Goal: Task Accomplishment & Management: Use online tool/utility

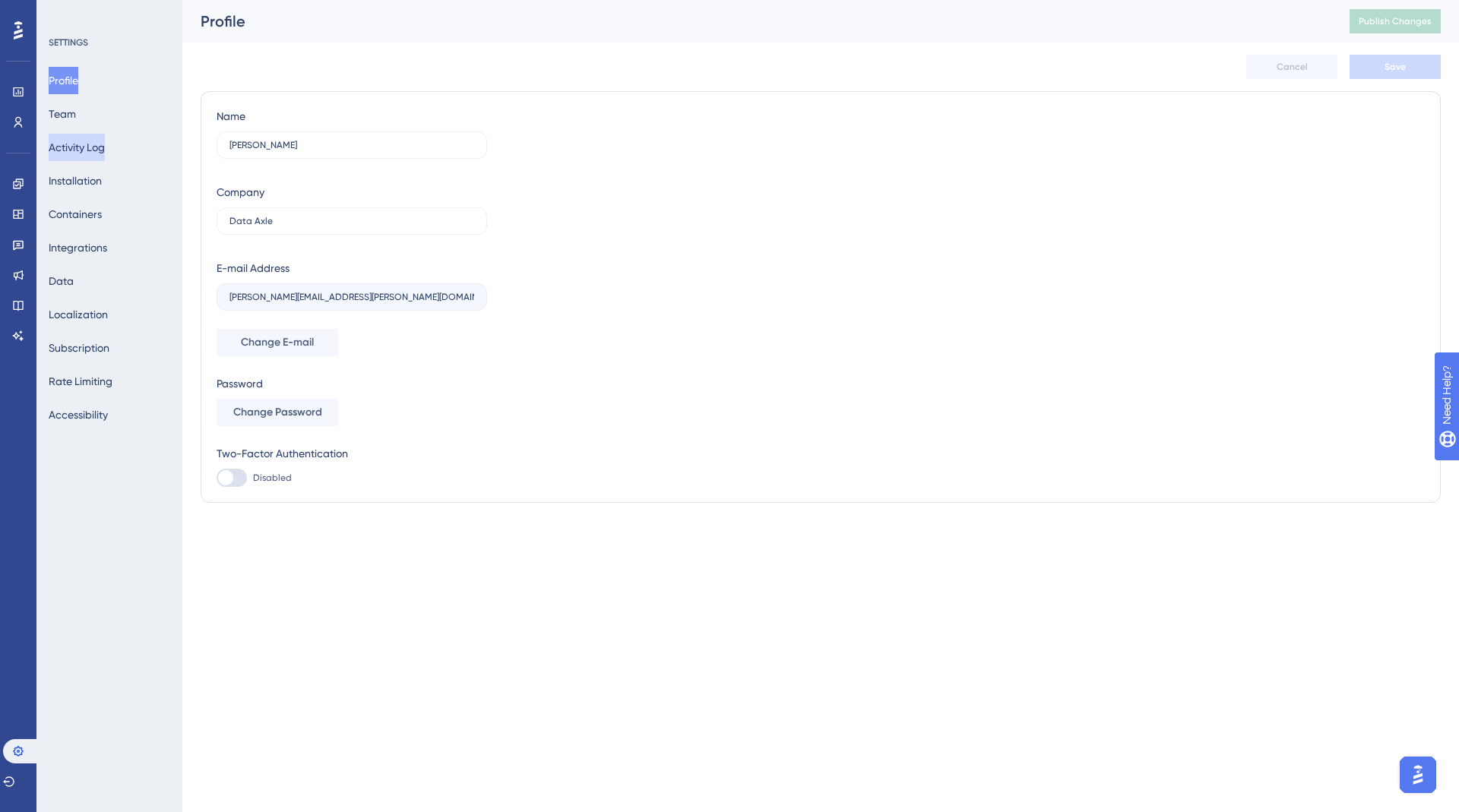
click at [88, 140] on button "Activity Log" at bounding box center [77, 147] width 56 height 27
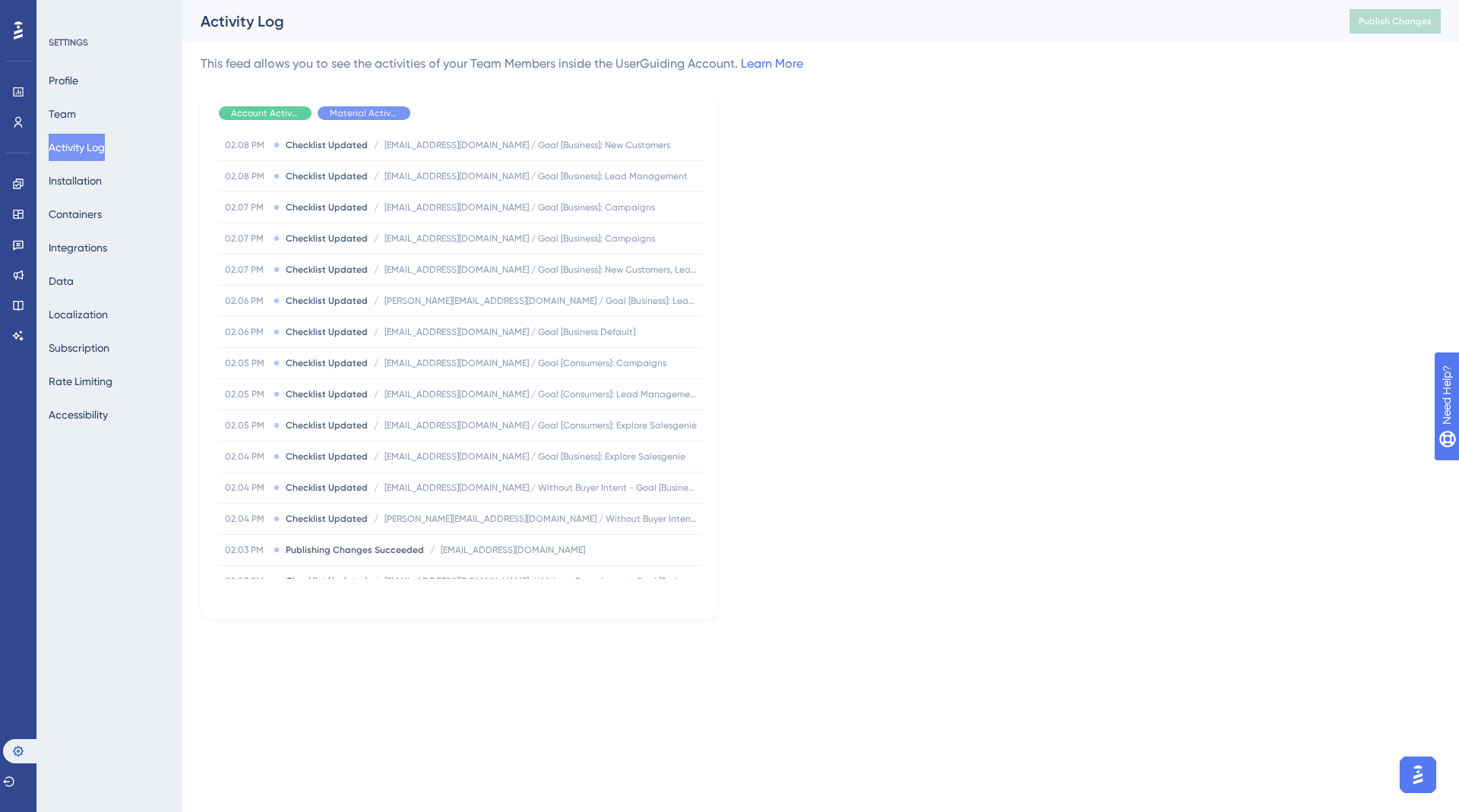
scroll to position [3529, 0]
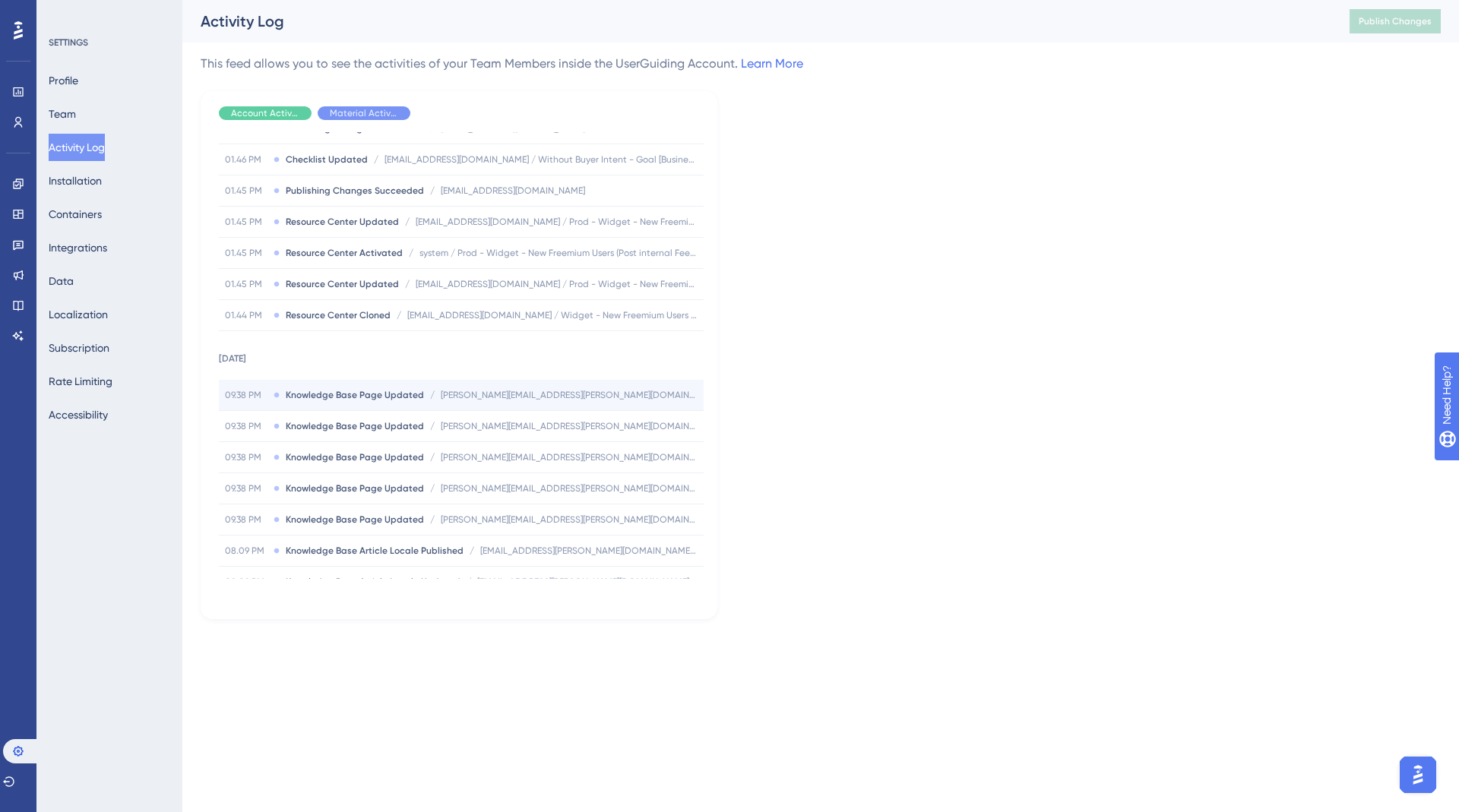
click at [459, 380] on div "09.38 PM Knowledge Base Page Updated / andy.warren@data-axle.com andy.warren@da…" at bounding box center [460, 395] width 484 height 31
click at [408, 420] on span "Knowledge Base Page Updated" at bounding box center [355, 426] width 138 height 12
click at [414, 442] on div "09.38 PM Knowledge Base Page Updated / andy.warren@data-axle.com andy.warren@da…" at bounding box center [460, 457] width 484 height 31
click at [412, 442] on div "09.38 PM Knowledge Base Page Updated / andy.warren@data-axle.com andy.warren@da…" at bounding box center [460, 457] width 484 height 31
click at [381, 411] on div "09.38 PM Knowledge Base Page Updated / andy.warren@data-axle.com andy.warren@da…" at bounding box center [460, 426] width 484 height 31
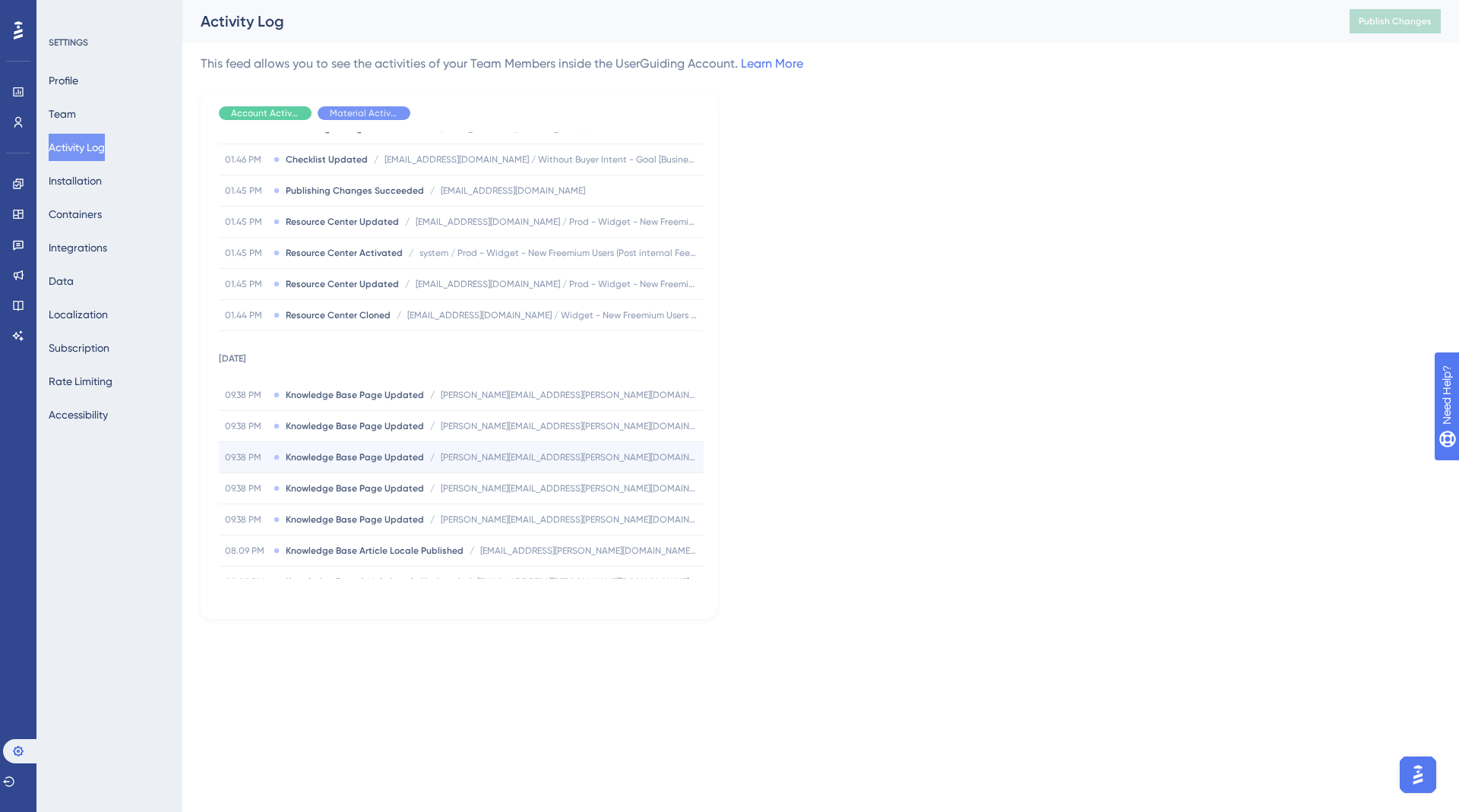
click at [381, 451] on span "Knowledge Base Page Updated" at bounding box center [355, 456] width 138 height 12
click at [381, 483] on span "Knowledge Base Page Updated" at bounding box center [355, 488] width 138 height 12
click at [381, 473] on div "09.38 PM Knowledge Base Page Updated / andy.warren@data-axle.com andy.warren@da…" at bounding box center [460, 488] width 484 height 31
click at [381, 513] on span "Knowledge Base Page Updated" at bounding box center [355, 519] width 138 height 12
drag, startPoint x: 598, startPoint y: 474, endPoint x: 329, endPoint y: 320, distance: 310.0
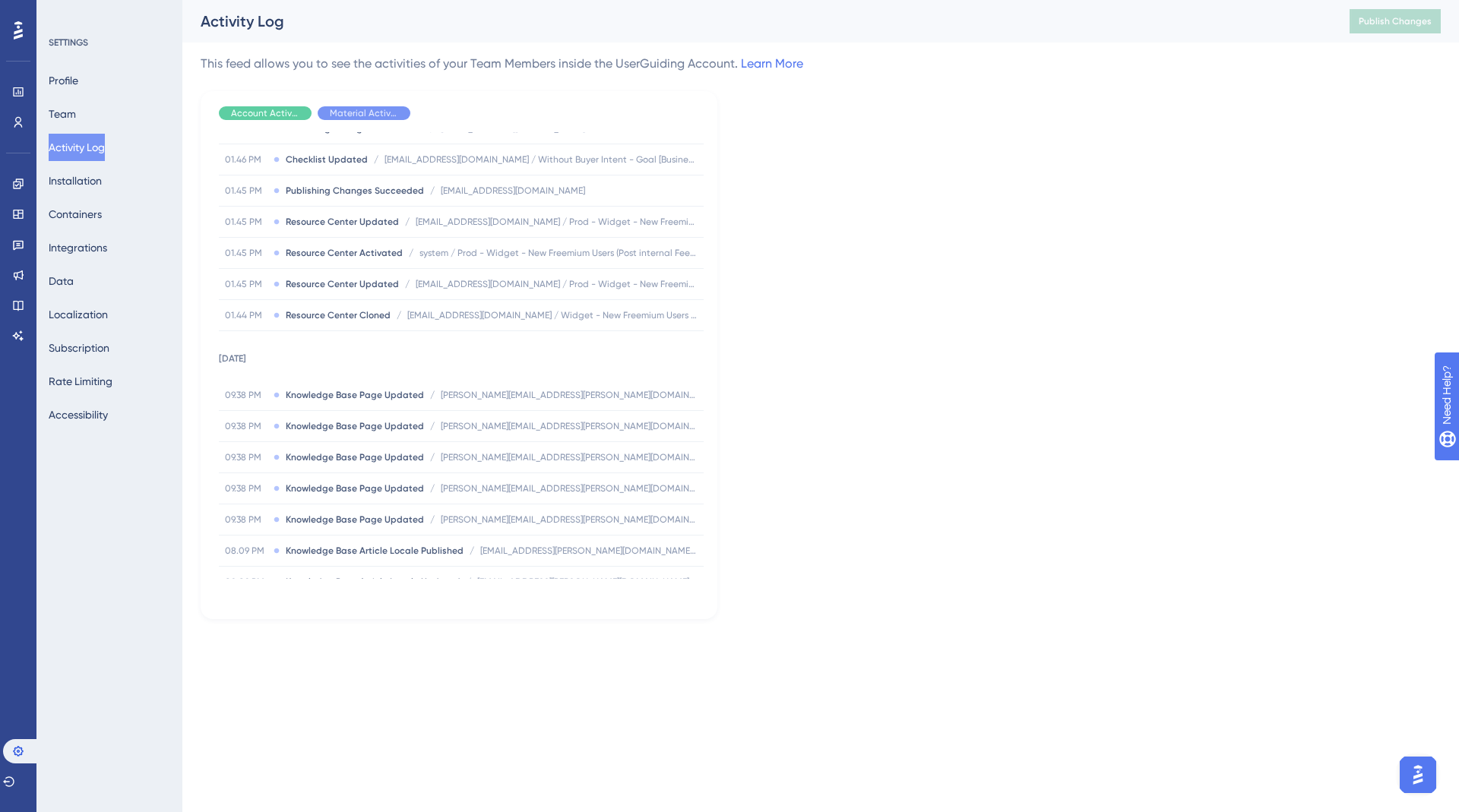
click at [329, 331] on td "3 October 2025" at bounding box center [460, 356] width 484 height 49
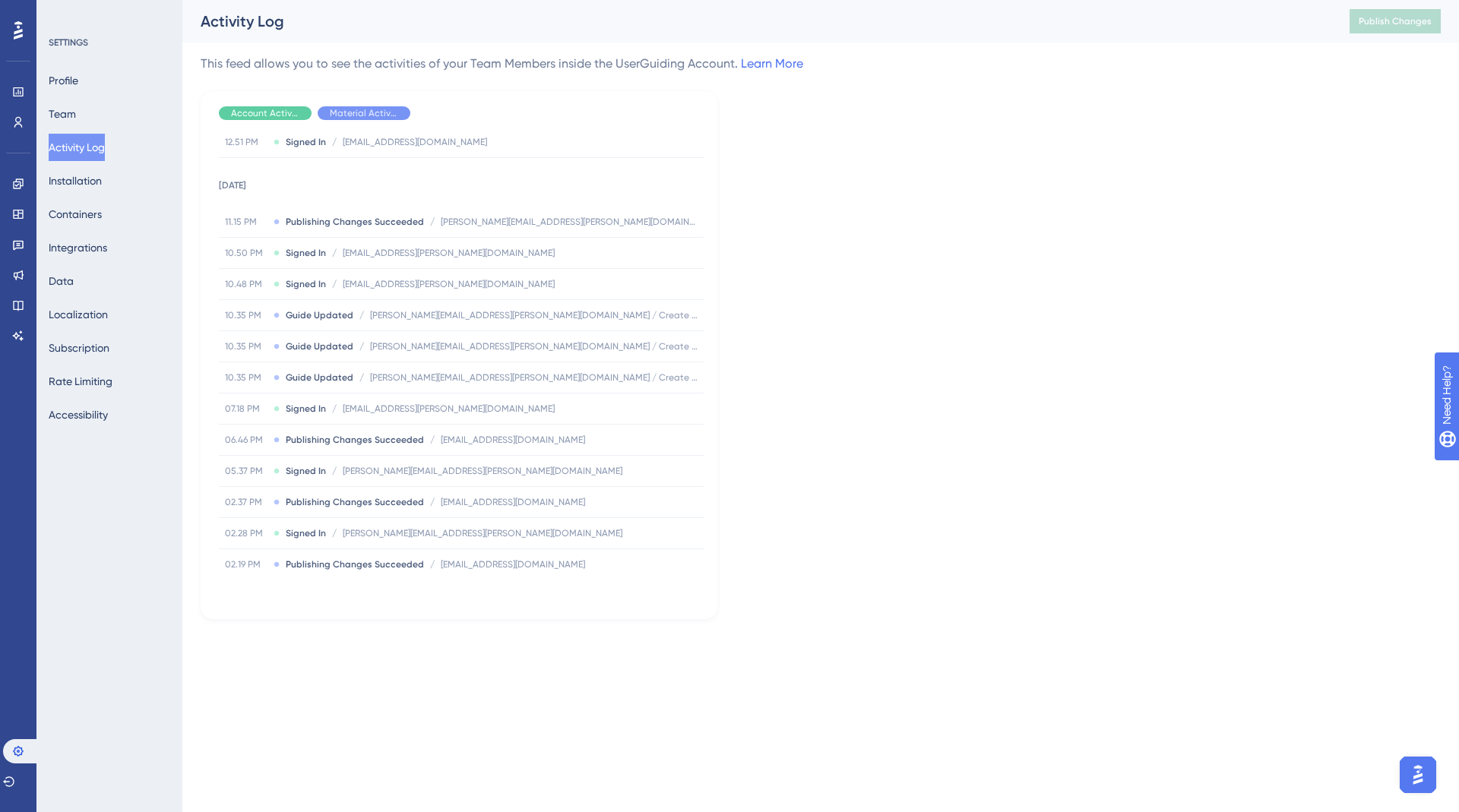
scroll to position [1178, 0]
click at [87, 153] on button "Activity Log" at bounding box center [77, 147] width 56 height 27
click at [14, 305] on icon at bounding box center [18, 305] width 12 height 12
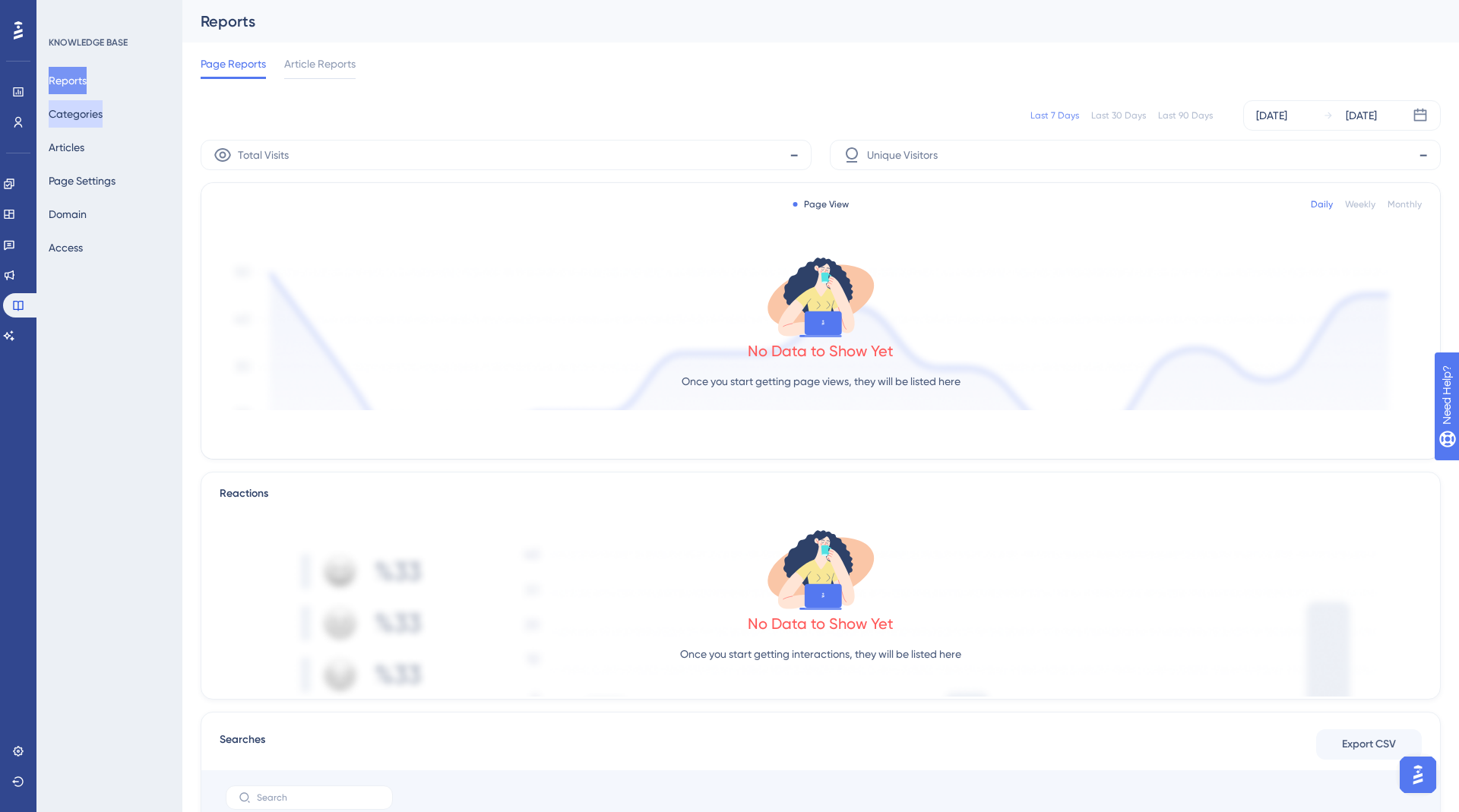
click at [85, 111] on button "Categories" at bounding box center [76, 113] width 54 height 27
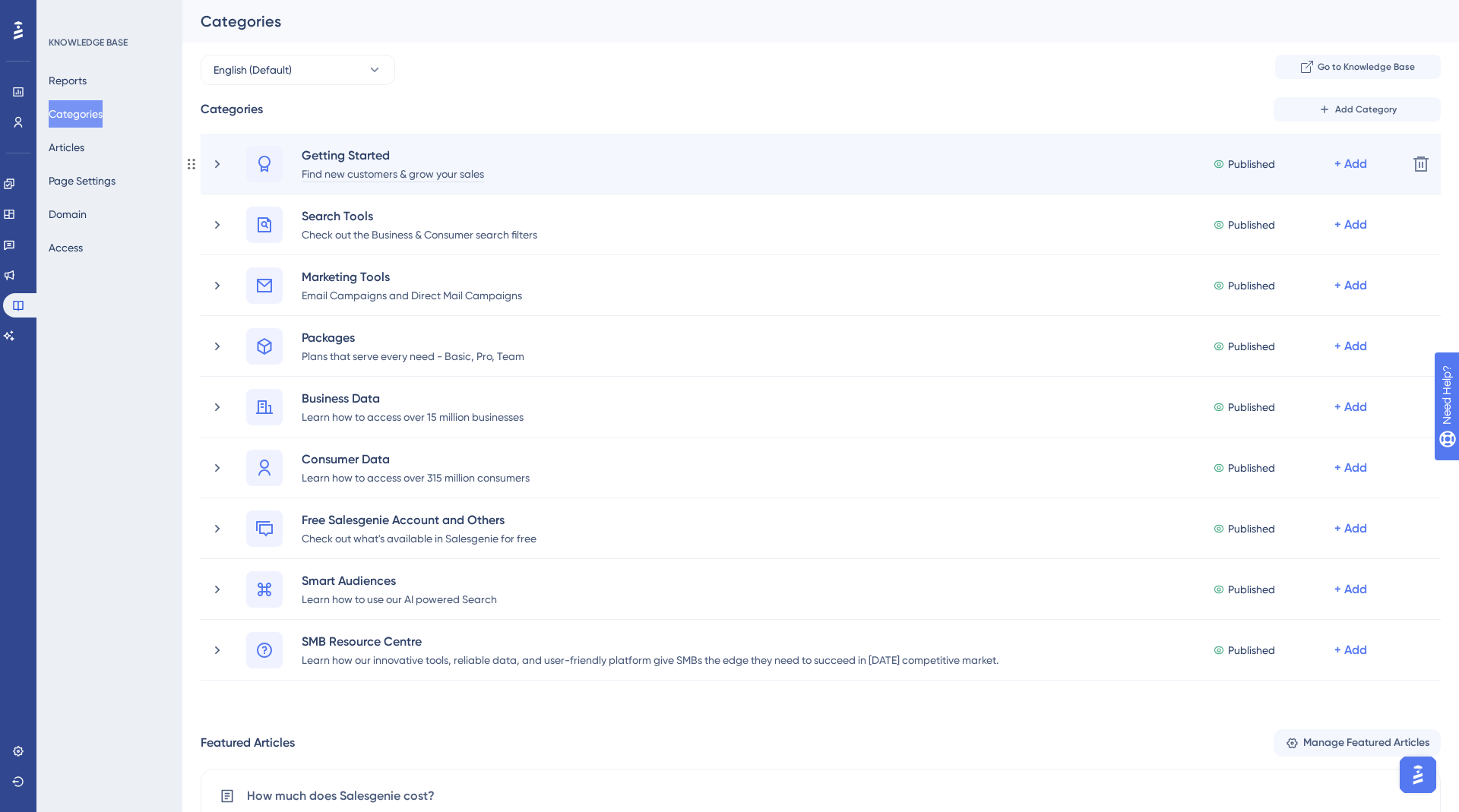
click at [377, 171] on div "Find new customers & grow your sales" at bounding box center [392, 174] width 184 height 19
click at [215, 169] on icon at bounding box center [217, 164] width 15 height 15
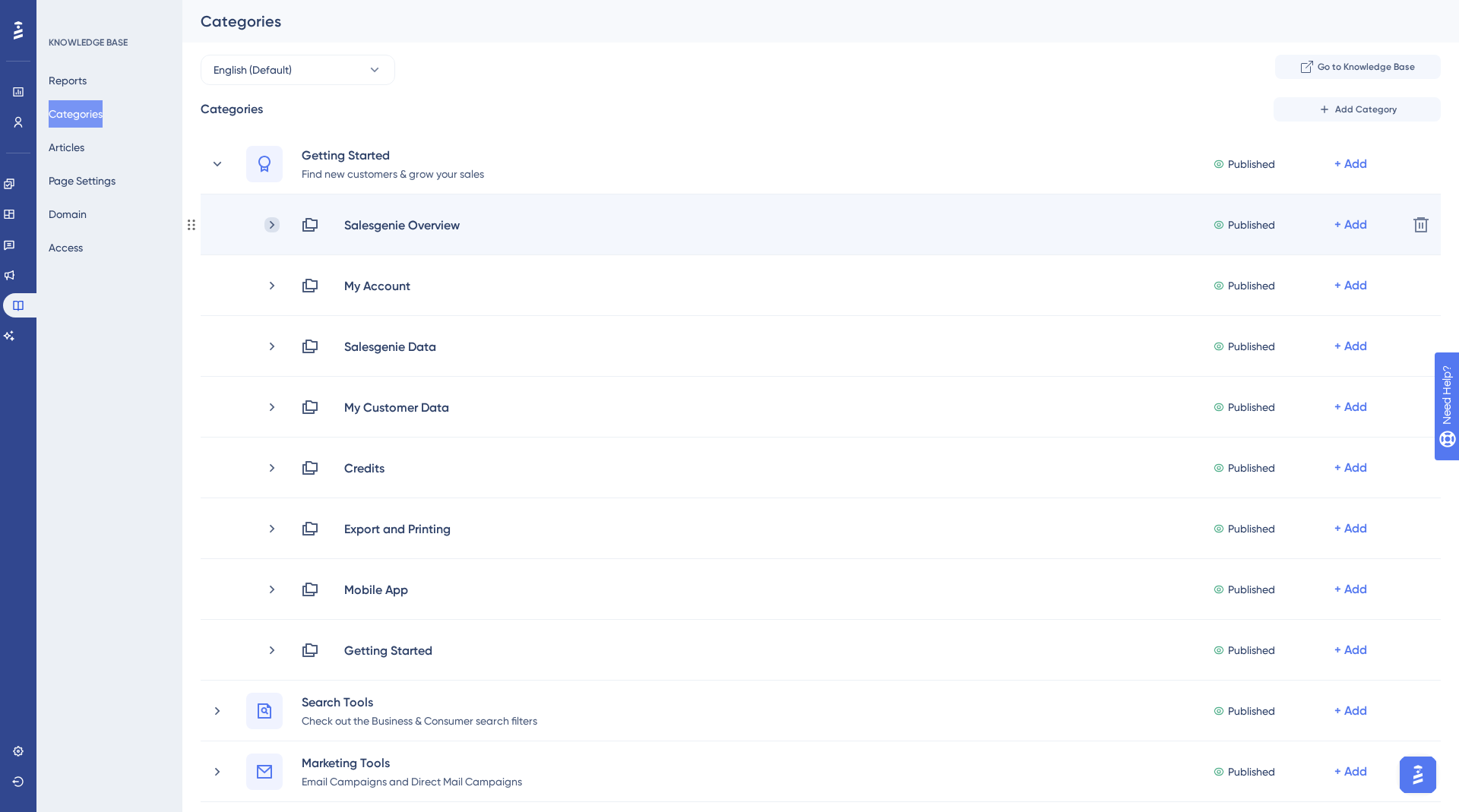
click at [266, 226] on icon at bounding box center [272, 225] width 15 height 15
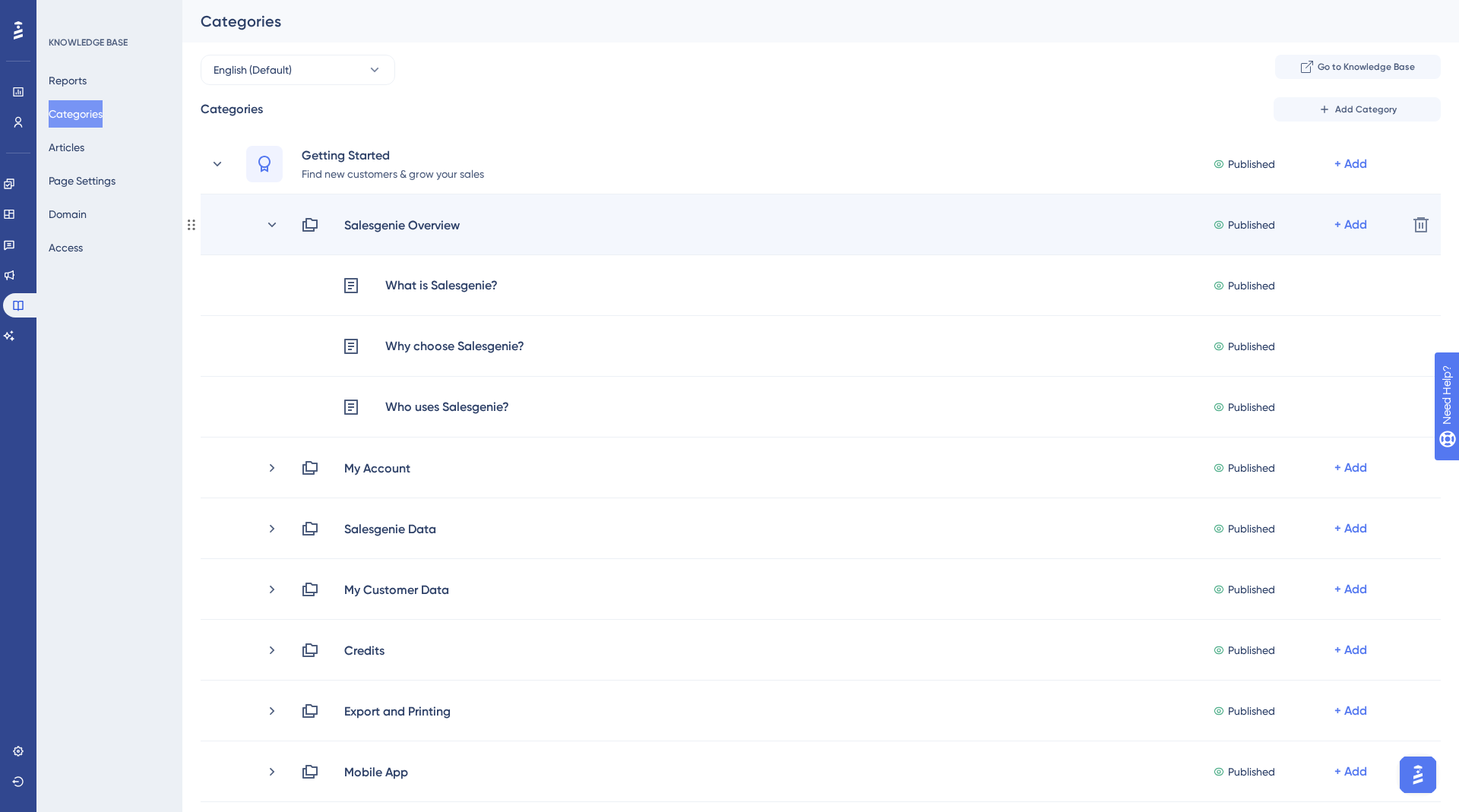
click at [1223, 226] on icon at bounding box center [1218, 224] width 12 height 10
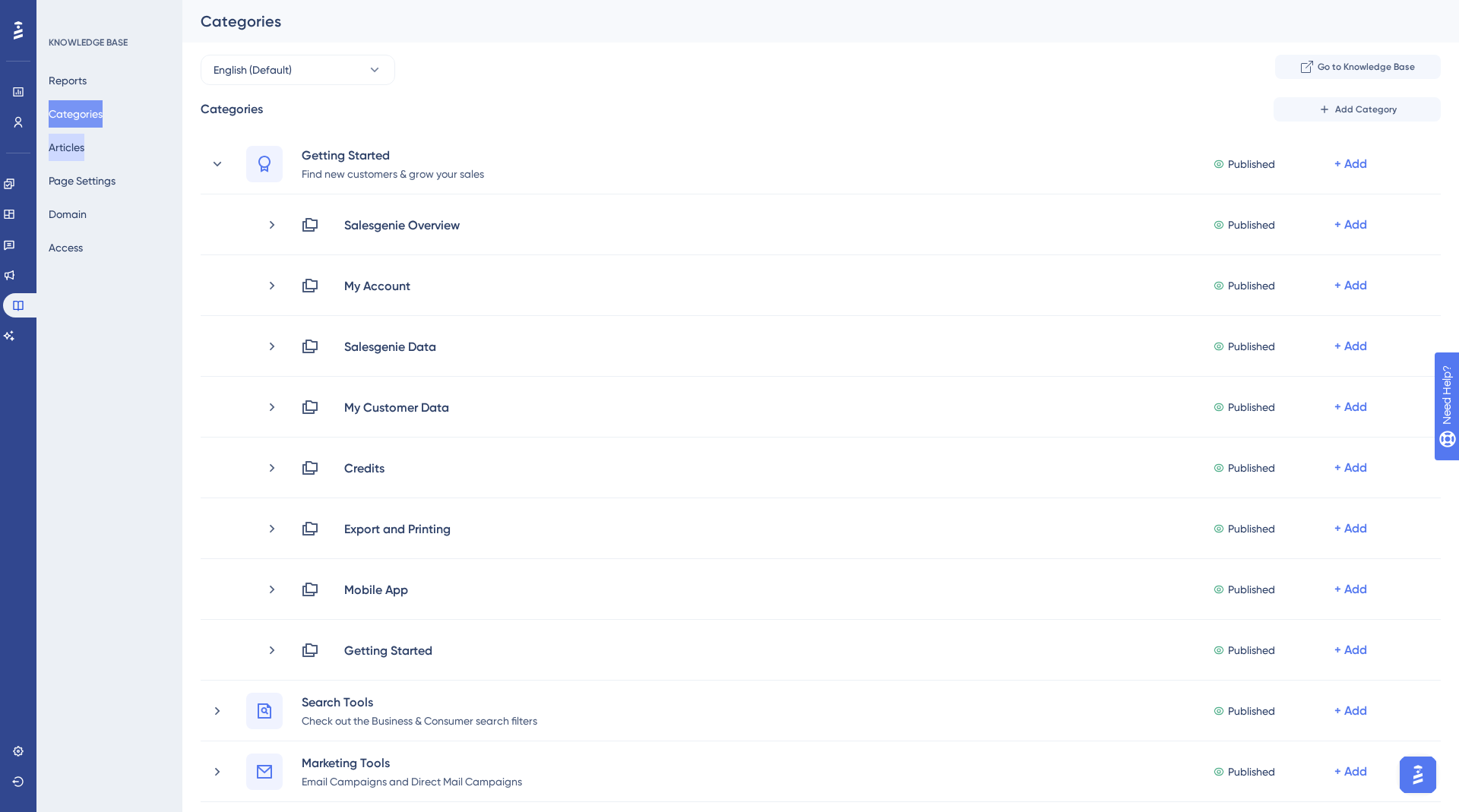
click at [68, 155] on button "Articles" at bounding box center [66, 147] width 35 height 27
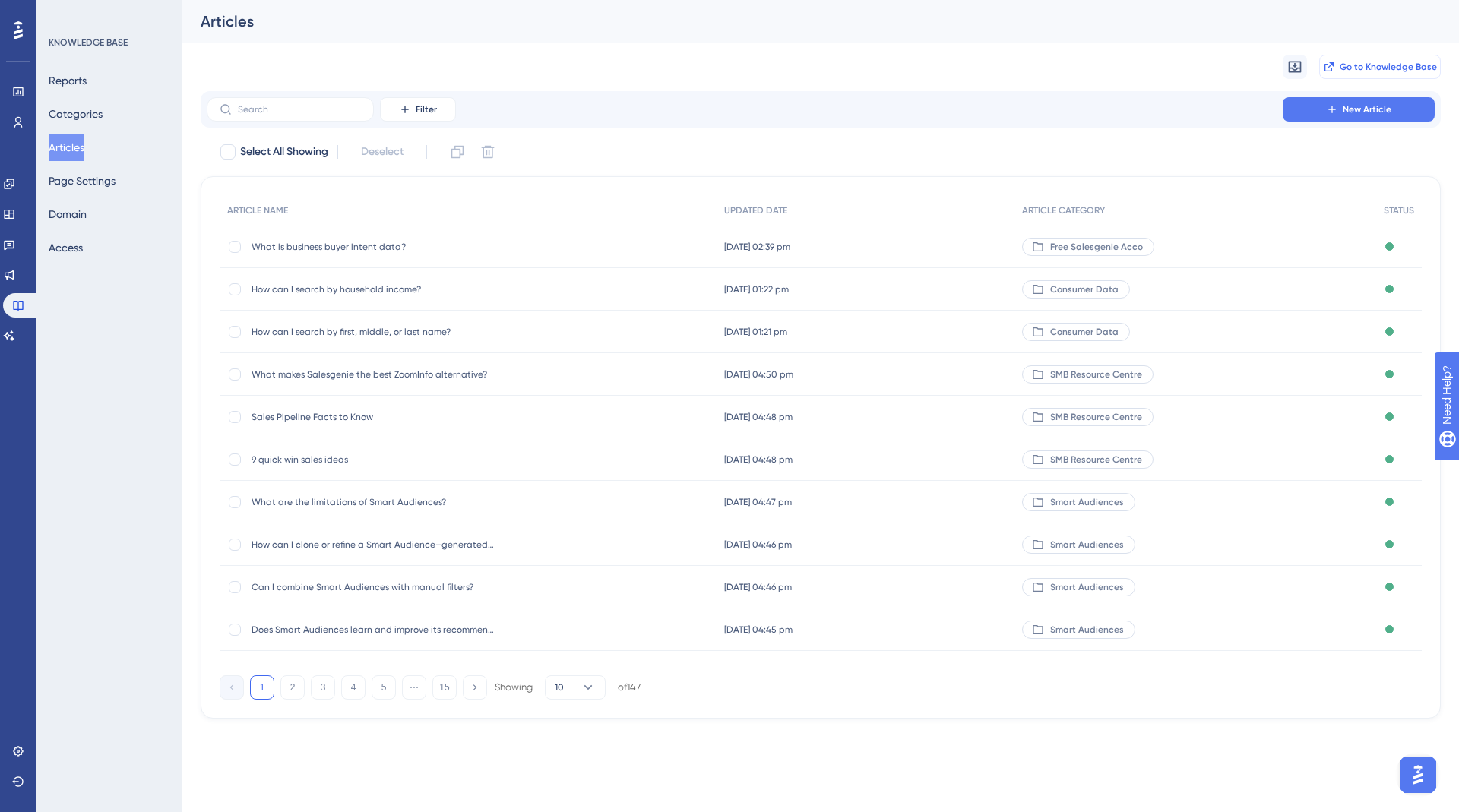
click at [1393, 67] on span "Go to Knowledge Base" at bounding box center [1388, 66] width 97 height 12
click at [19, 97] on icon at bounding box center [18, 91] width 12 height 12
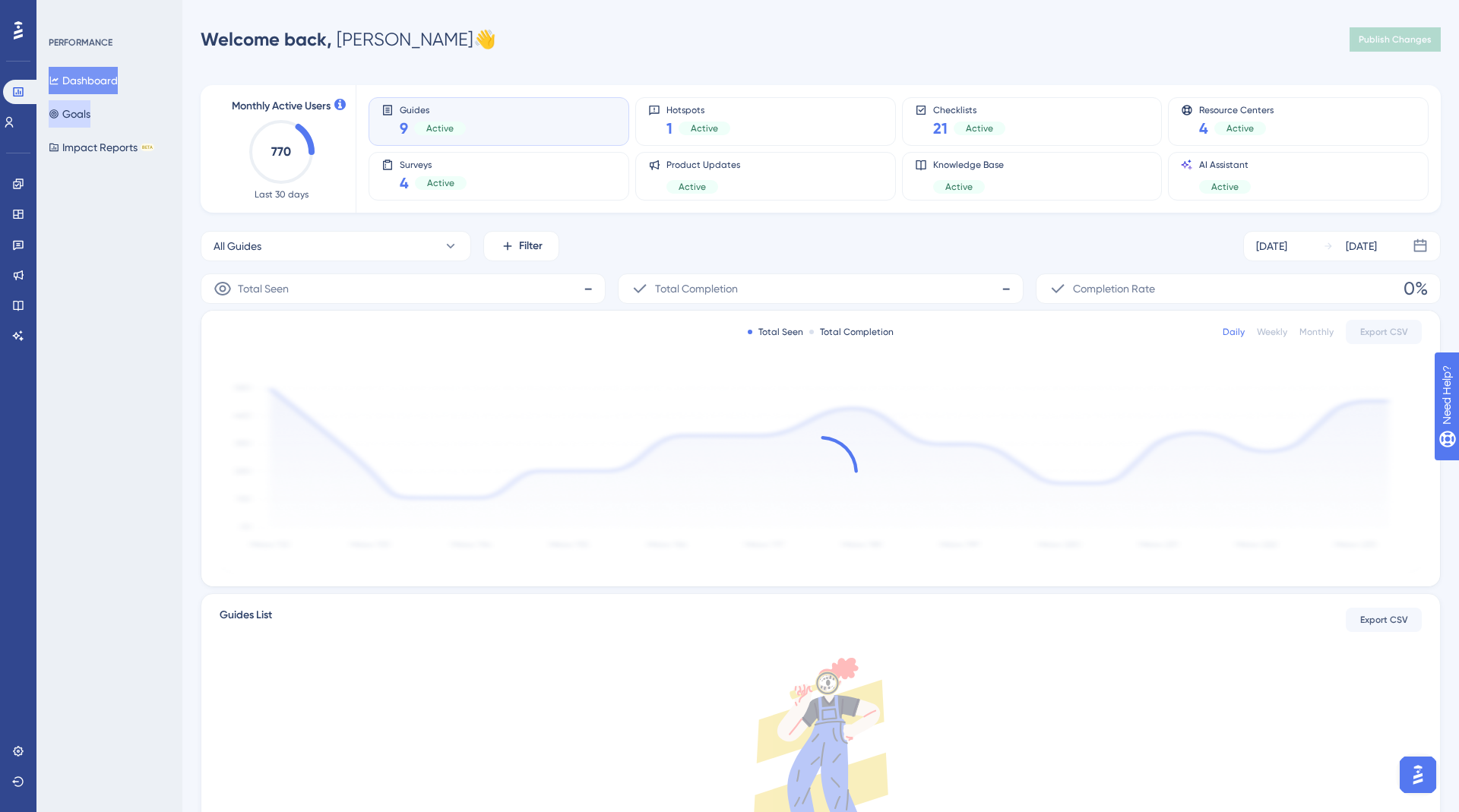
click at [79, 114] on button "Goals" at bounding box center [69, 113] width 42 height 27
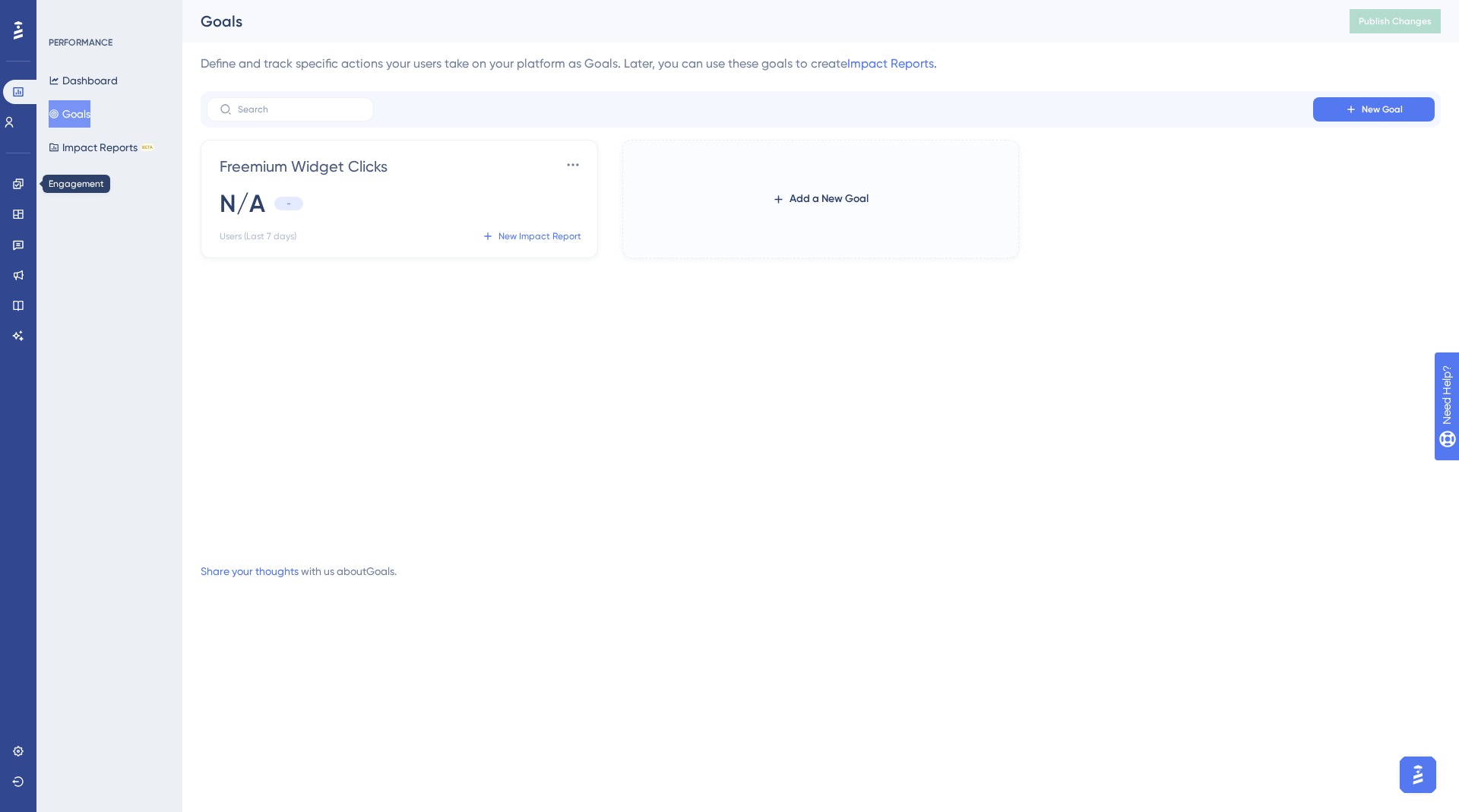
click at [14, 170] on div "Engagement Widgets Feedback Product Updates Knowledge Base AI Assistant" at bounding box center [19, 241] width 24 height 214
click at [16, 207] on link at bounding box center [18, 215] width 12 height 24
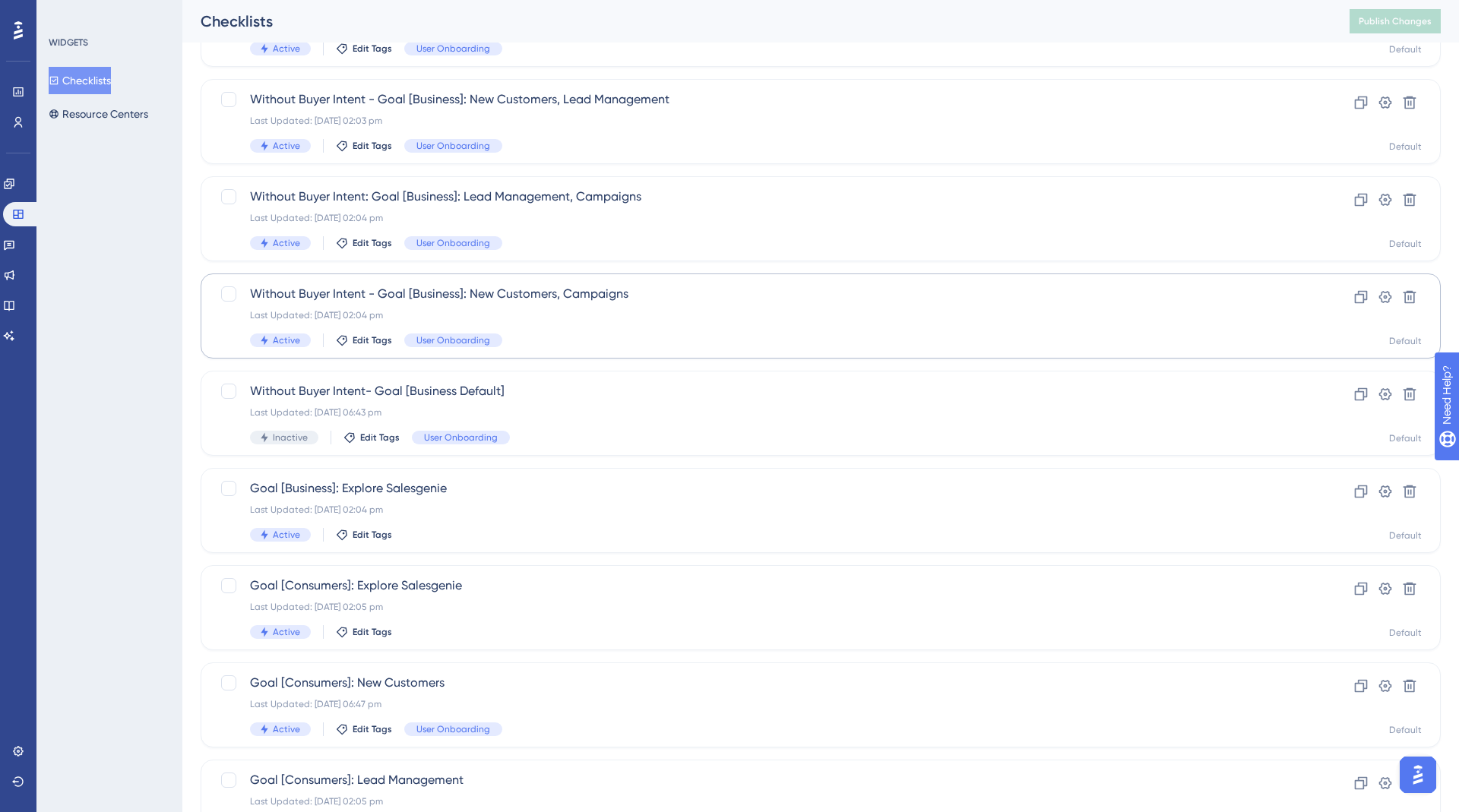
scroll to position [275, 0]
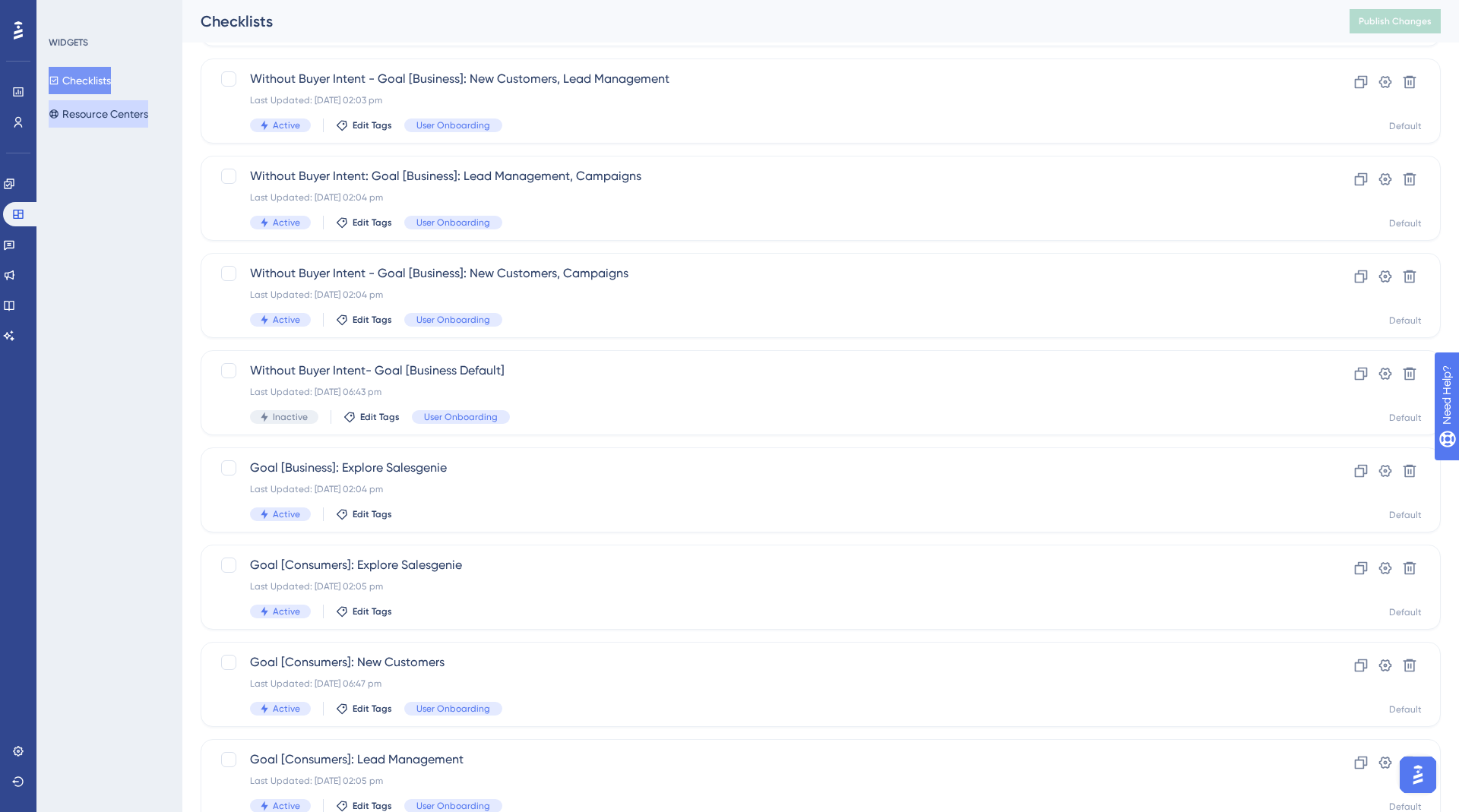
click at [99, 110] on button "Resource Centers" at bounding box center [98, 113] width 100 height 27
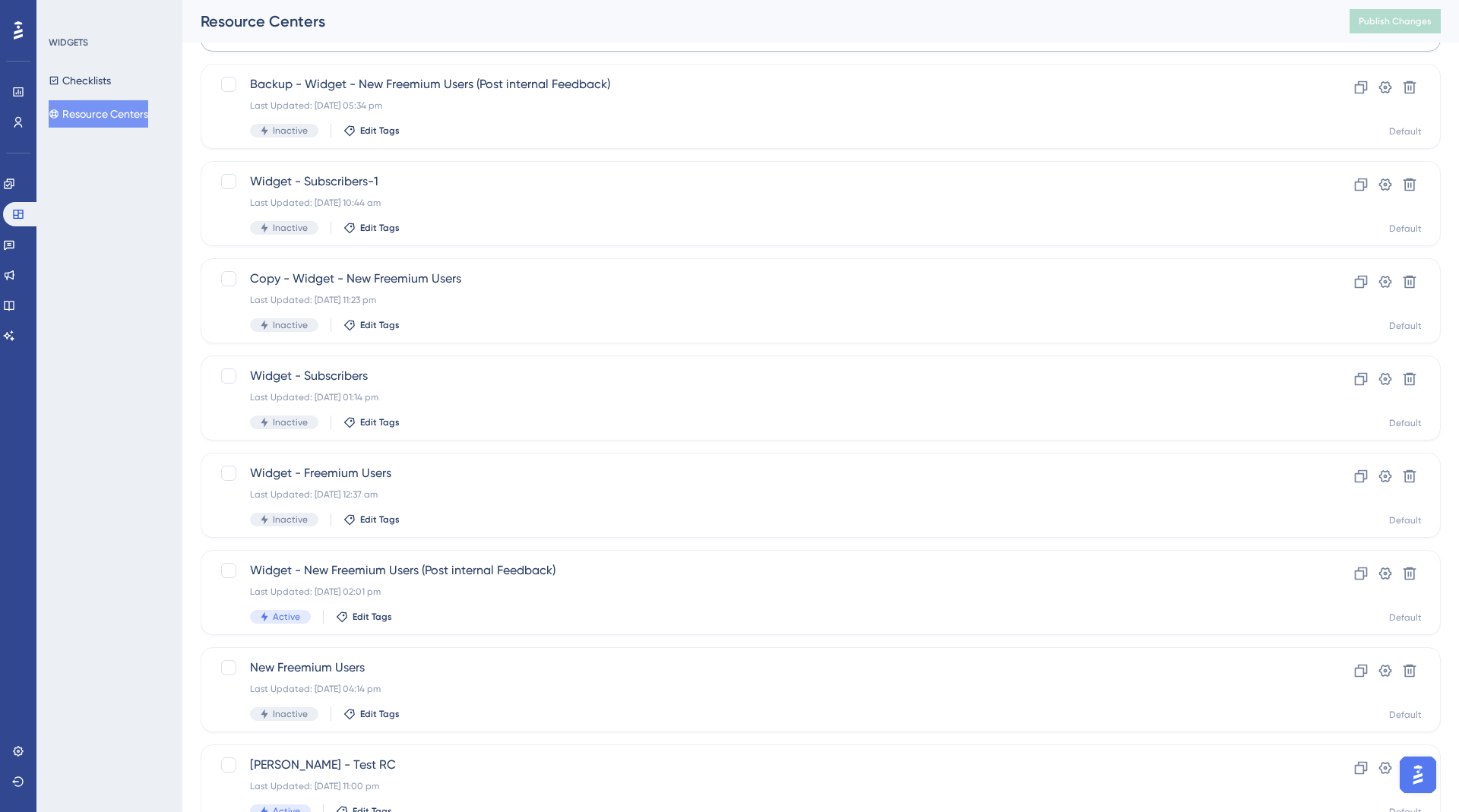
scroll to position [336, 0]
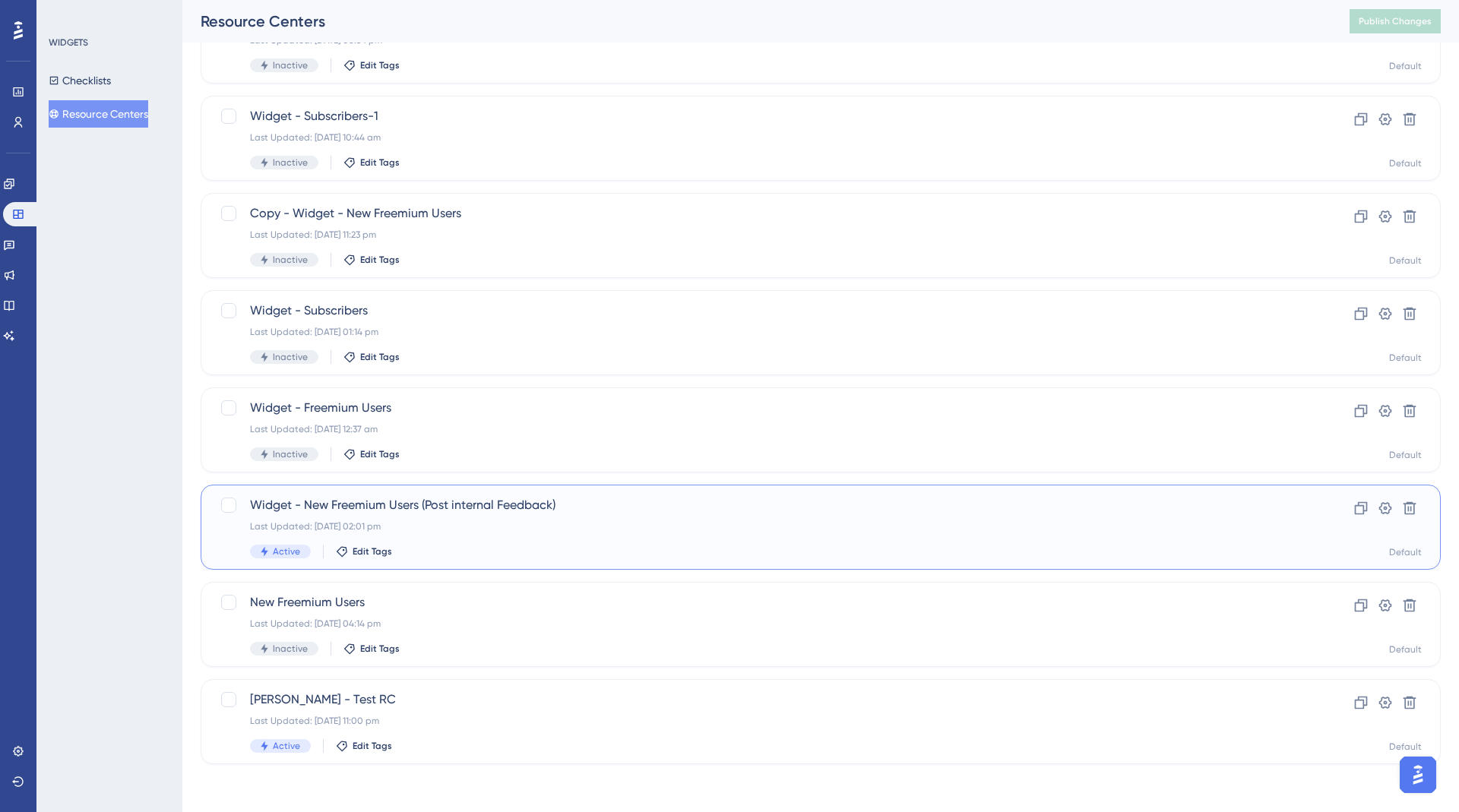
click at [416, 518] on div "Widget - New Freemium Users (Post internal Feedback) Last Updated: 06 Oct 2025 …" at bounding box center [760, 527] width 1019 height 63
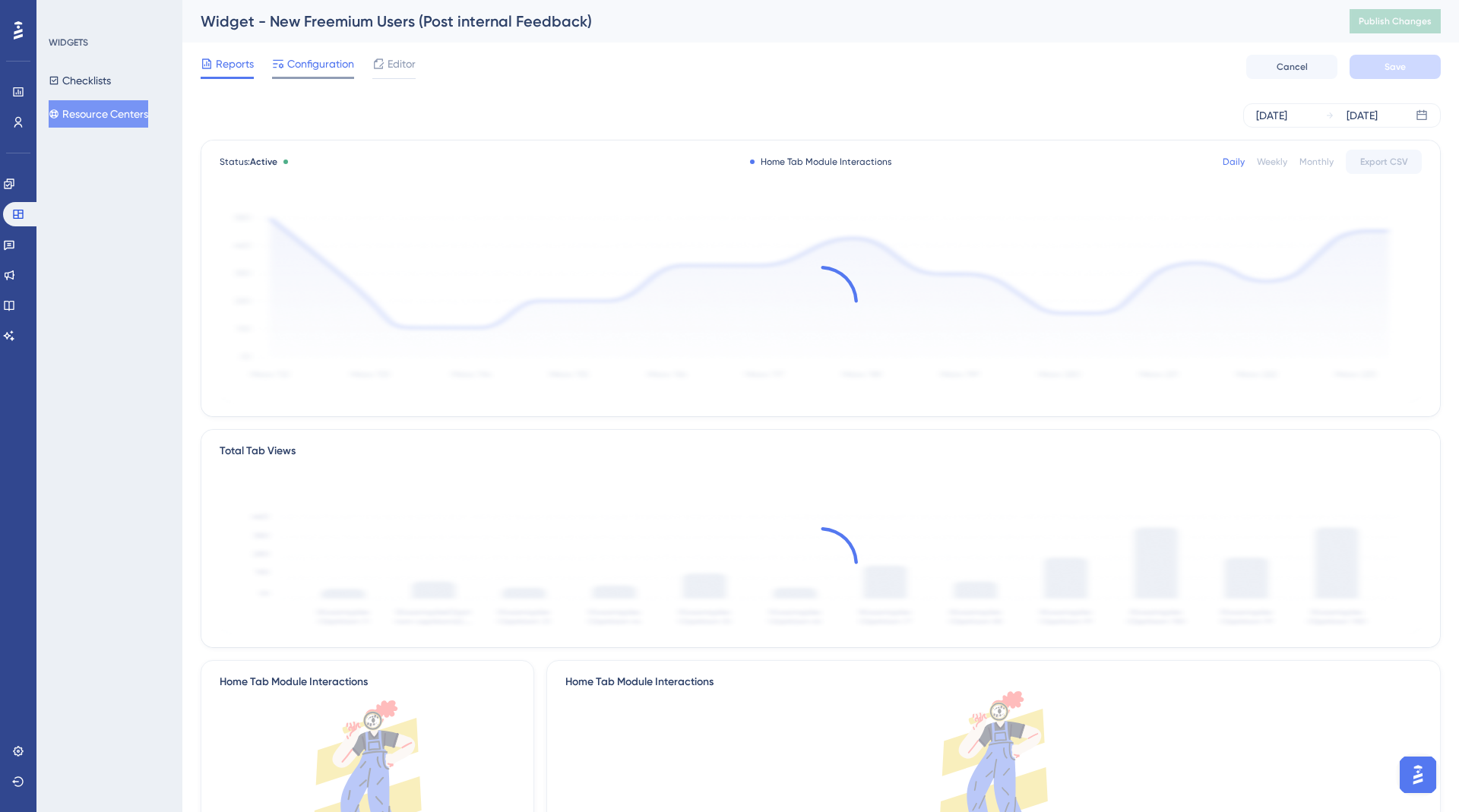
click at [313, 74] on div "Configuration" at bounding box center [313, 67] width 82 height 24
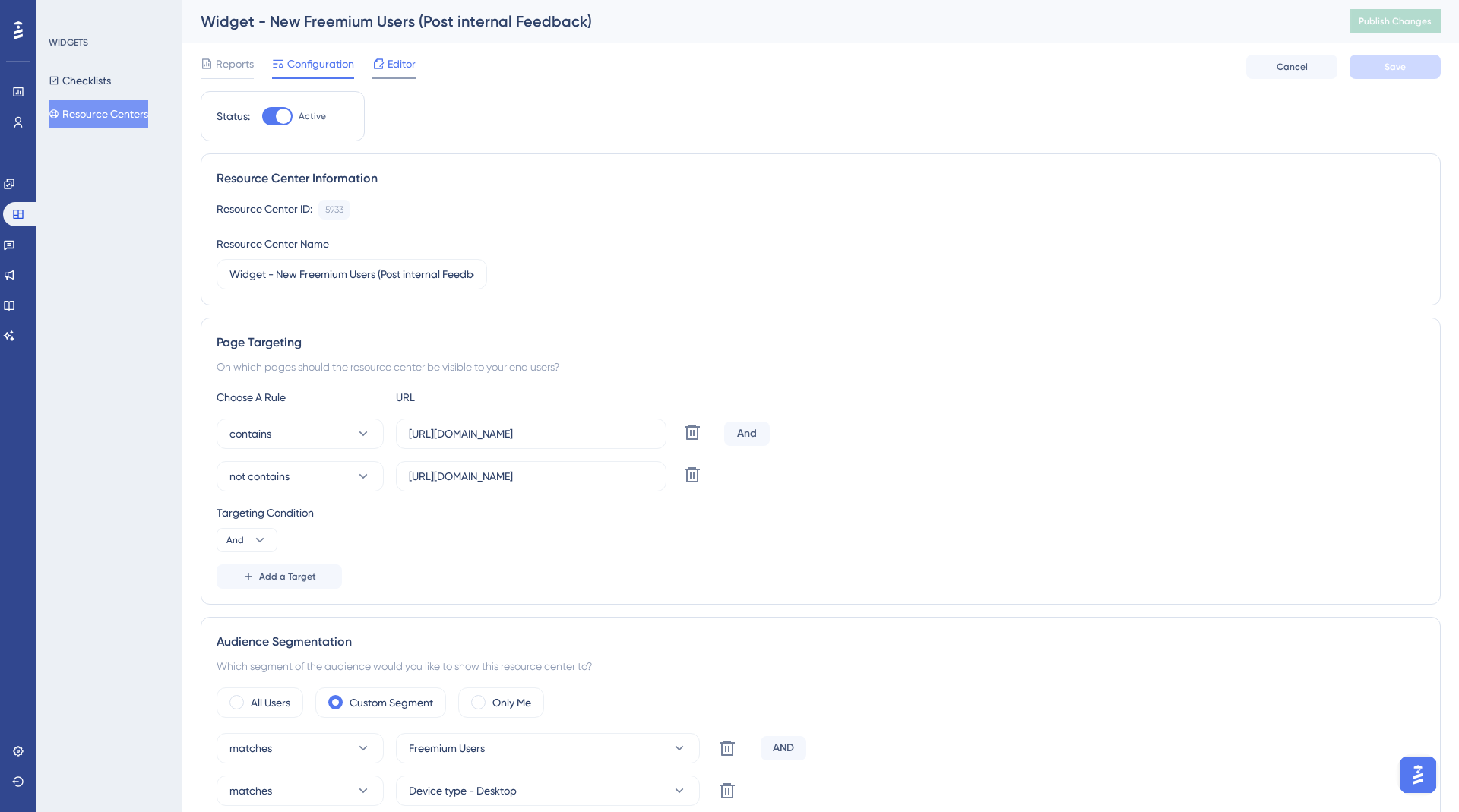
click at [398, 75] on div "Editor" at bounding box center [394, 67] width 43 height 24
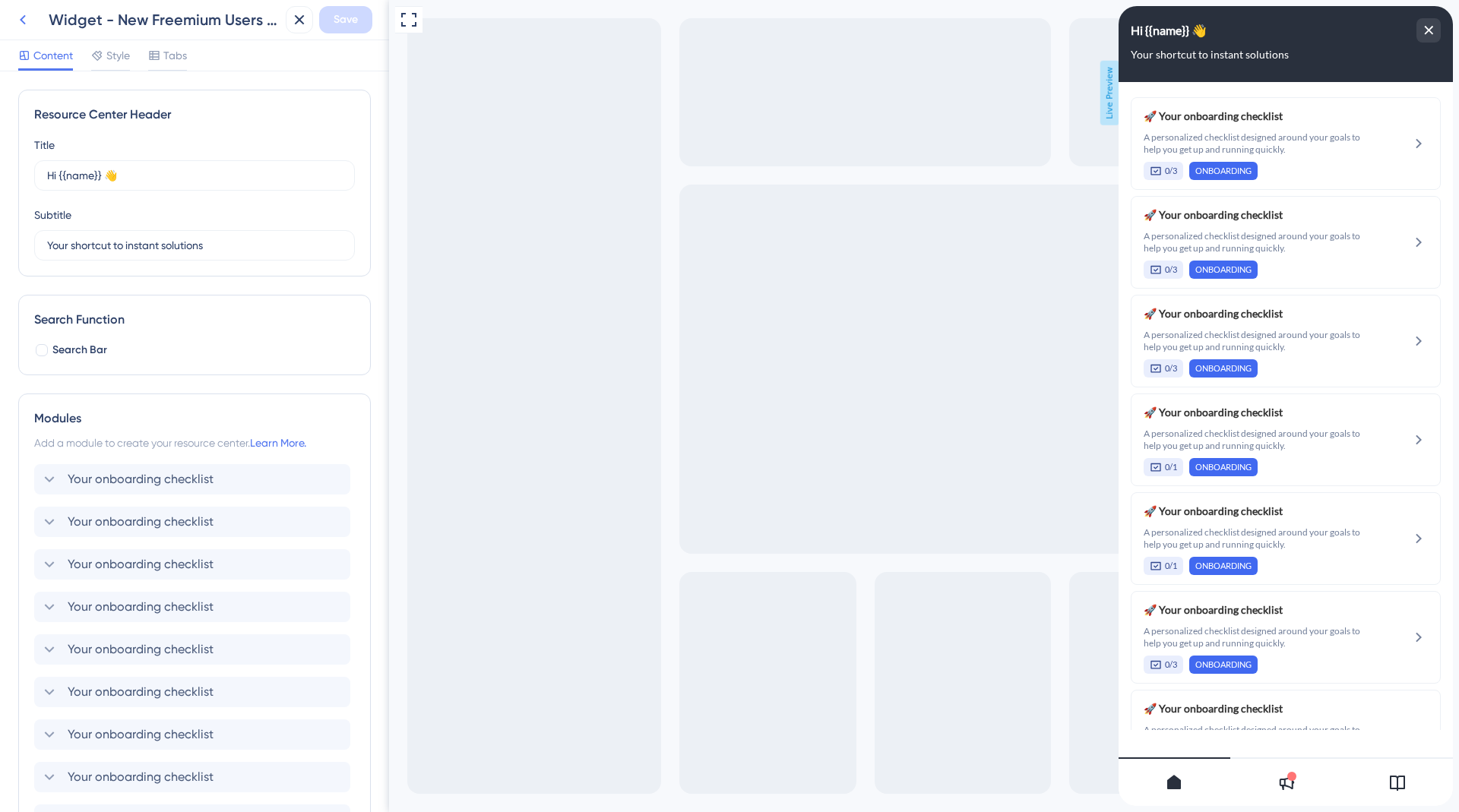
click at [24, 22] on icon at bounding box center [22, 20] width 7 height 10
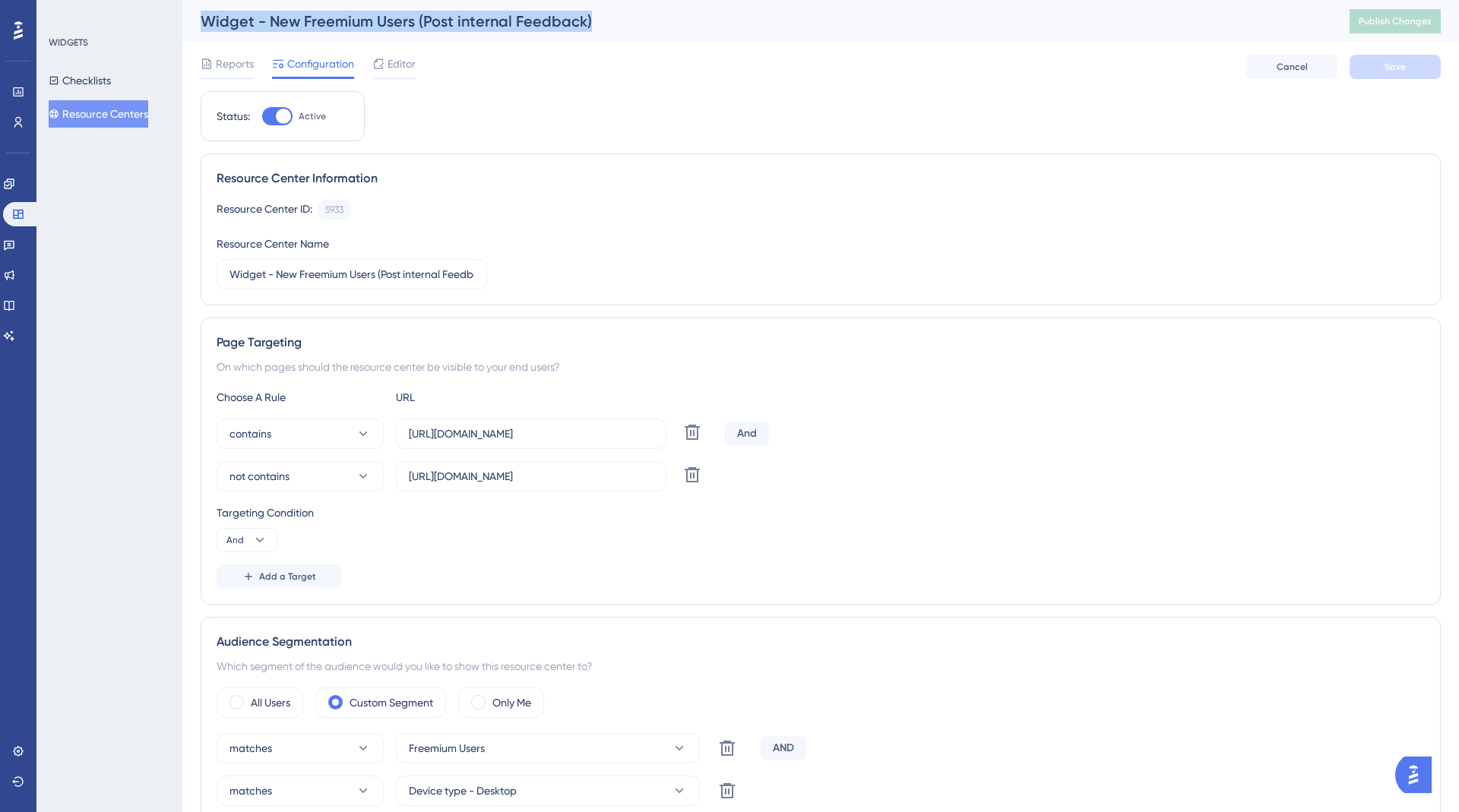
drag, startPoint x: 599, startPoint y: 23, endPoint x: 199, endPoint y: 21, distance: 400.0
click at [198, 21] on div "Widget - New Freemium Users (Post internal Feedback) Publish Changes" at bounding box center [820, 21] width 1276 height 43
copy div "Widget - New Freemium Users (Post internal Feedback)"
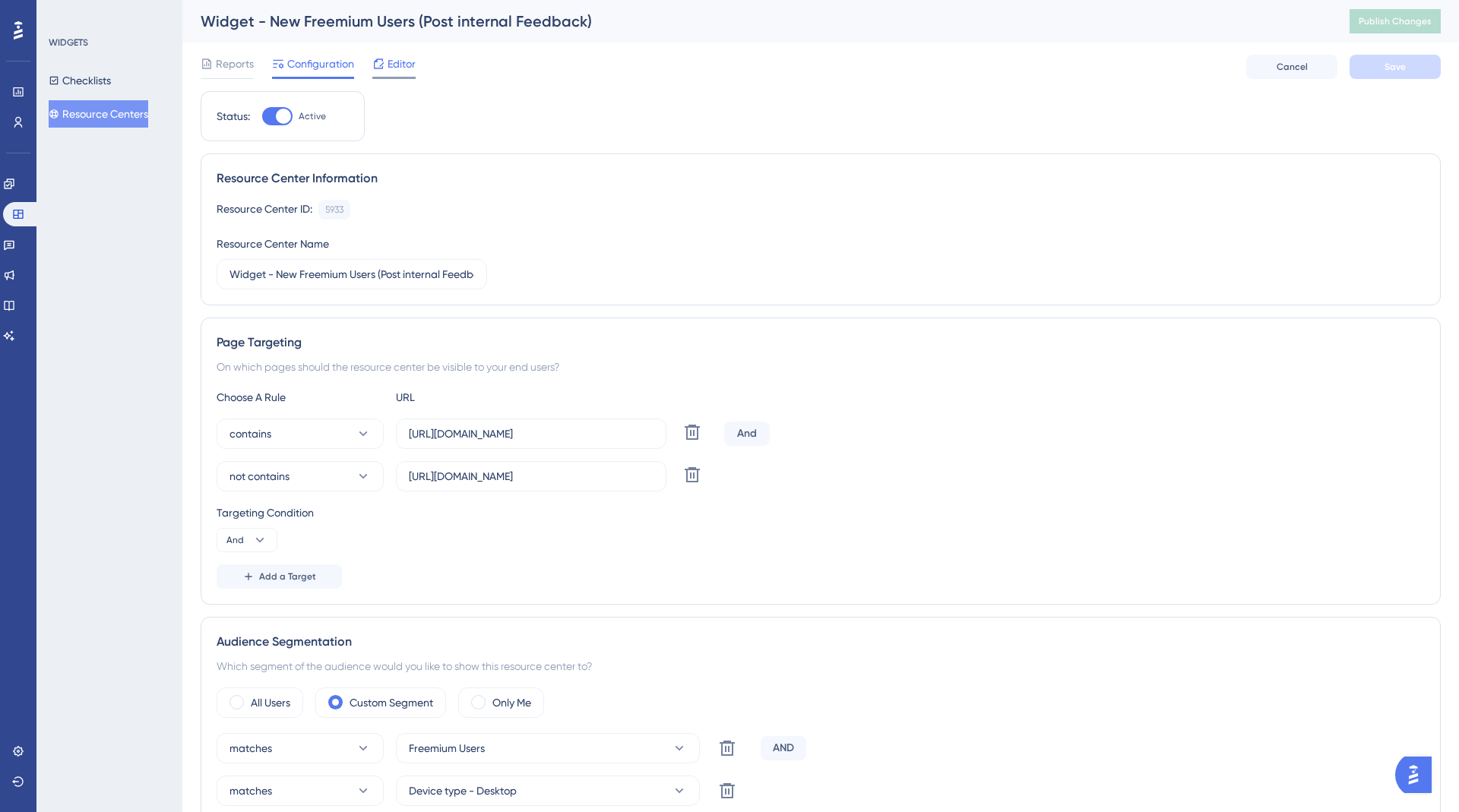
click at [396, 72] on span "Editor" at bounding box center [401, 64] width 28 height 19
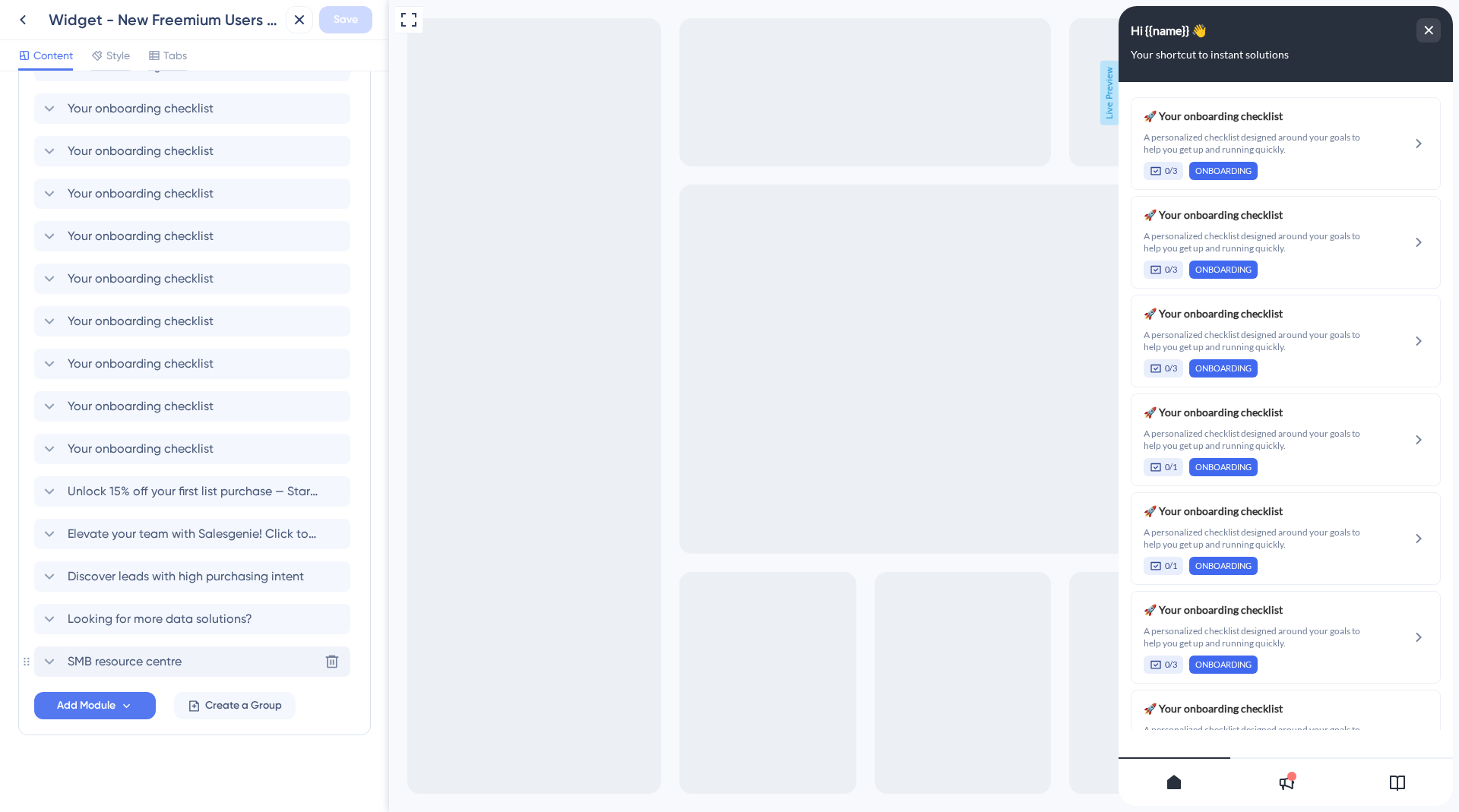
click at [153, 664] on span "SMB resource centre" at bounding box center [124, 662] width 114 height 19
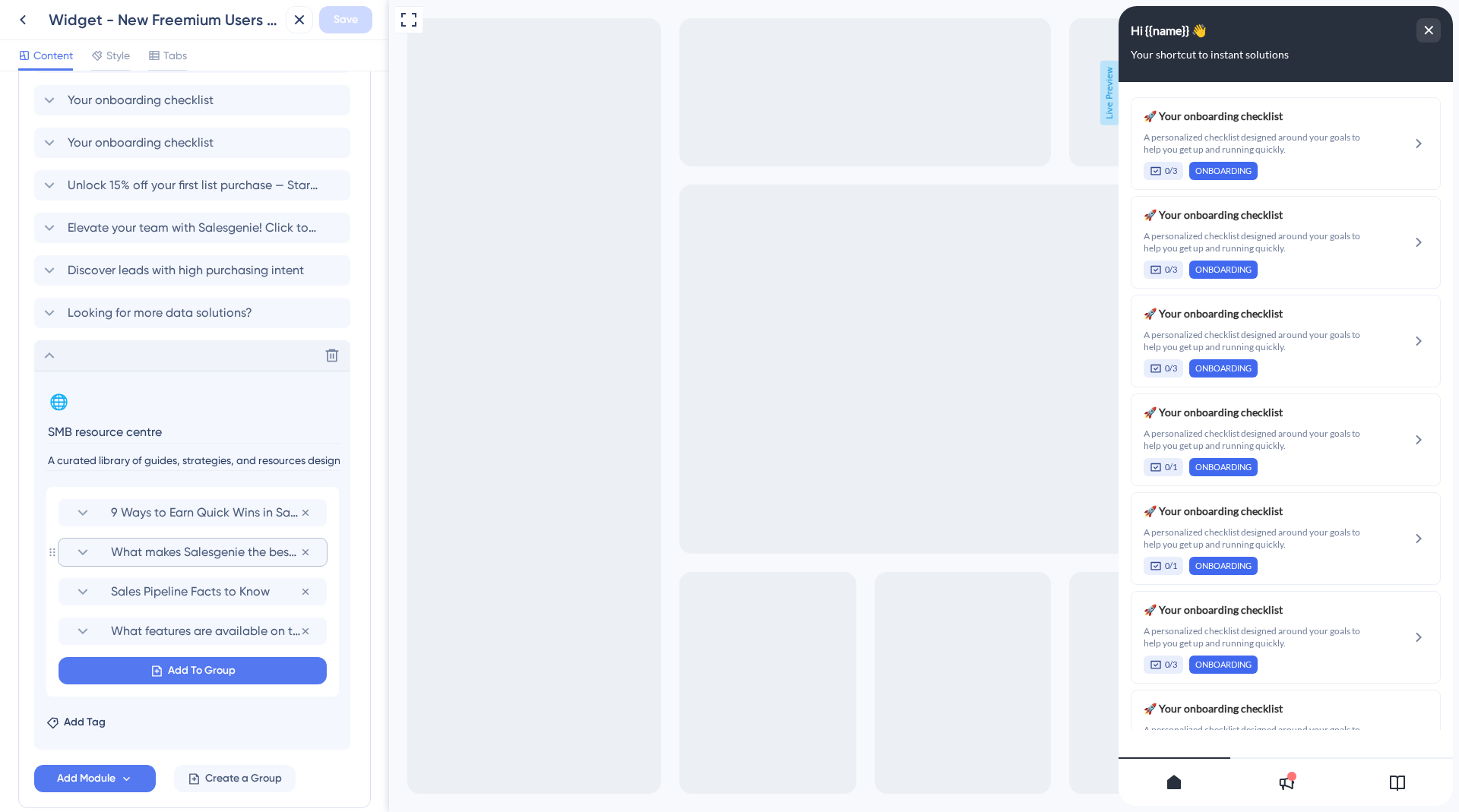
scroll to position [1147, 0]
click at [185, 512] on span "9 Ways to Earn Quick Wins in Sales" at bounding box center [205, 511] width 189 height 19
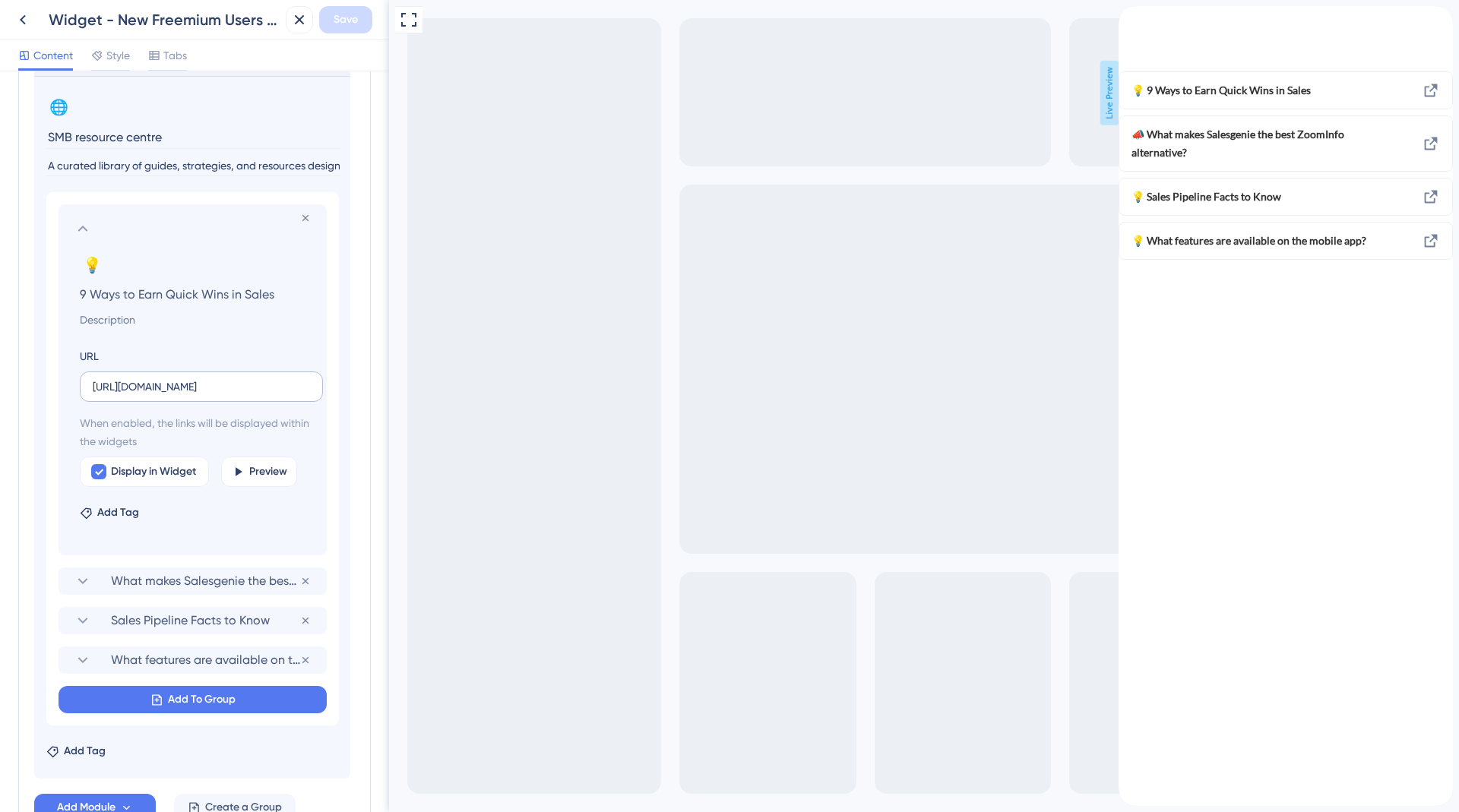
scroll to position [1440, 0]
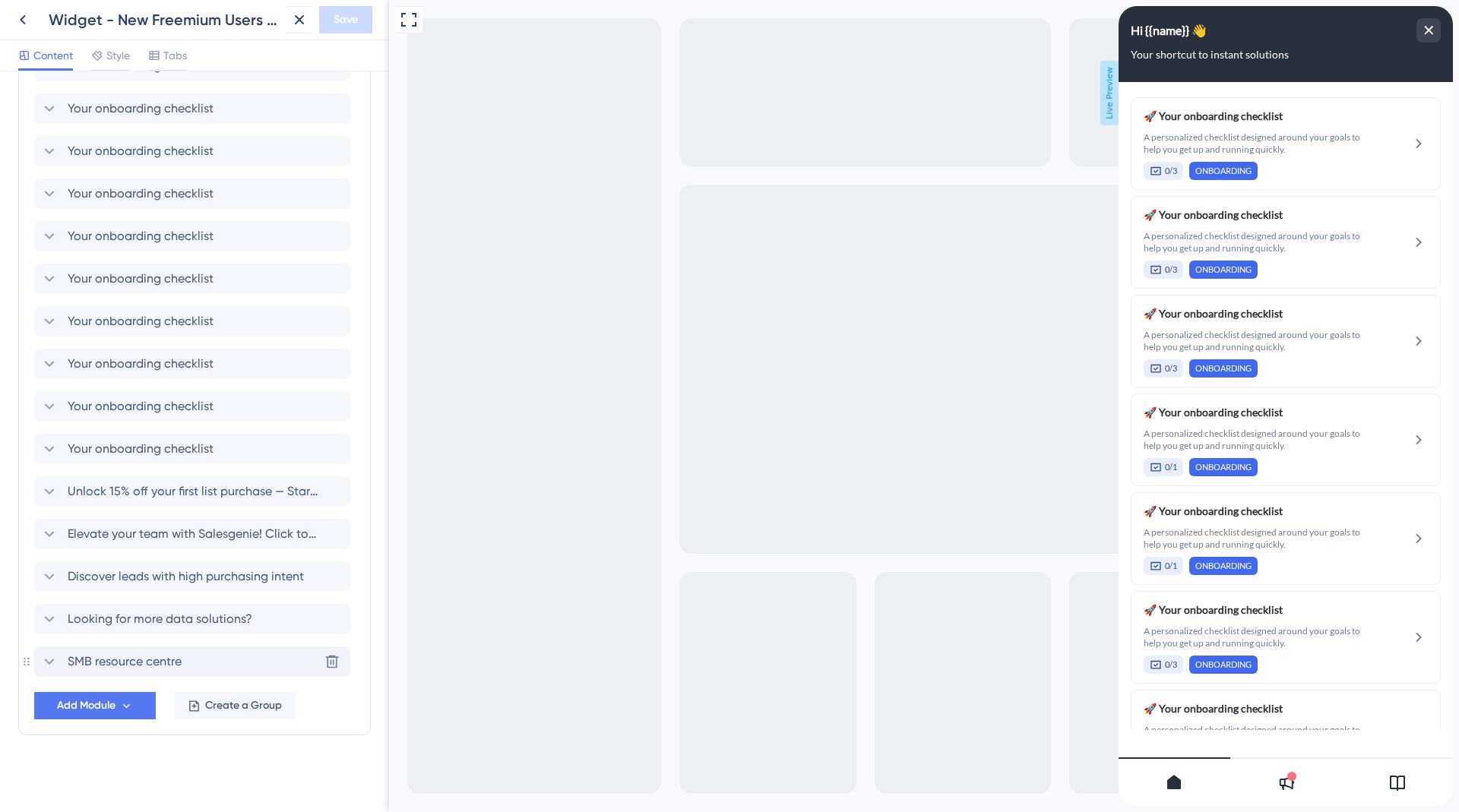
click at [103, 664] on span "SMB resource centre" at bounding box center [124, 662] width 114 height 19
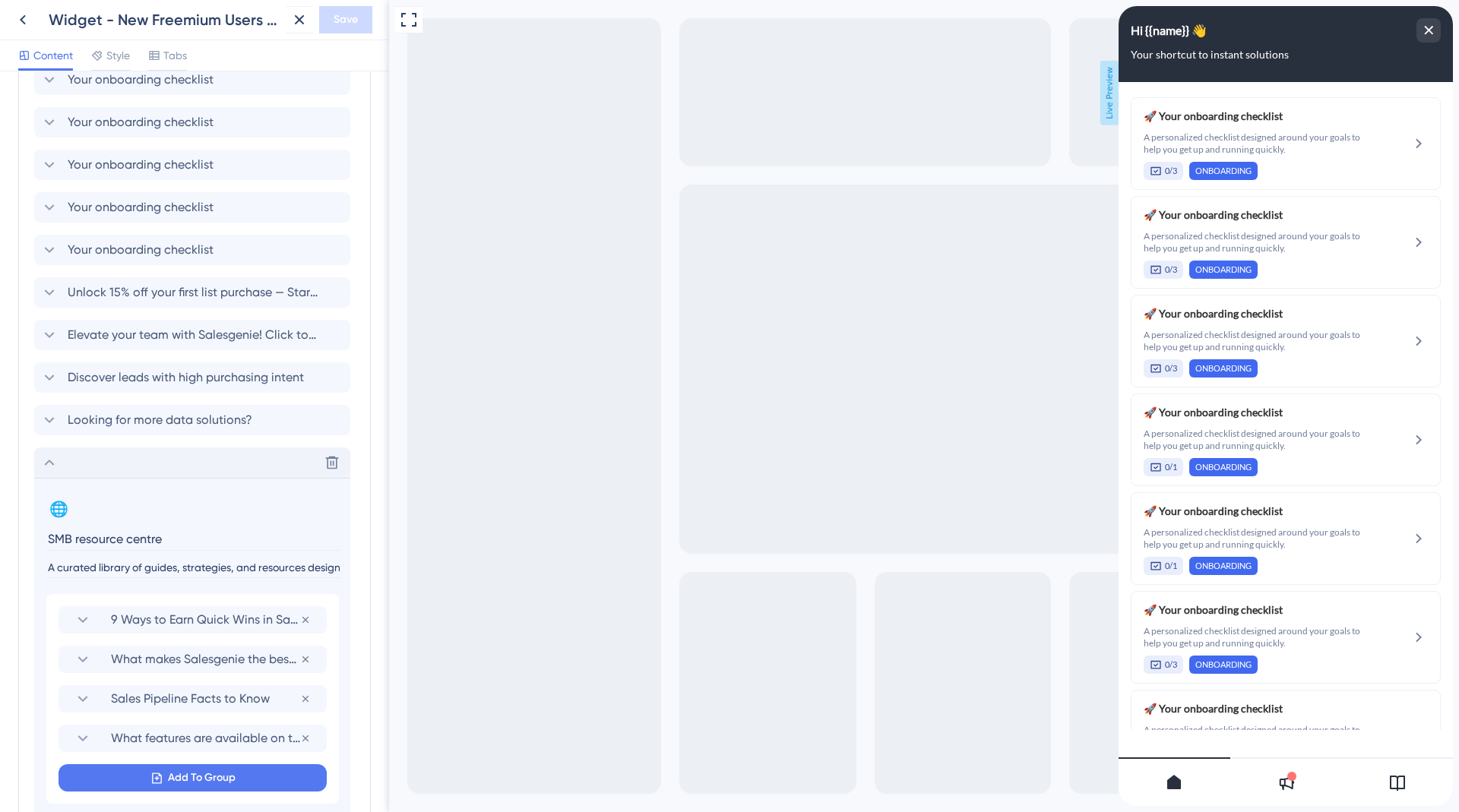
scroll to position [1200, 0]
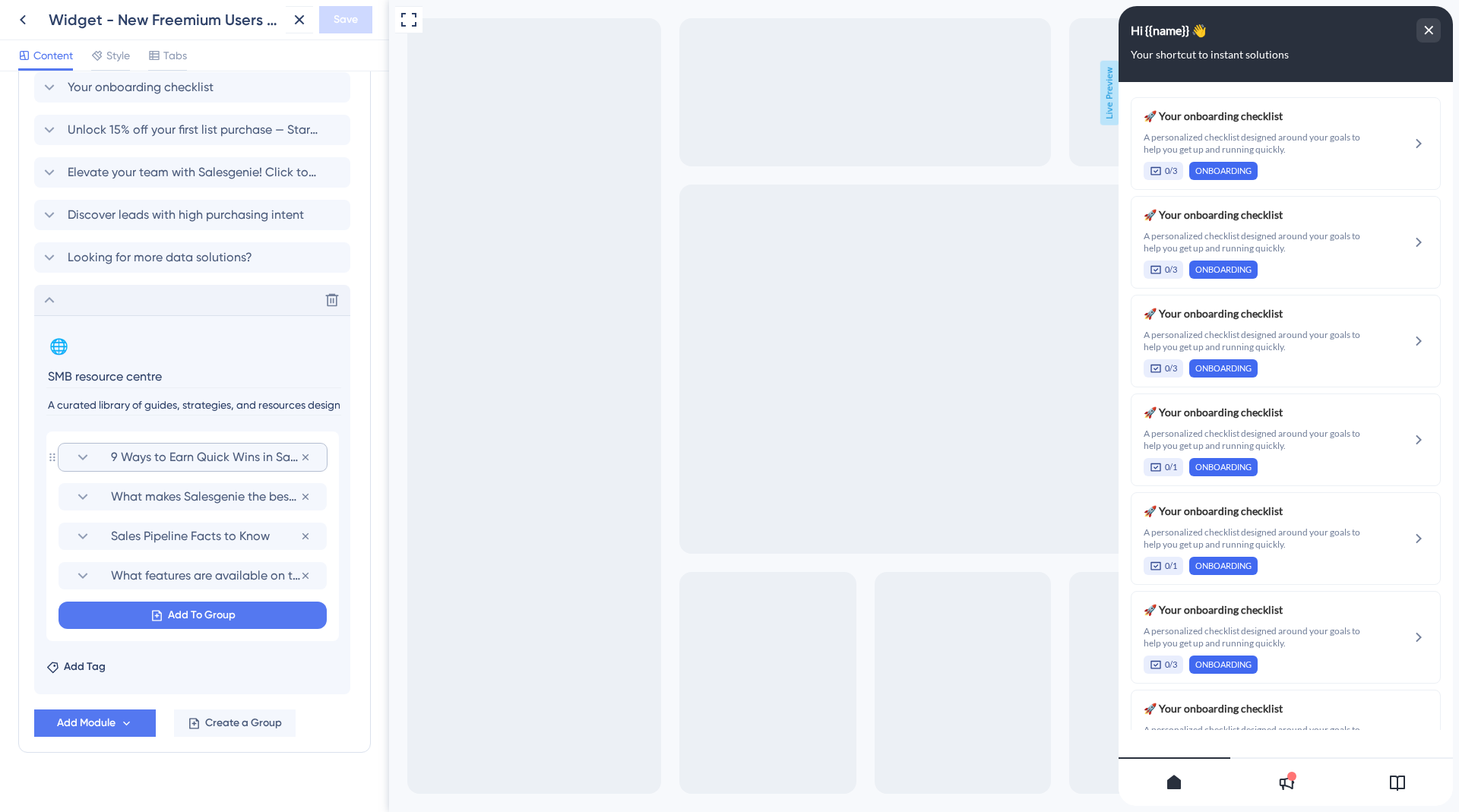
click at [153, 460] on span "9 Ways to Earn Quick Wins in Sales" at bounding box center [205, 457] width 189 height 19
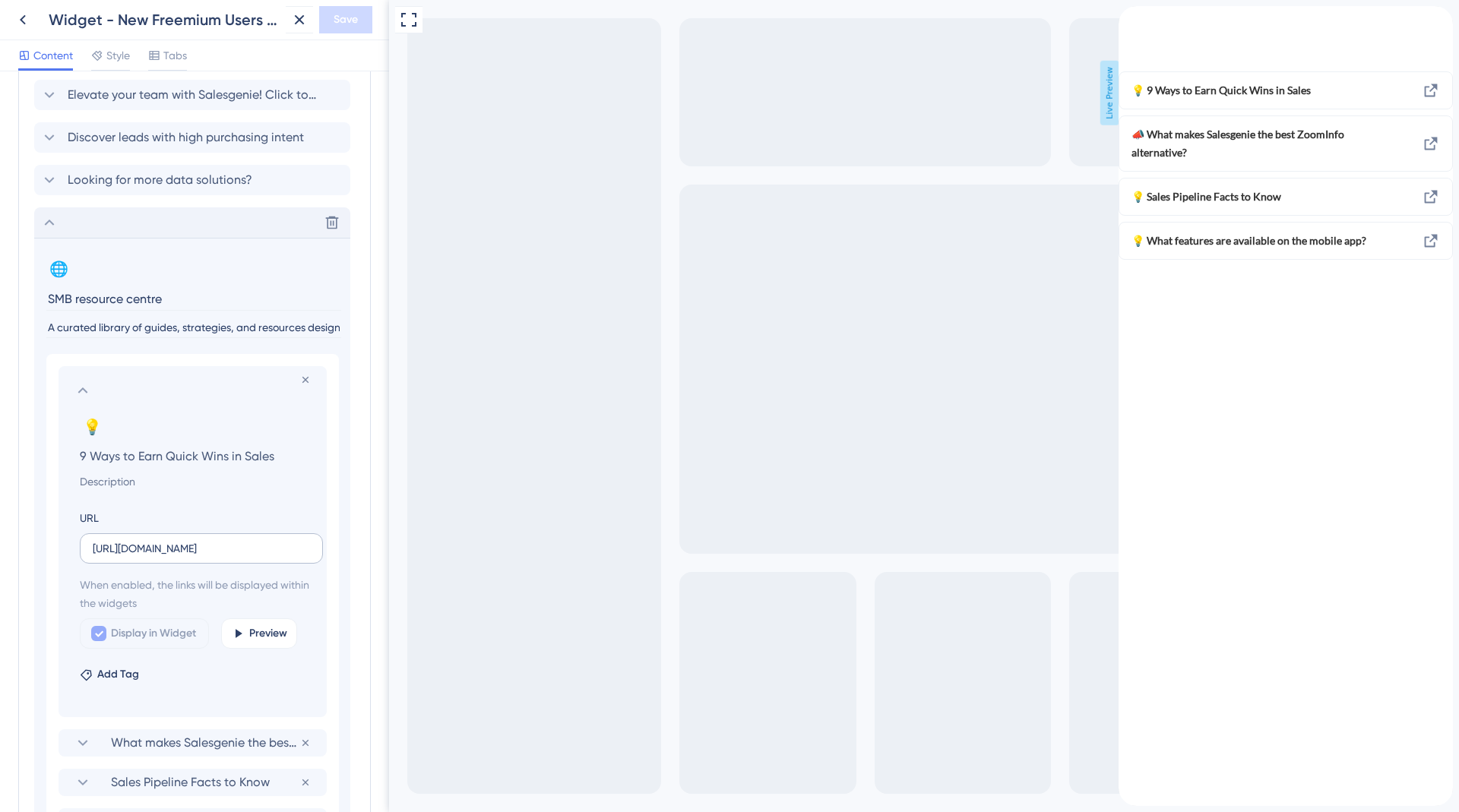
scroll to position [1281, 0]
click at [92, 394] on section at bounding box center [192, 388] width 238 height 19
click at [81, 385] on icon at bounding box center [83, 388] width 10 height 7
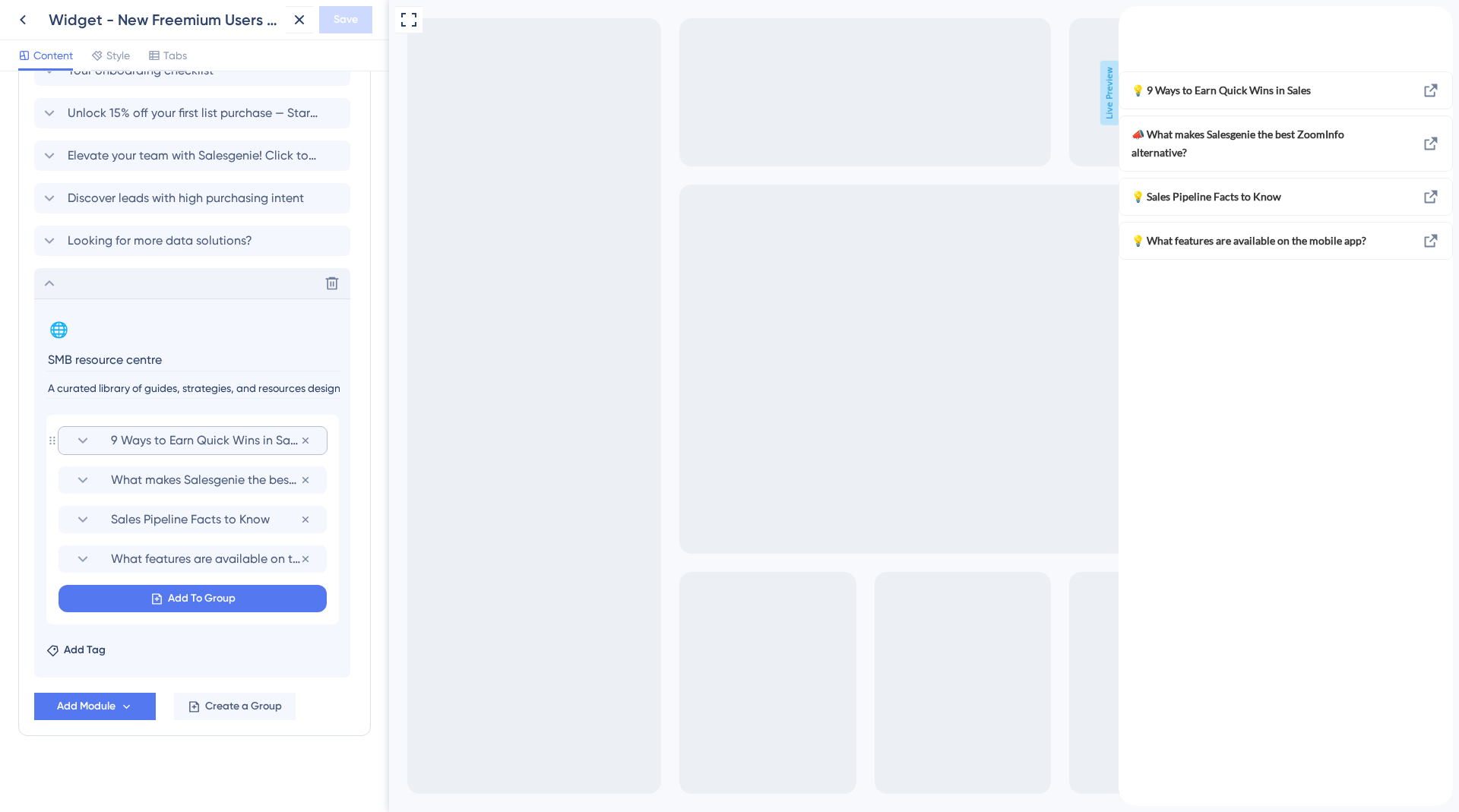
click at [1143, 21] on div "back to header" at bounding box center [1130, 13] width 24 height 14
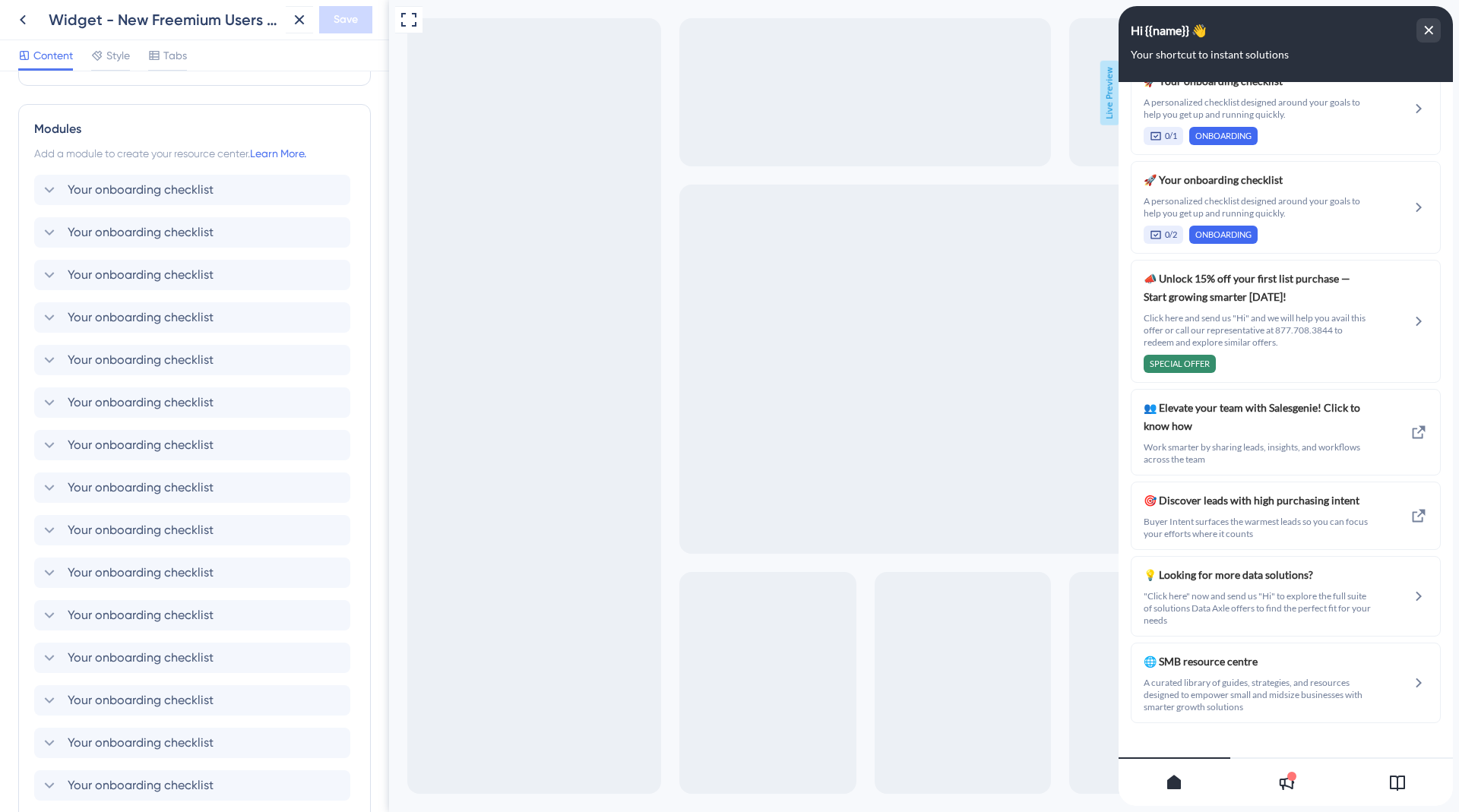
scroll to position [0, 0]
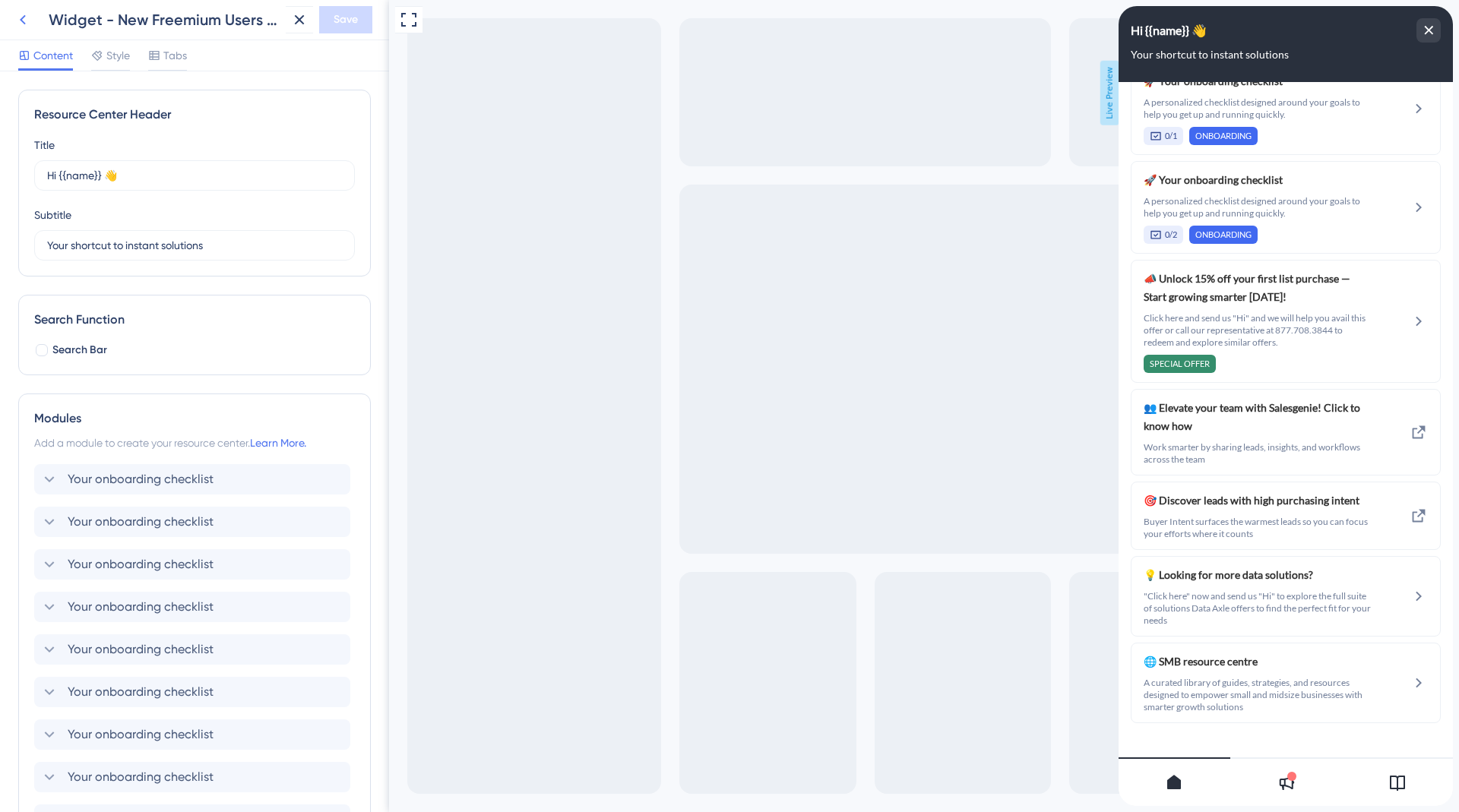
click at [22, 22] on icon at bounding box center [22, 20] width 7 height 10
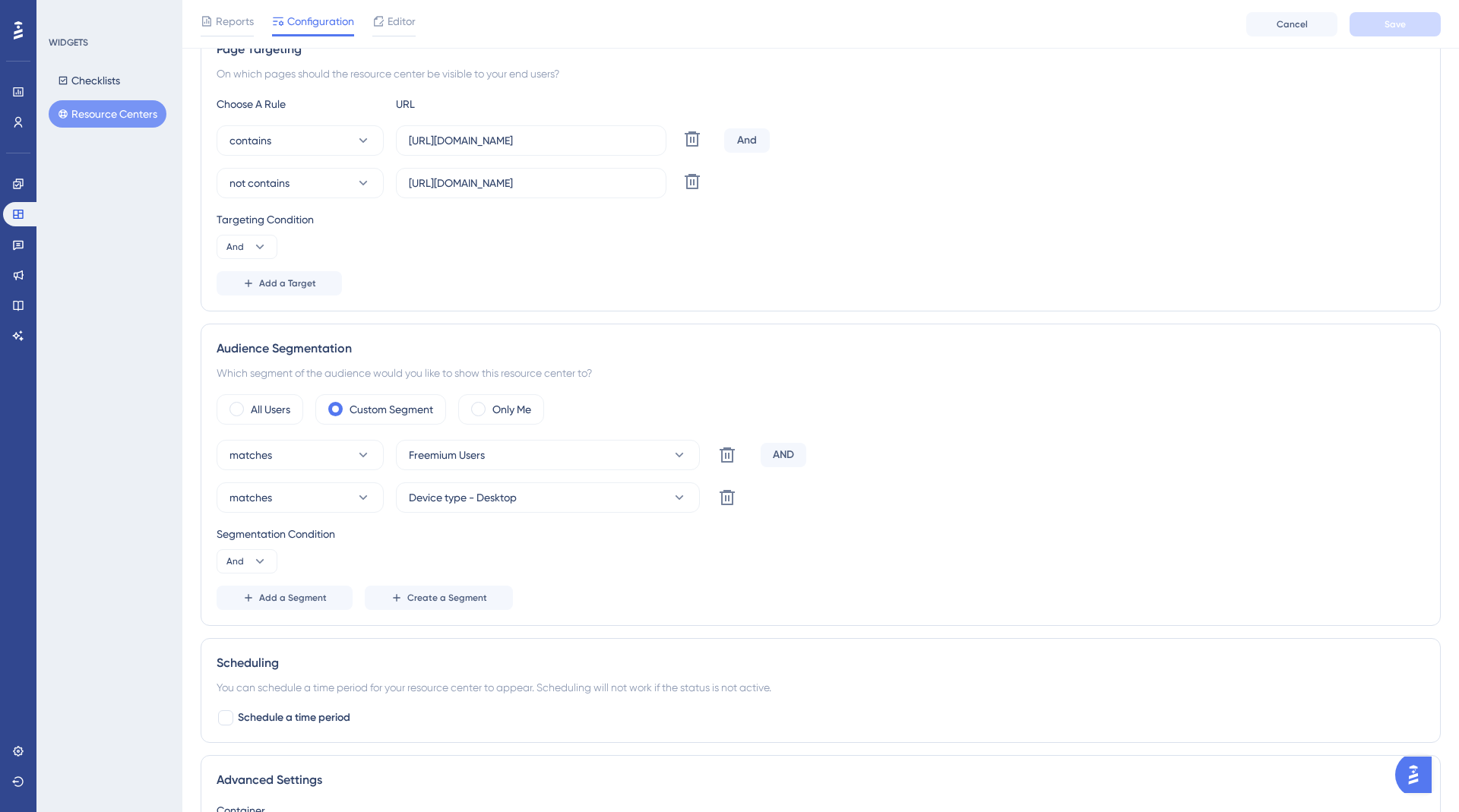
scroll to position [445, 0]
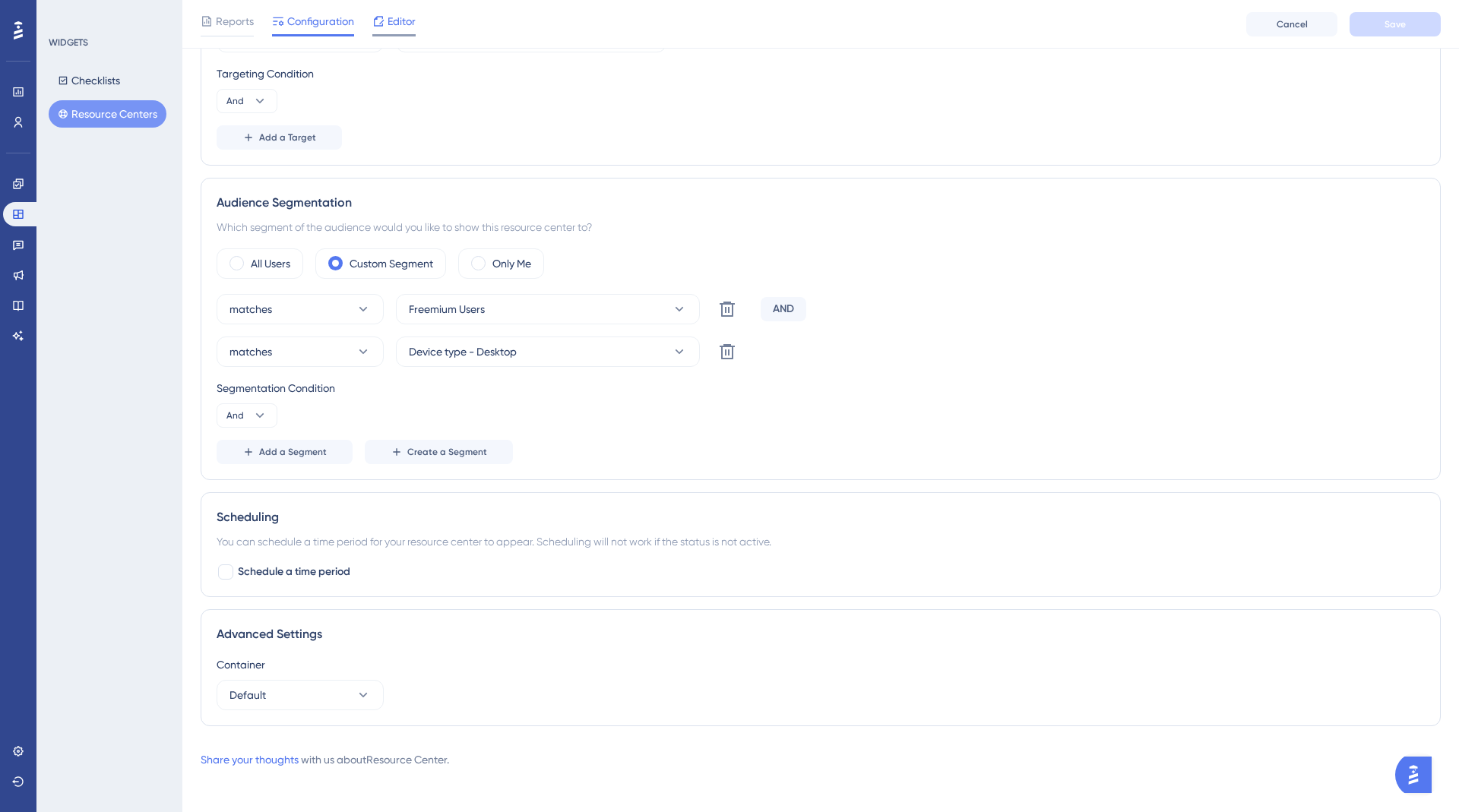
click at [402, 20] on span "Editor" at bounding box center [401, 21] width 28 height 19
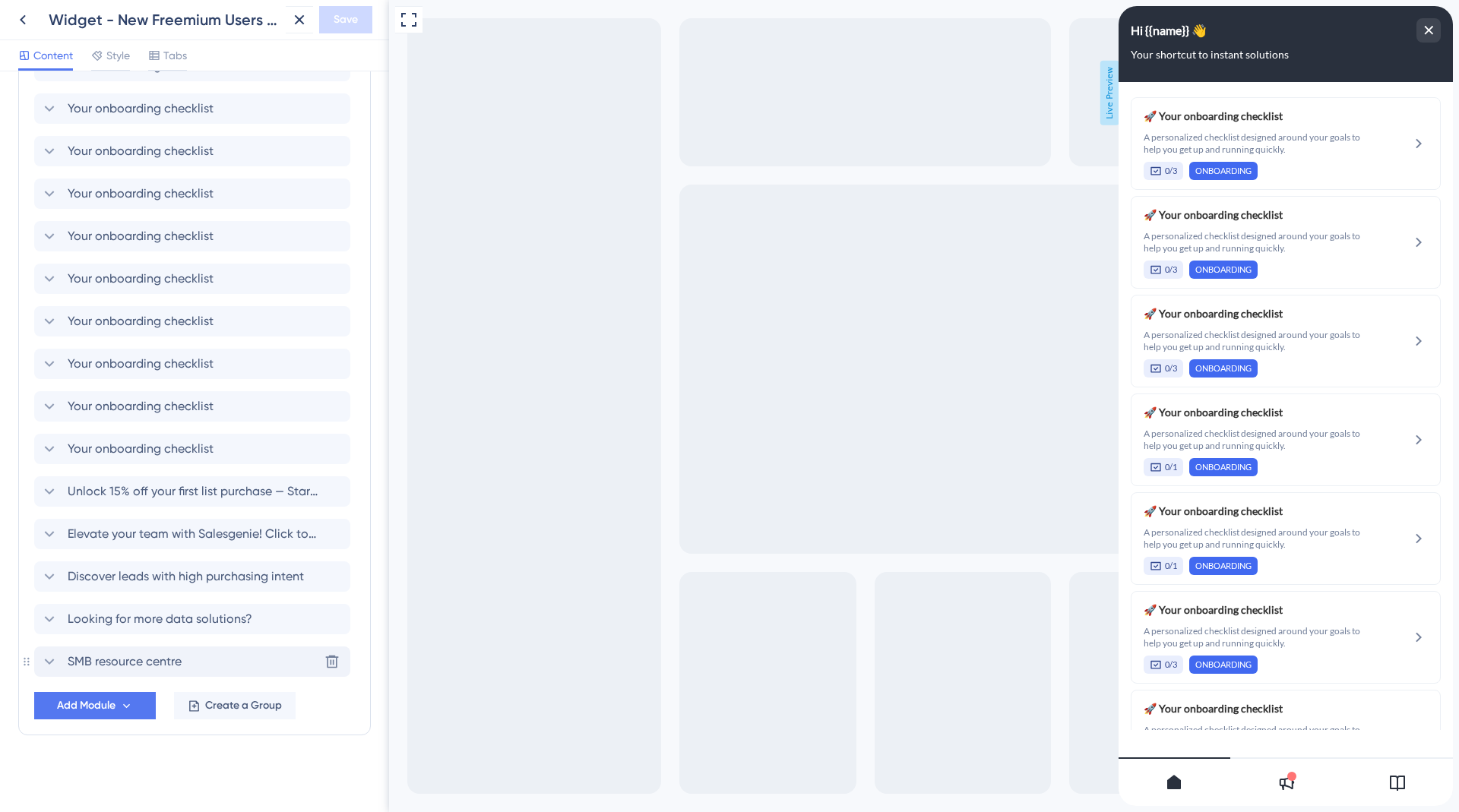
click at [106, 661] on span "SMB resource centre" at bounding box center [124, 662] width 114 height 19
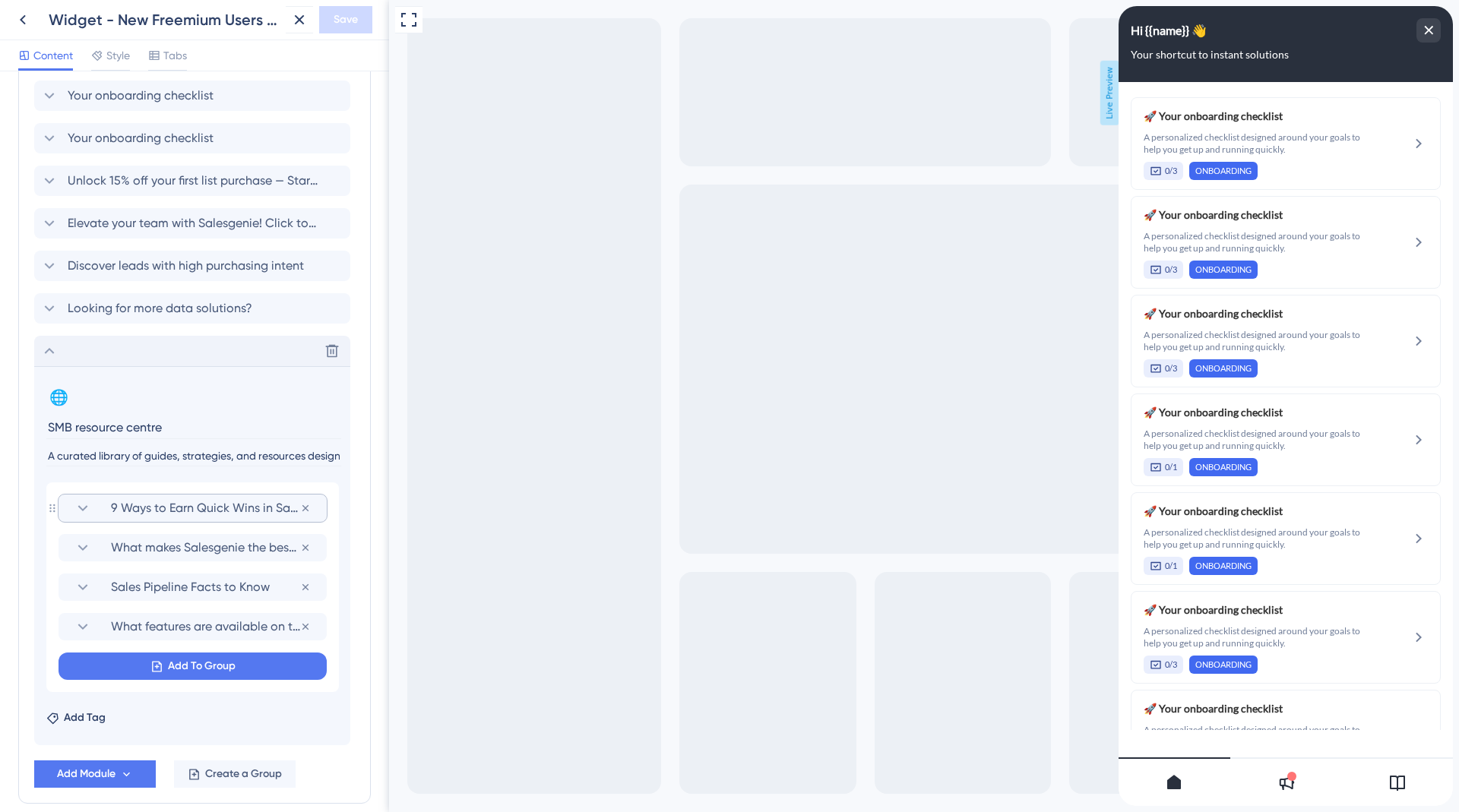
click at [166, 511] on span "9 Ways to Earn Quick Wins in Sales" at bounding box center [205, 509] width 189 height 19
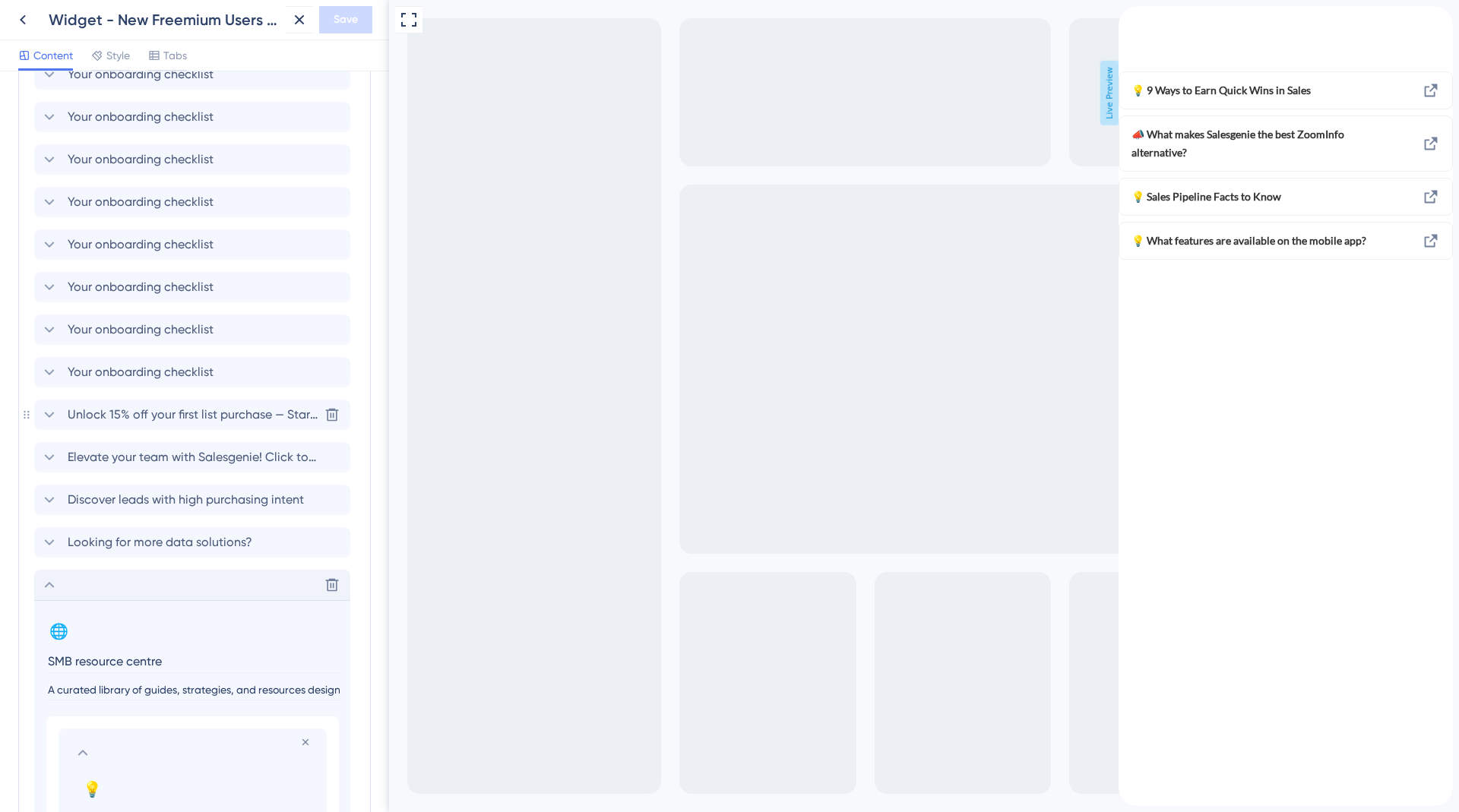
scroll to position [863, 0]
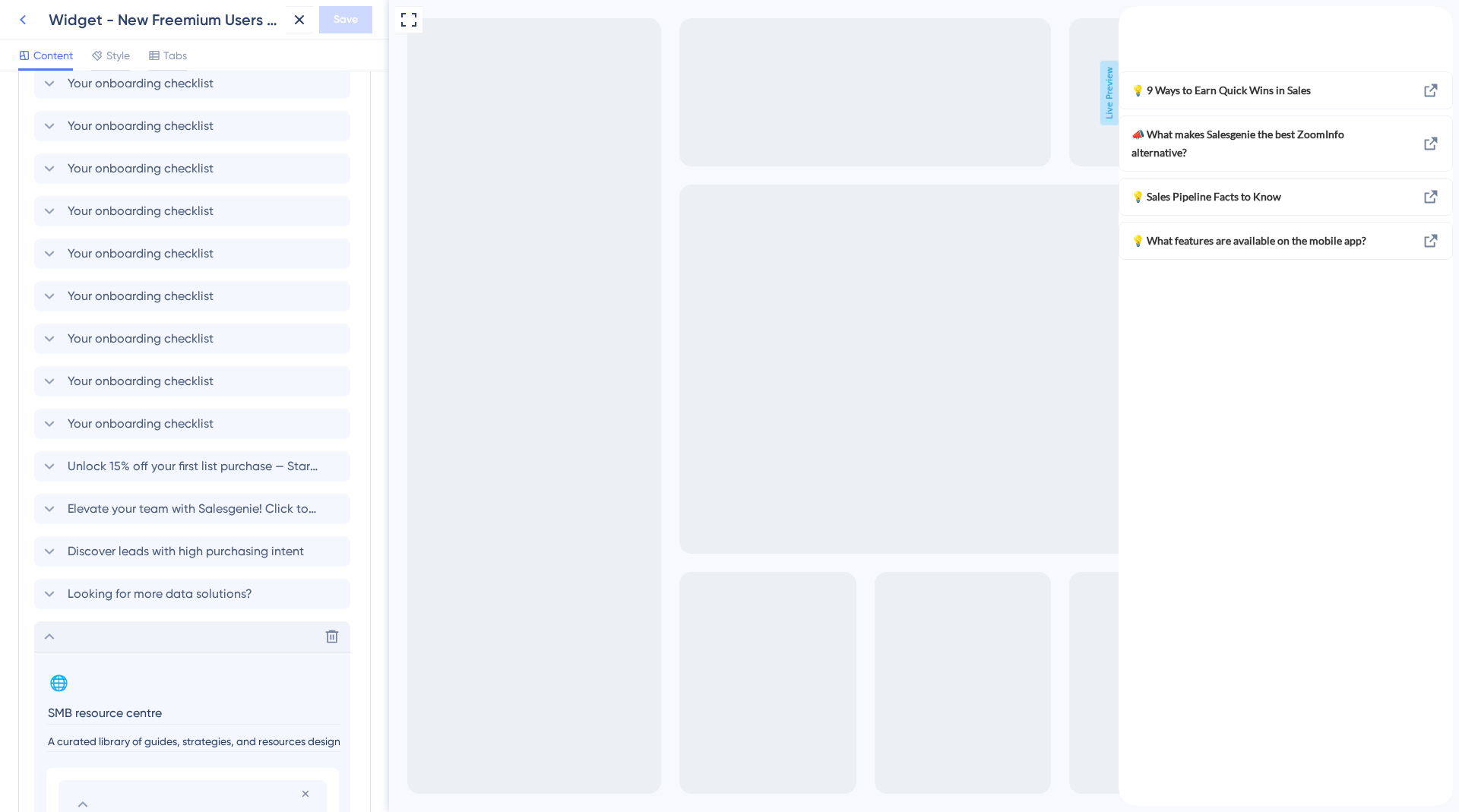
click at [22, 16] on icon at bounding box center [23, 20] width 19 height 19
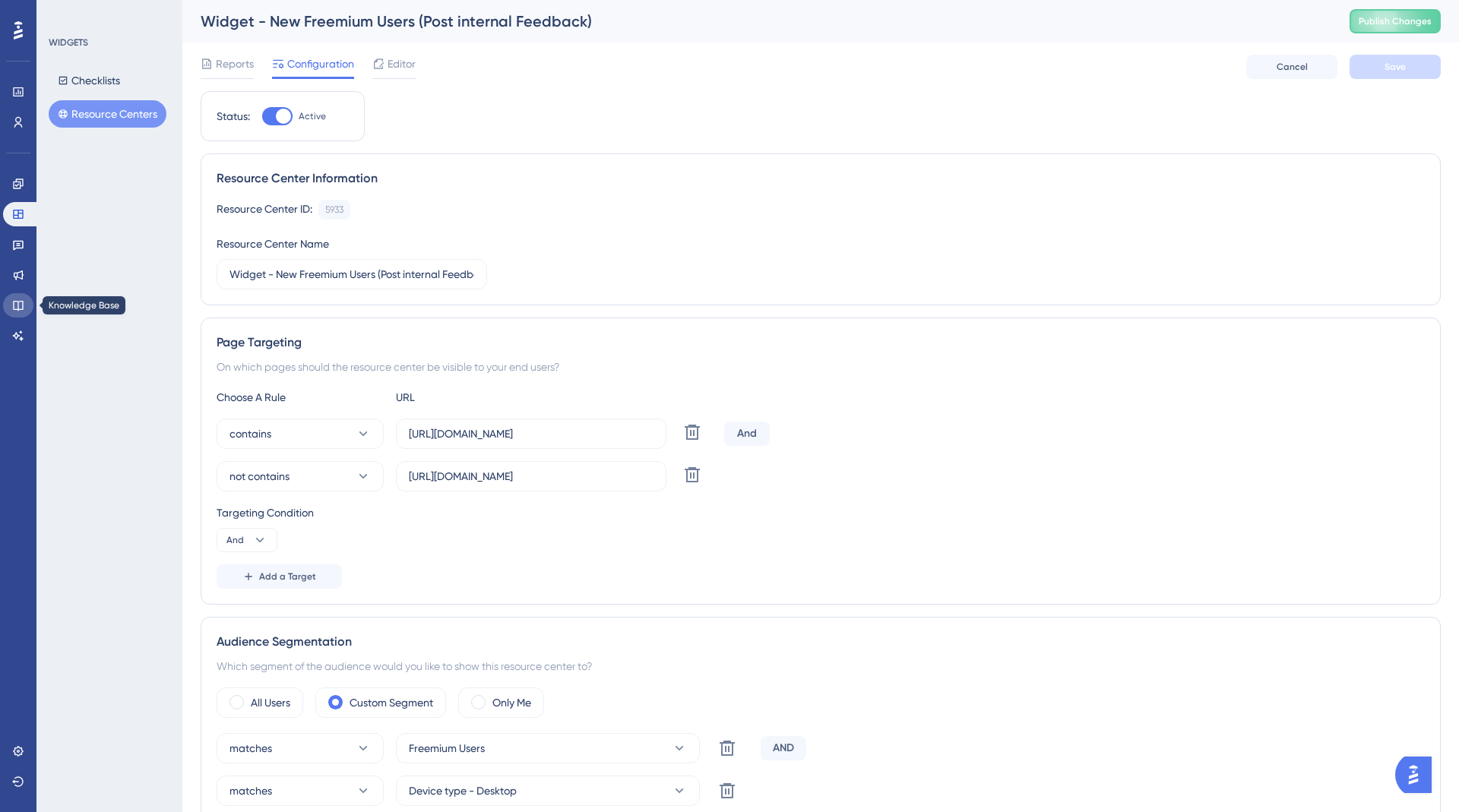
click at [14, 306] on icon at bounding box center [18, 305] width 12 height 12
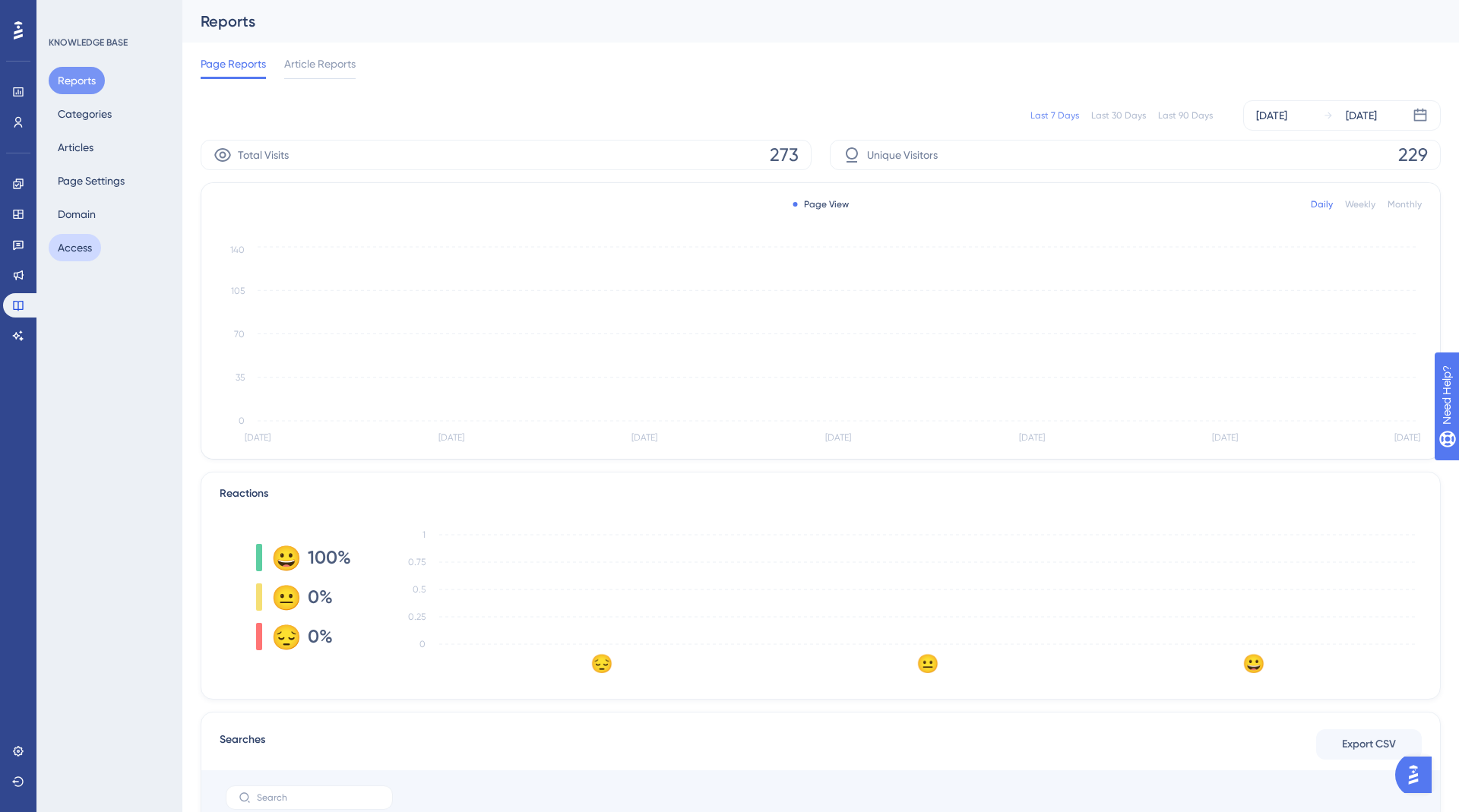
click at [76, 257] on button "Access" at bounding box center [75, 247] width 52 height 27
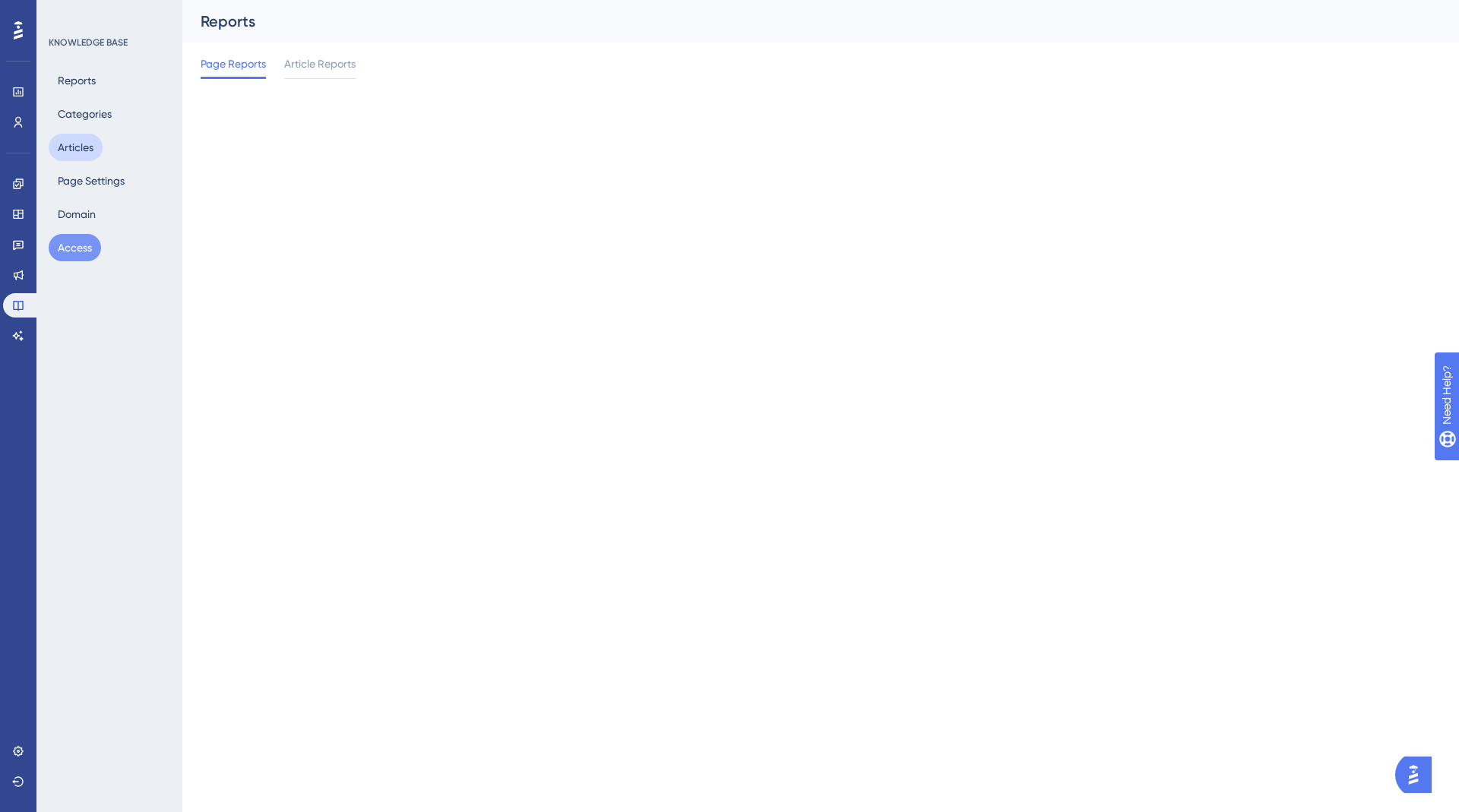
click at [73, 146] on button "Articles" at bounding box center [76, 147] width 54 height 27
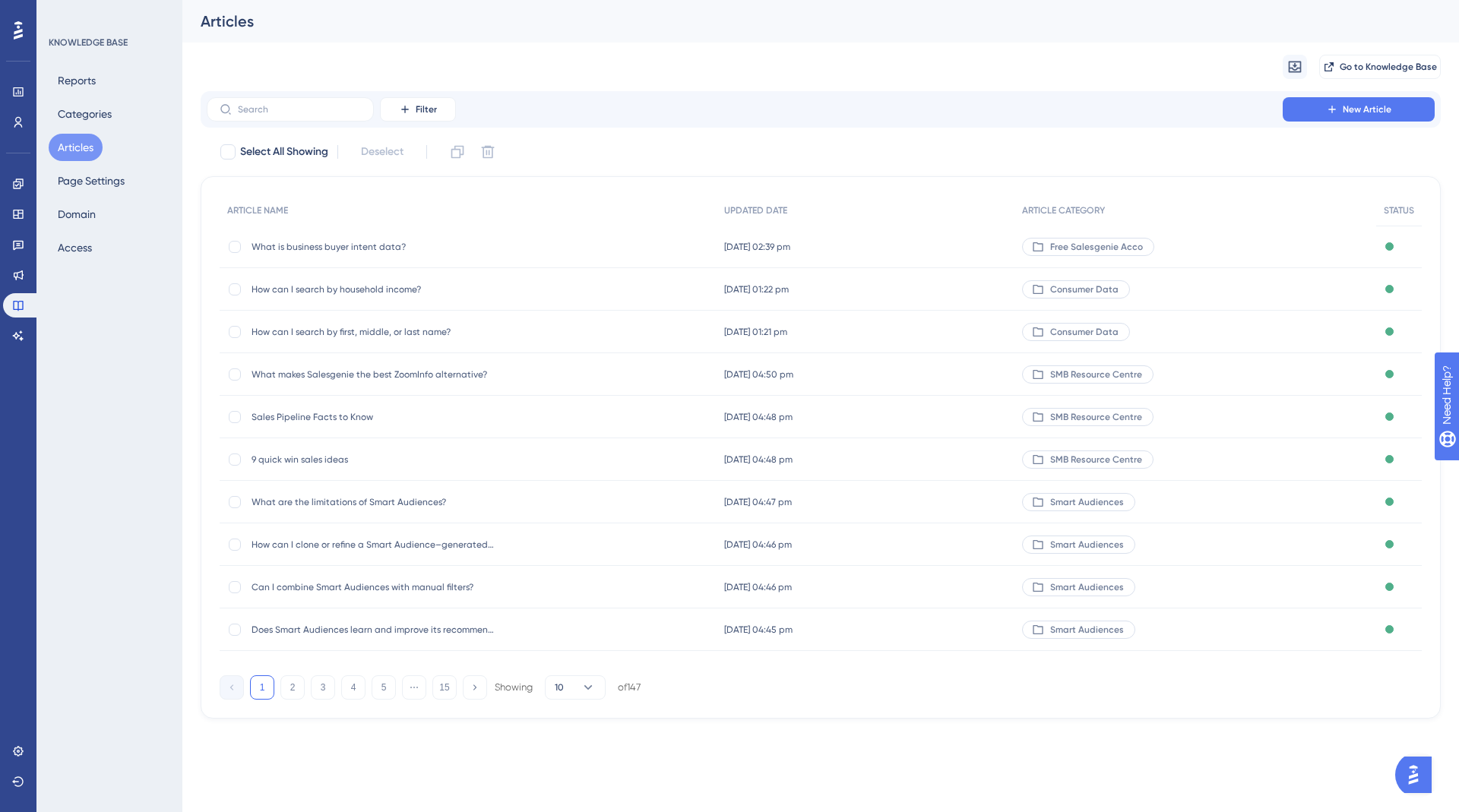
click at [339, 250] on span "What is business buyer intent data?" at bounding box center [372, 246] width 243 height 12
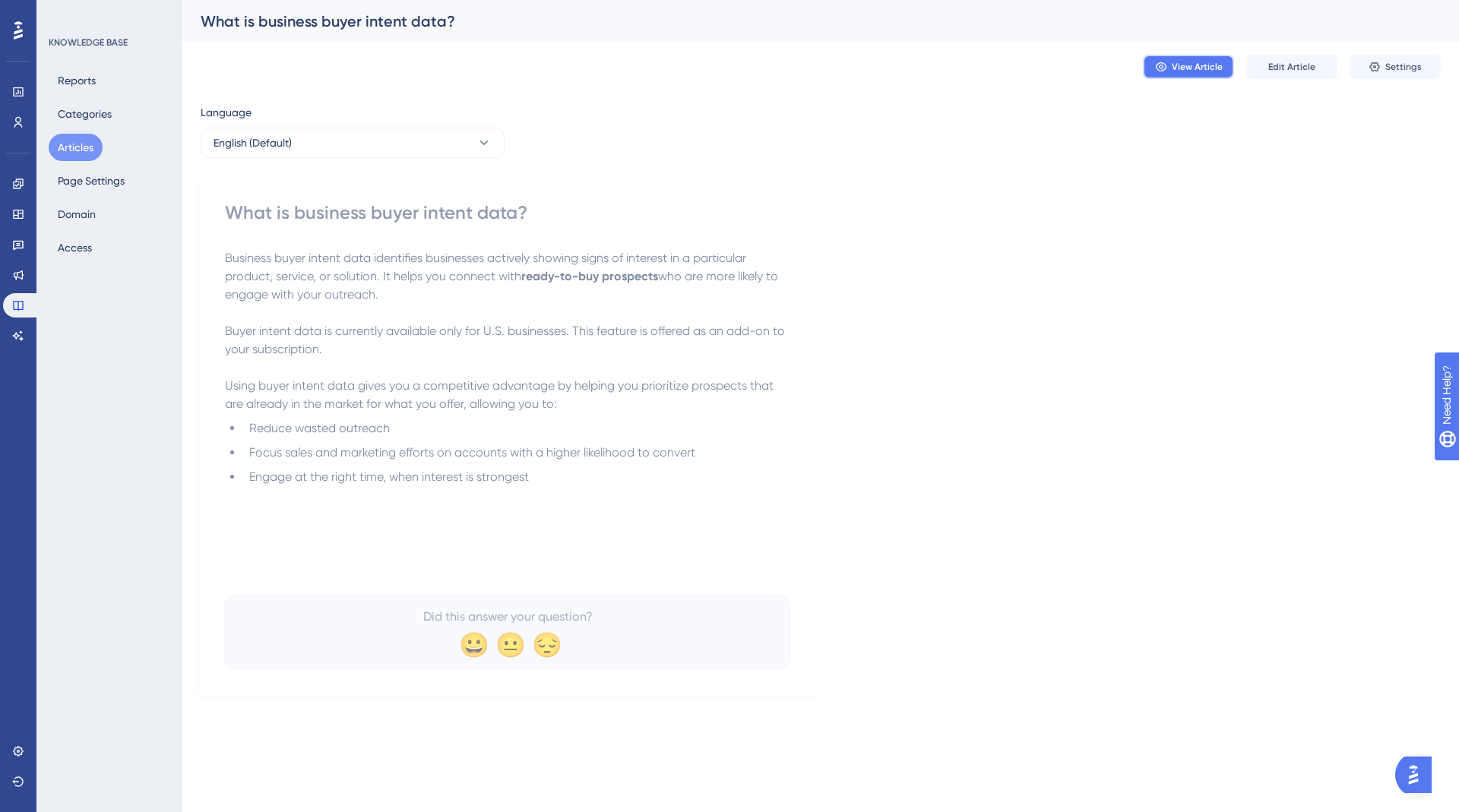
click at [1199, 71] on span "View Article" at bounding box center [1197, 66] width 51 height 12
click at [16, 227] on div "Engagement Widgets Feedback Product Updates Knowledge Base AI Assistant" at bounding box center [18, 259] width 31 height 176
click at [16, 220] on link at bounding box center [18, 215] width 31 height 24
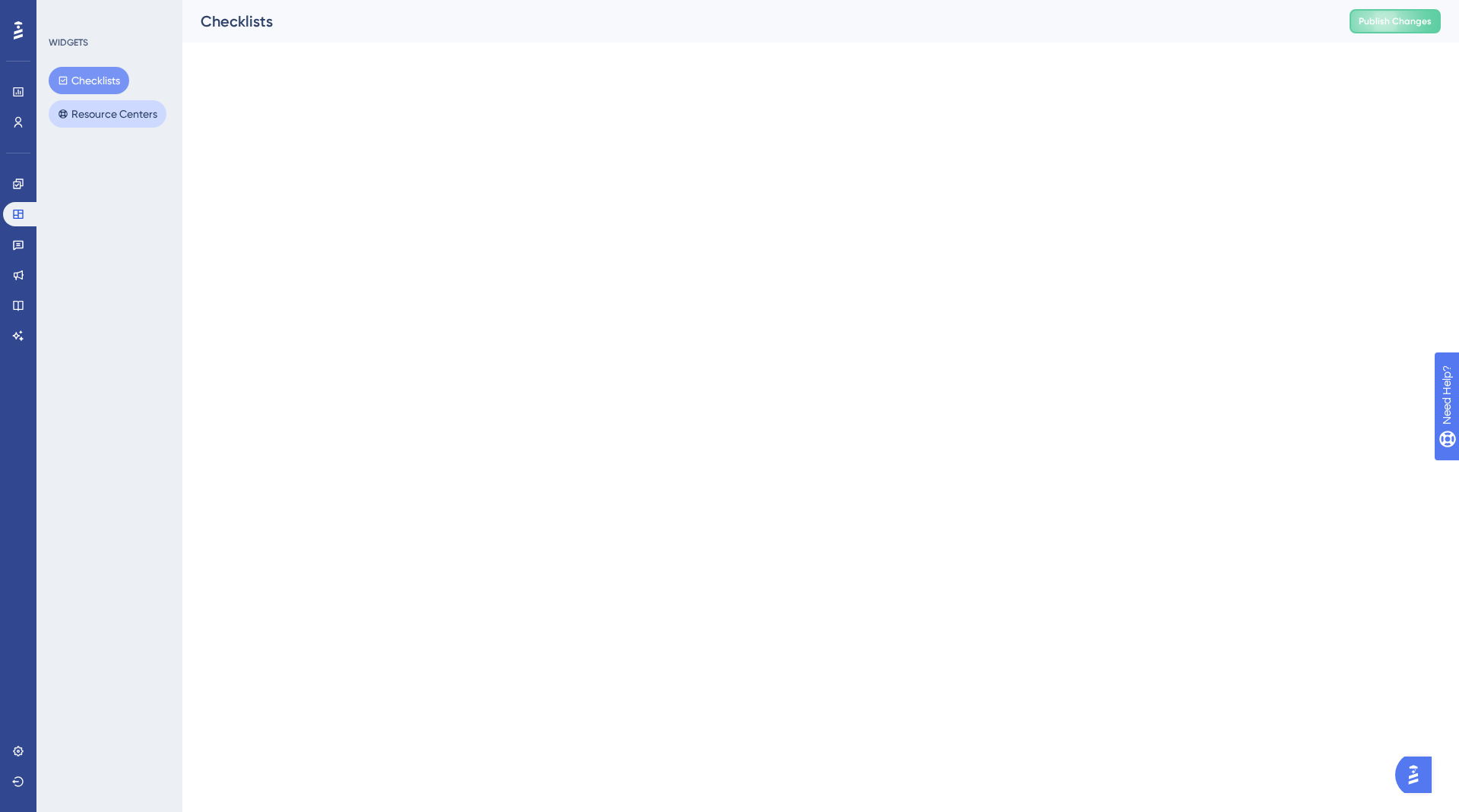
click at [91, 124] on button "Resource Centers" at bounding box center [107, 113] width 118 height 27
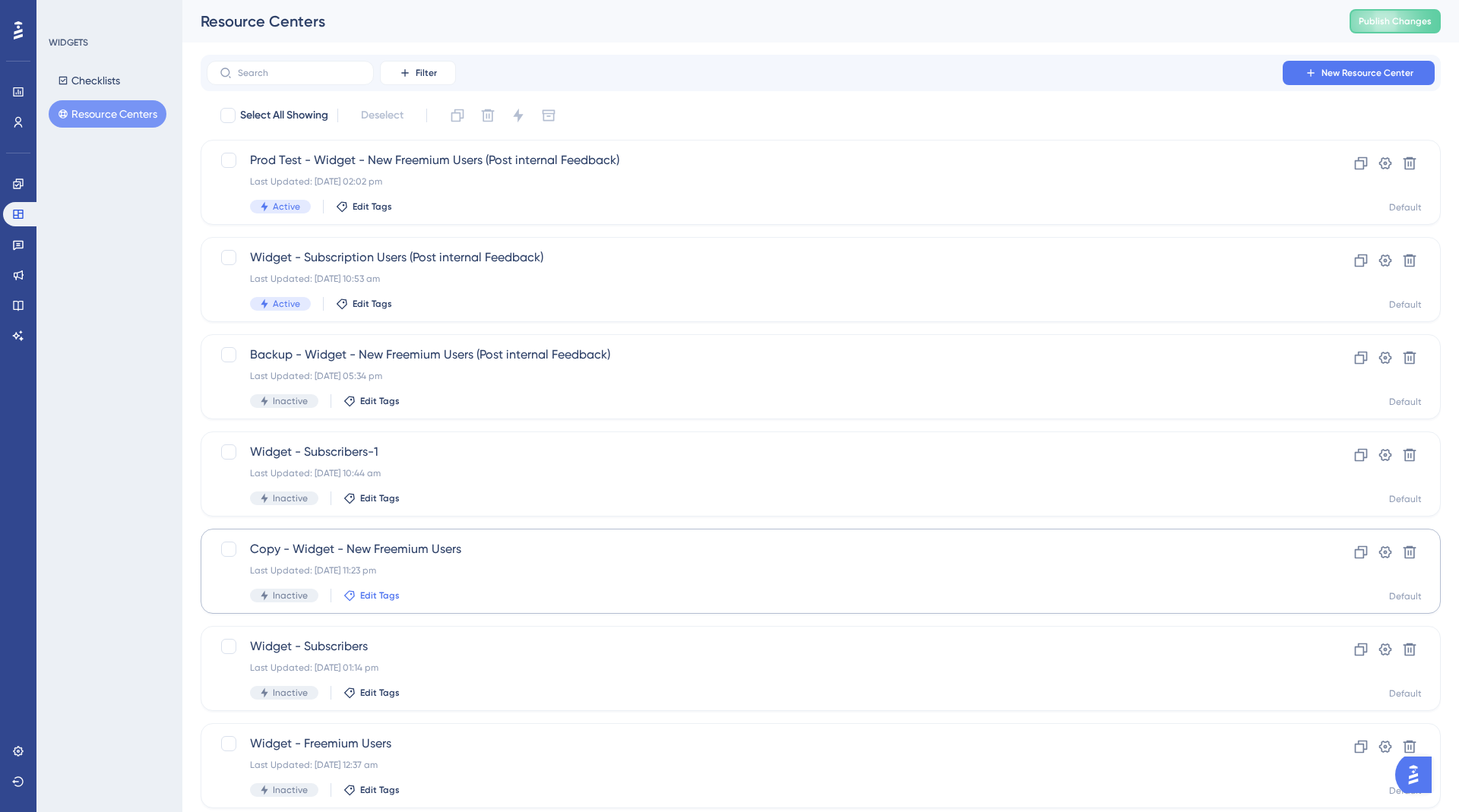
scroll to position [336, 0]
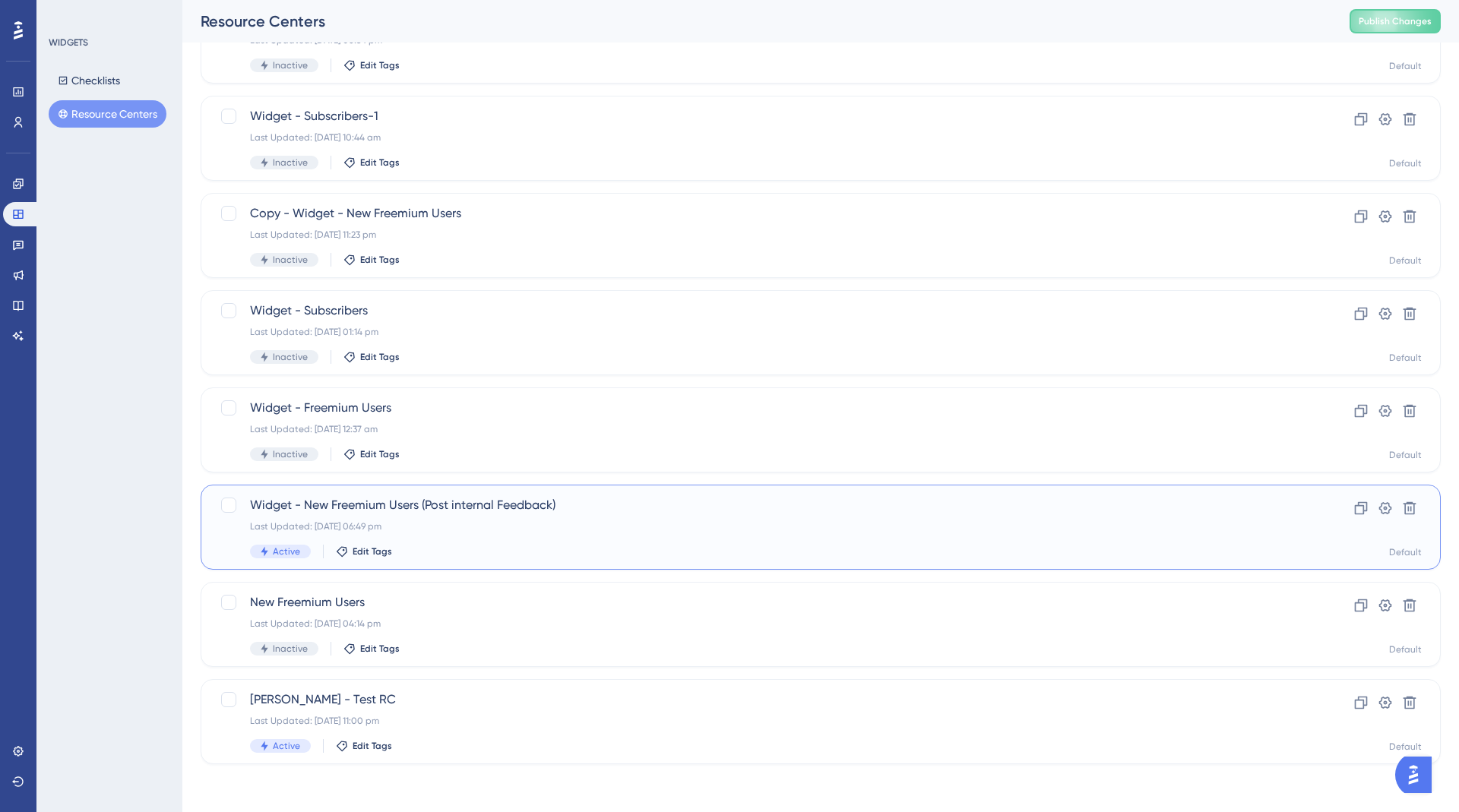
click at [431, 509] on span "Widget - New Freemium Users (Post internal Feedback)" at bounding box center [760, 506] width 1019 height 19
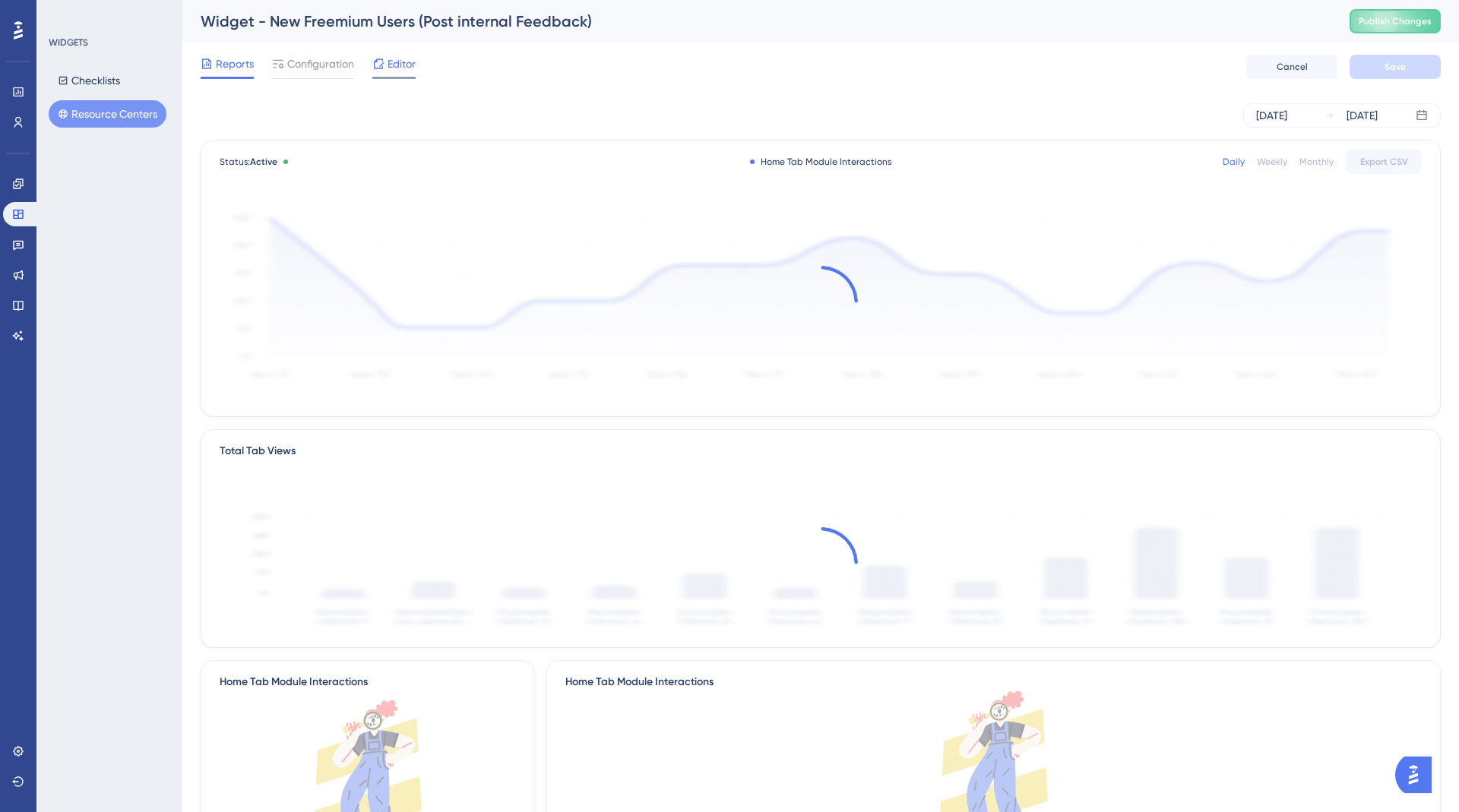
click at [394, 75] on div "Editor" at bounding box center [394, 67] width 43 height 24
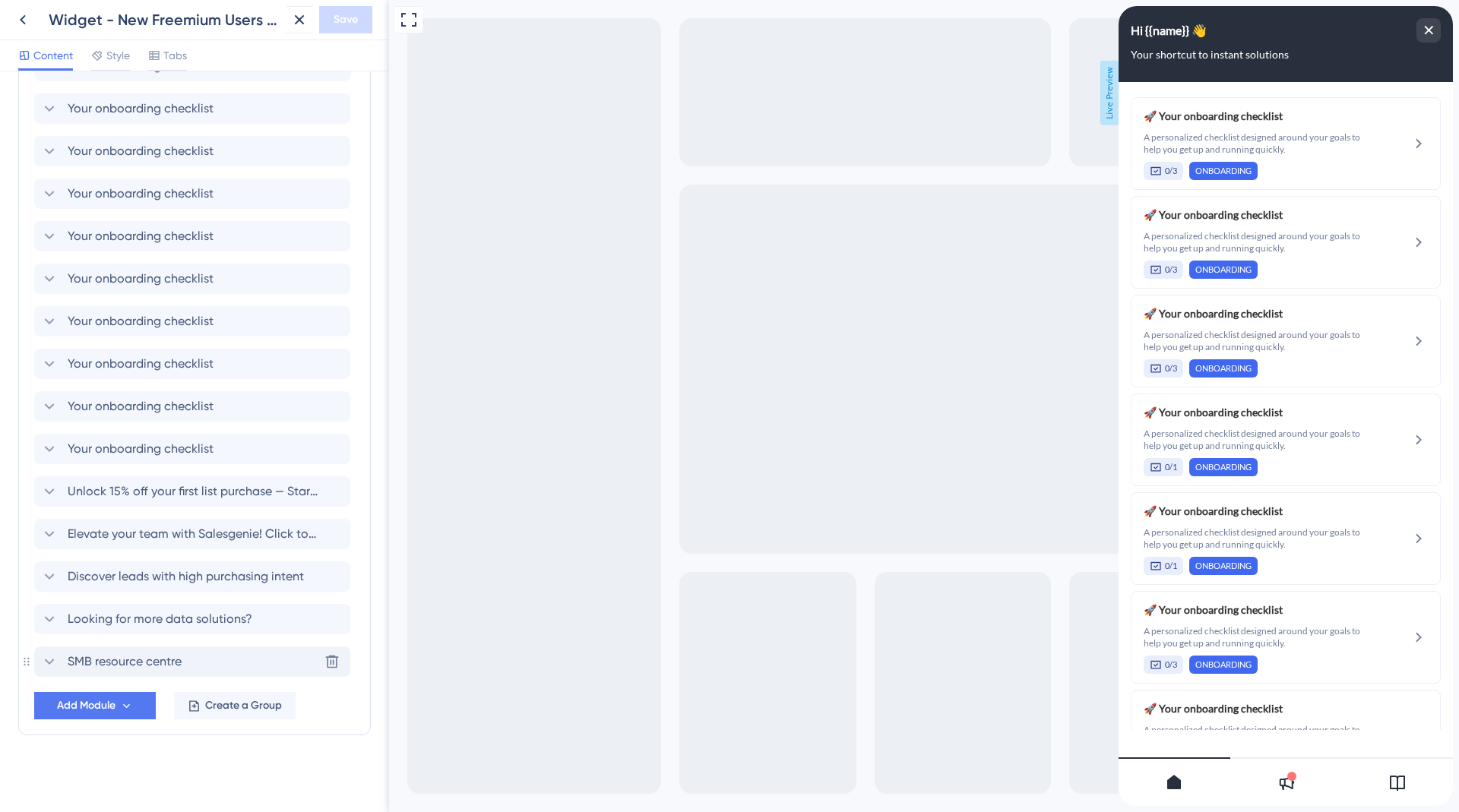
click at [153, 658] on span "SMB resource centre" at bounding box center [124, 662] width 114 height 19
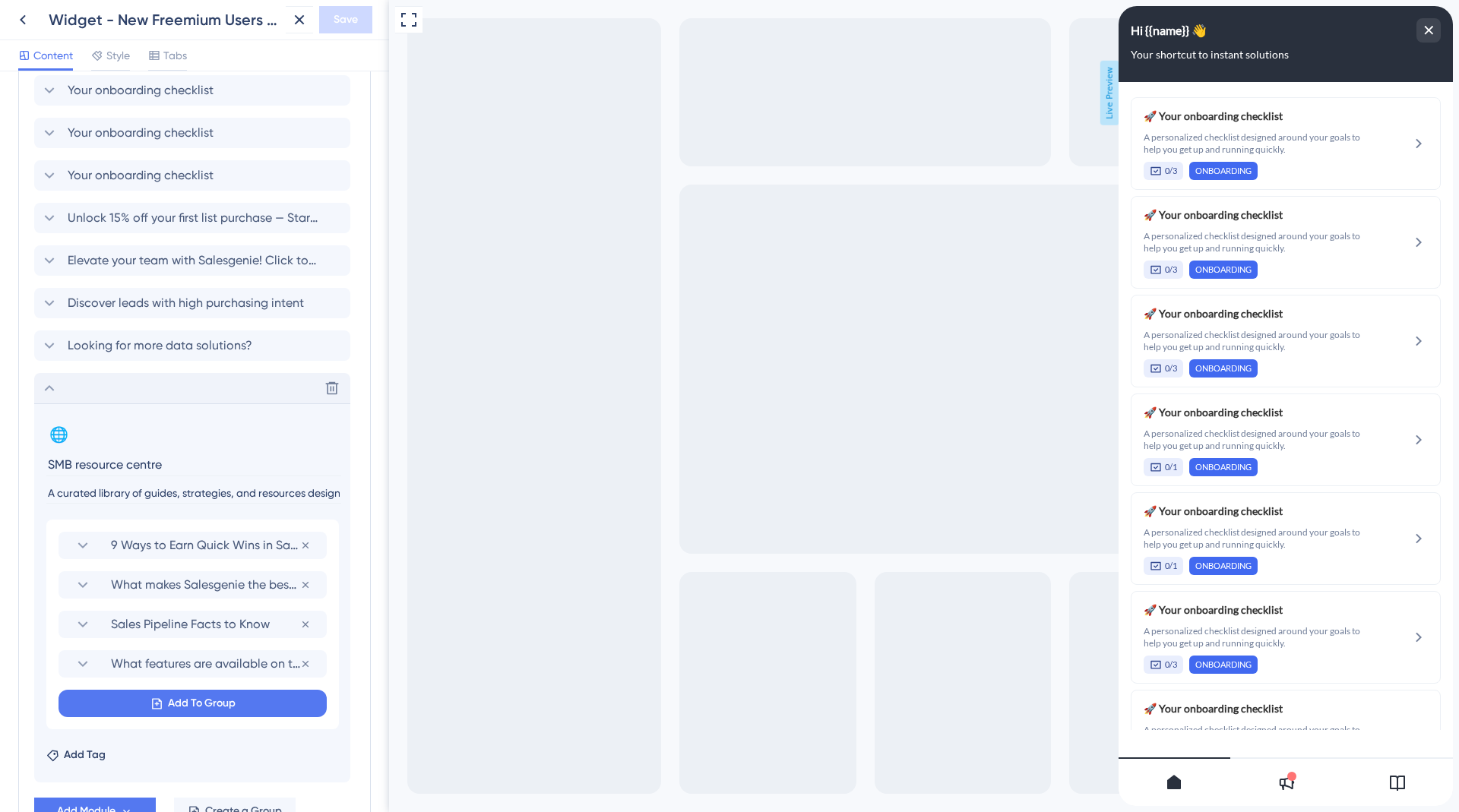
scroll to position [1217, 0]
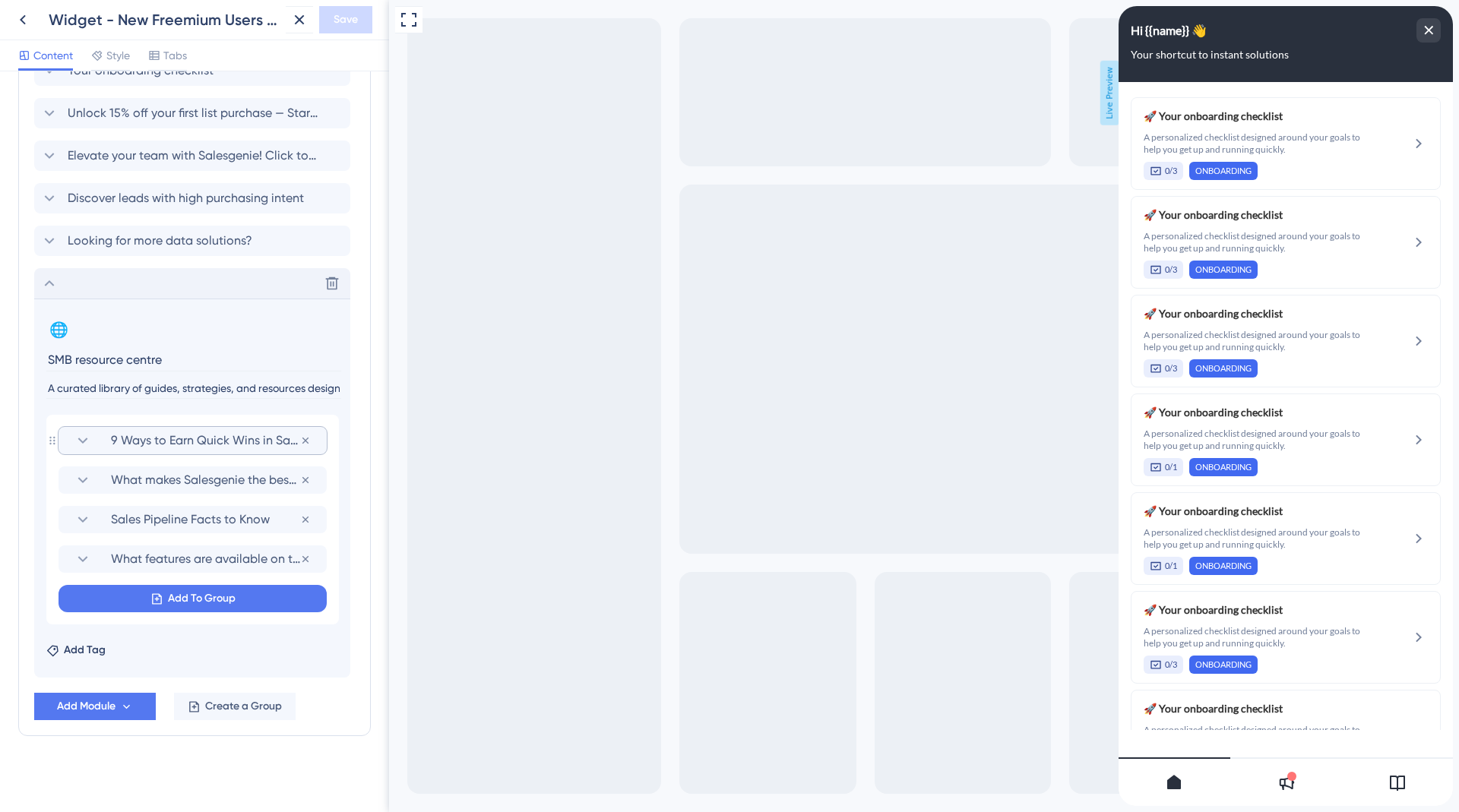
click at [175, 443] on span "9 Ways to Earn Quick Wins in Sales" at bounding box center [205, 441] width 189 height 19
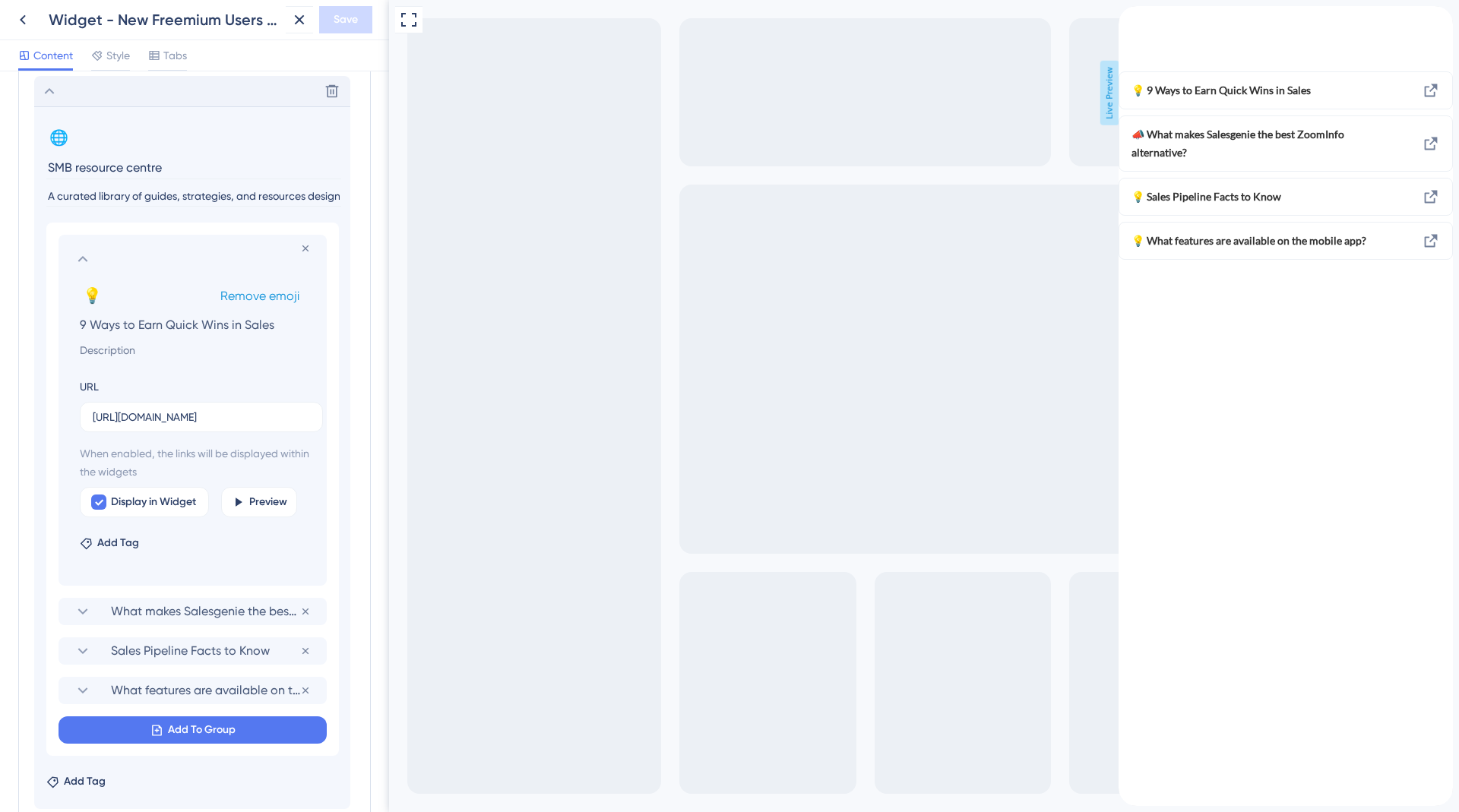
scroll to position [1398, 0]
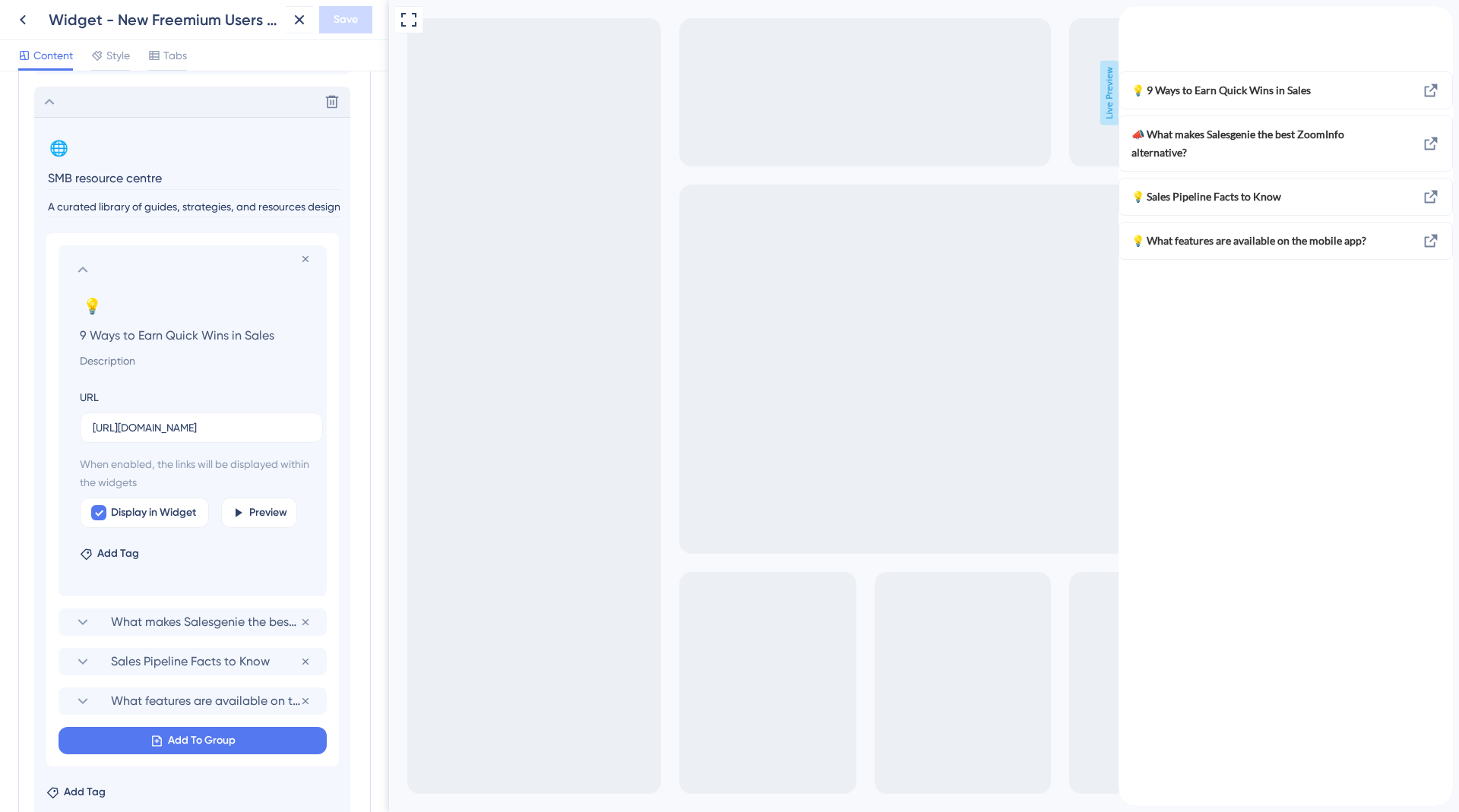
click at [78, 252] on section "Remove from group 💡 Change emoji Remove emoji 9 Ways to Earn Quick Wins in Sale…" at bounding box center [192, 421] width 268 height 351
click at [81, 267] on icon at bounding box center [83, 270] width 10 height 7
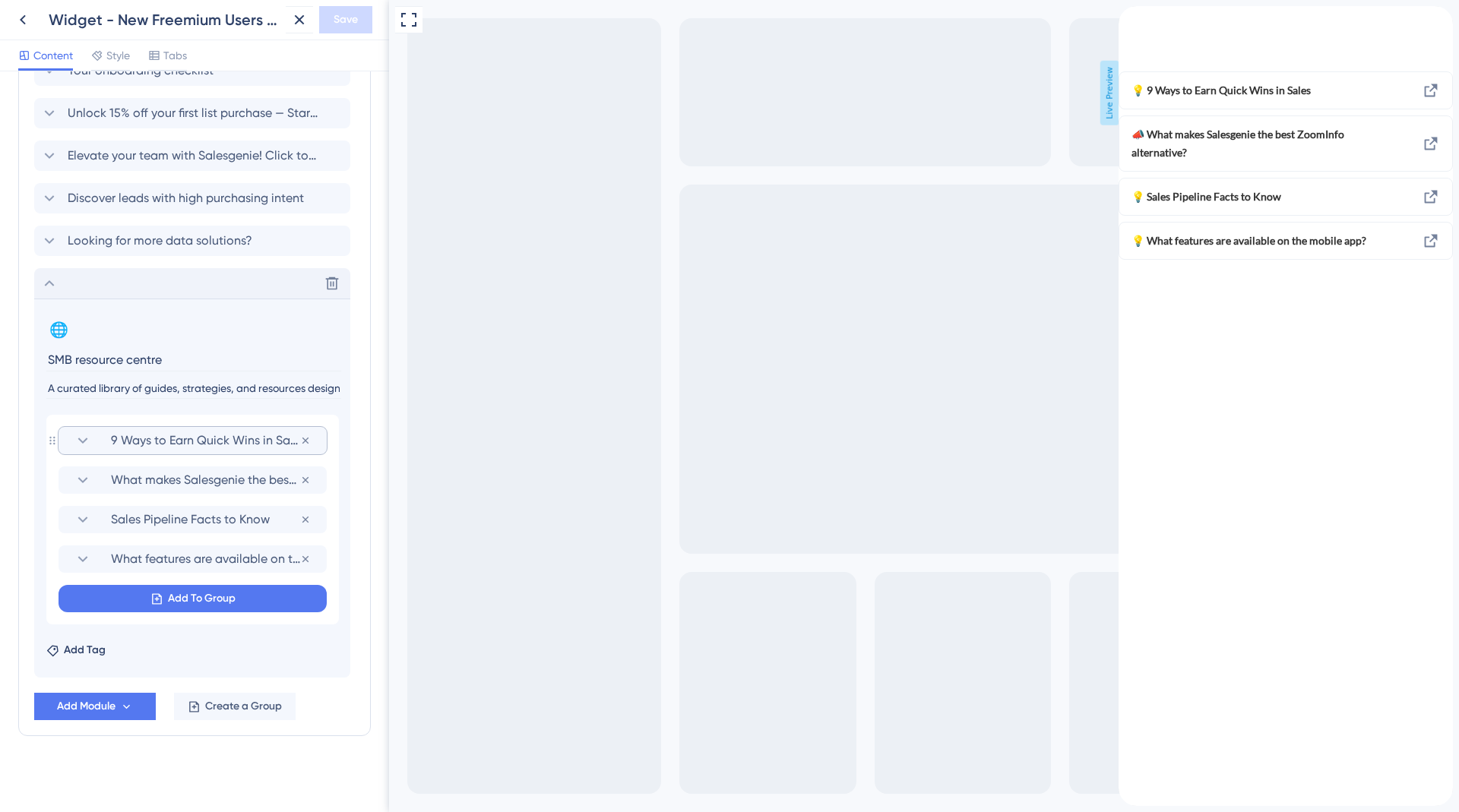
click at [47, 280] on icon at bounding box center [49, 284] width 19 height 19
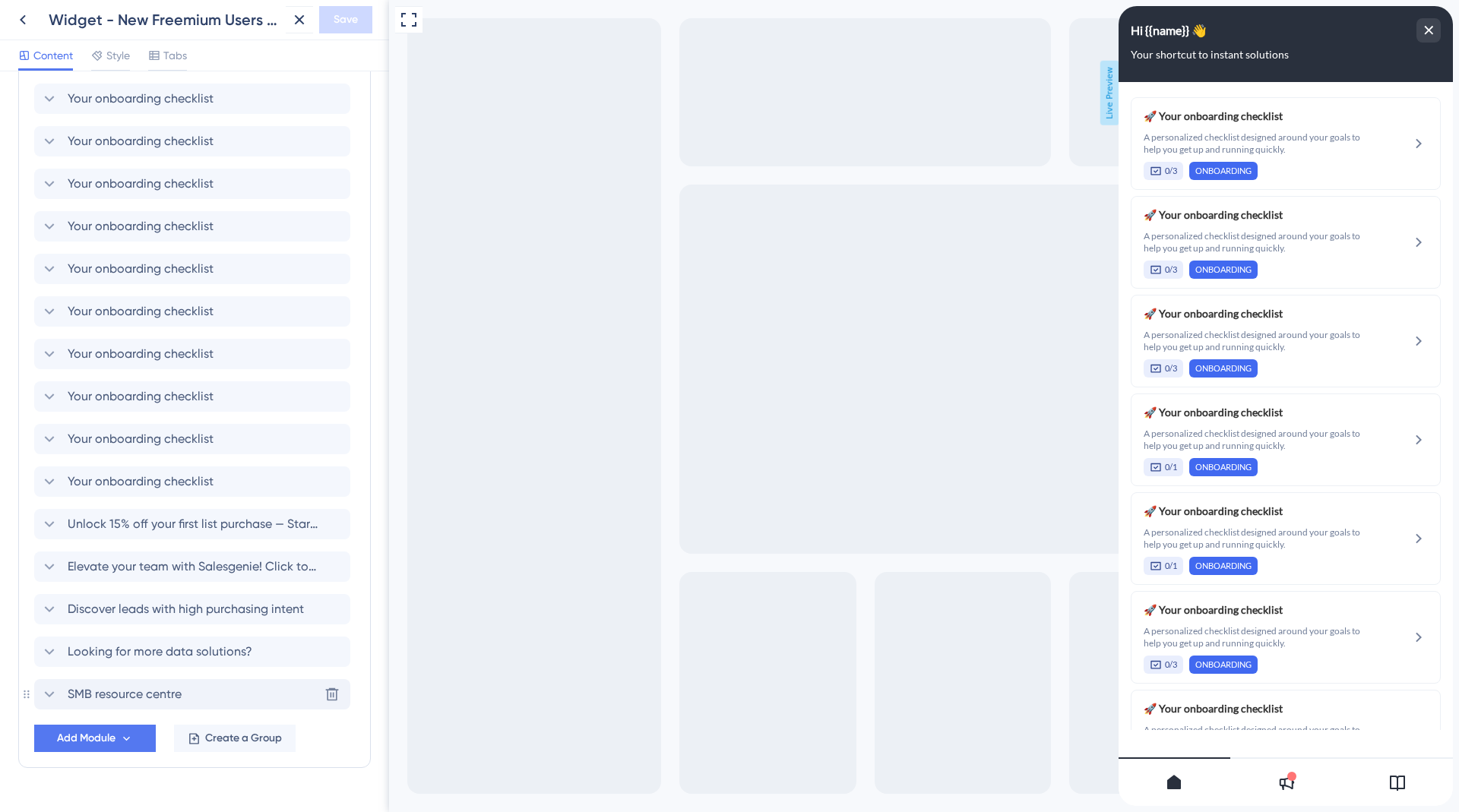
scroll to position [804, 0]
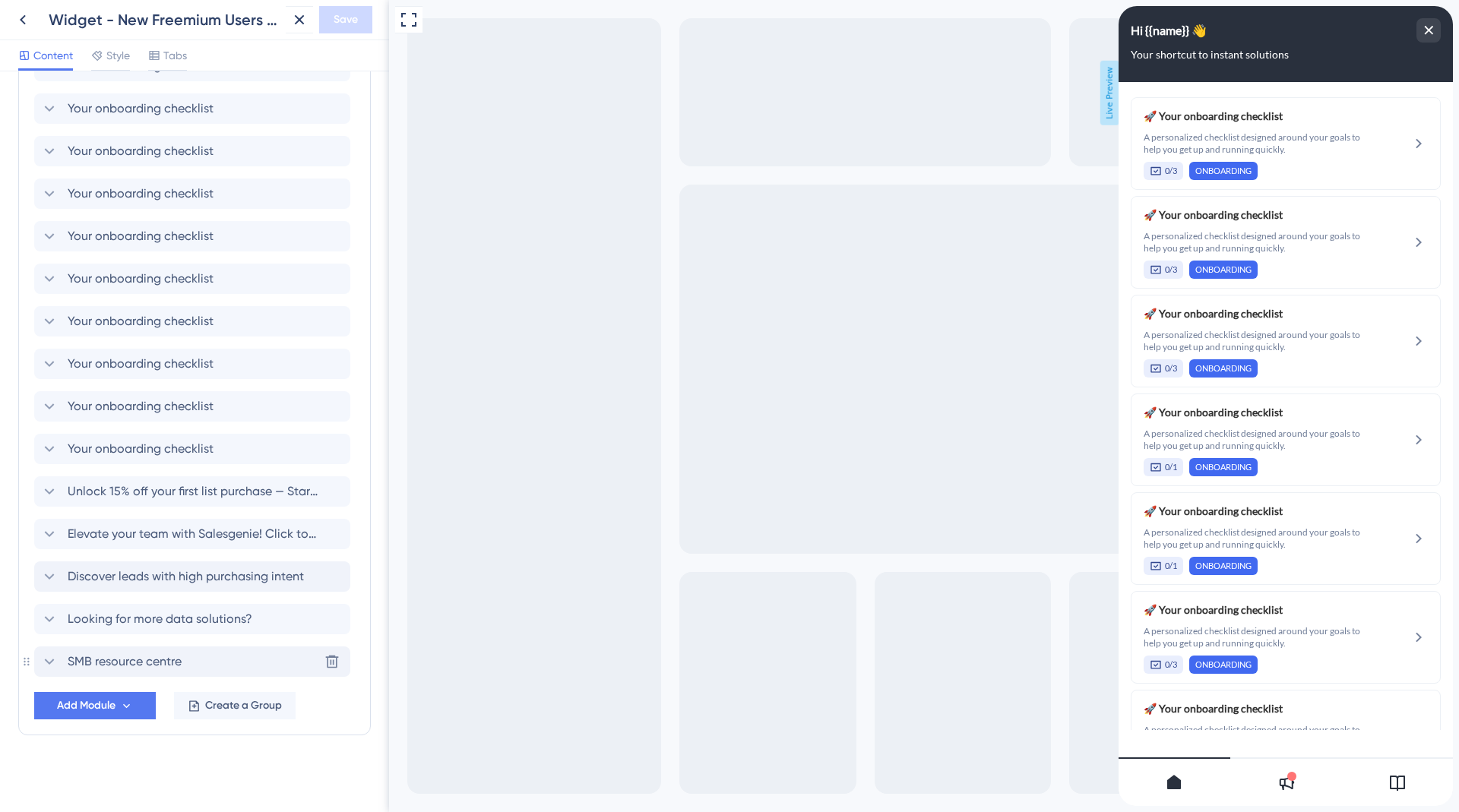
click at [169, 574] on span "Discover leads with high purchasing intent" at bounding box center [185, 577] width 236 height 19
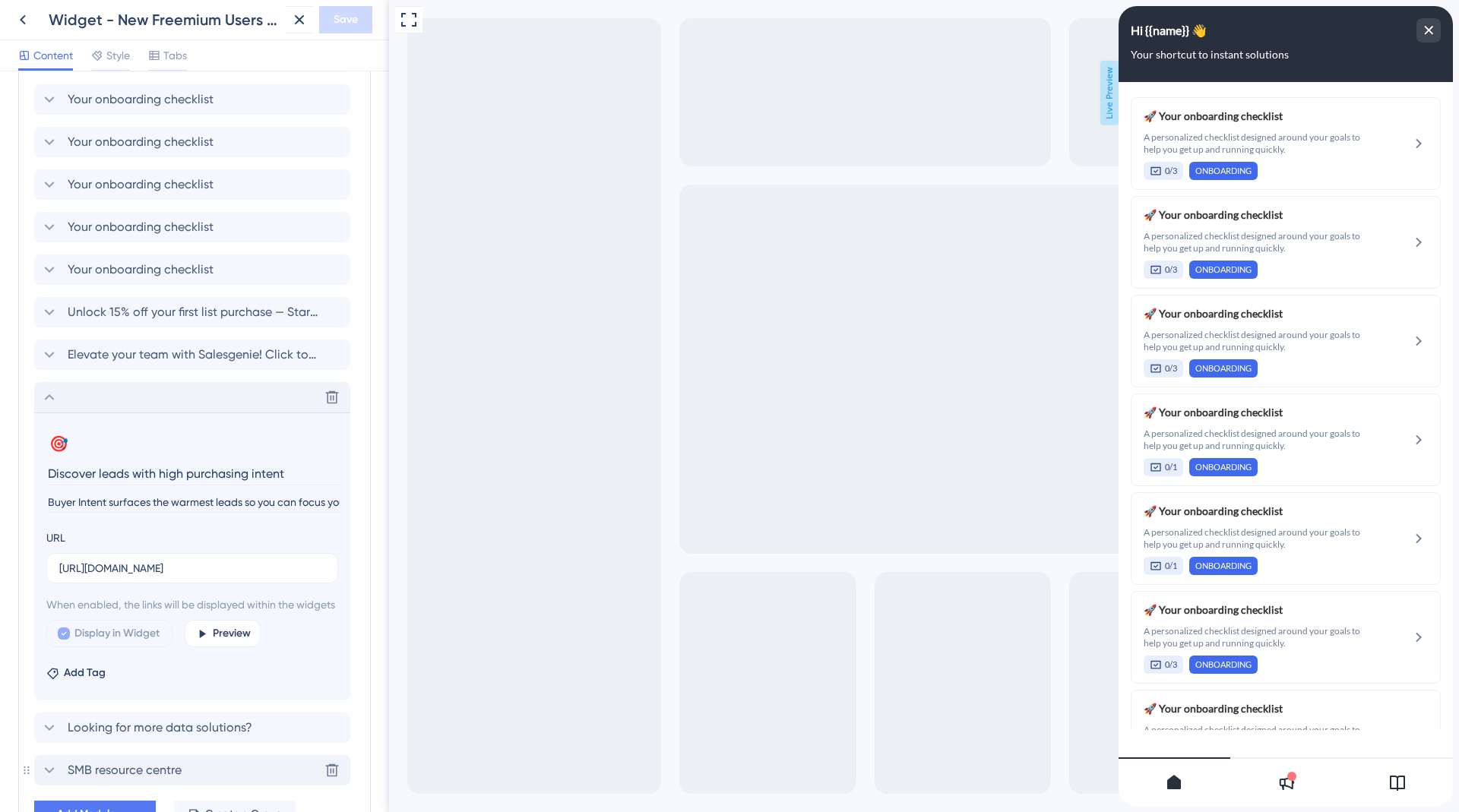
scroll to position [1058, 0]
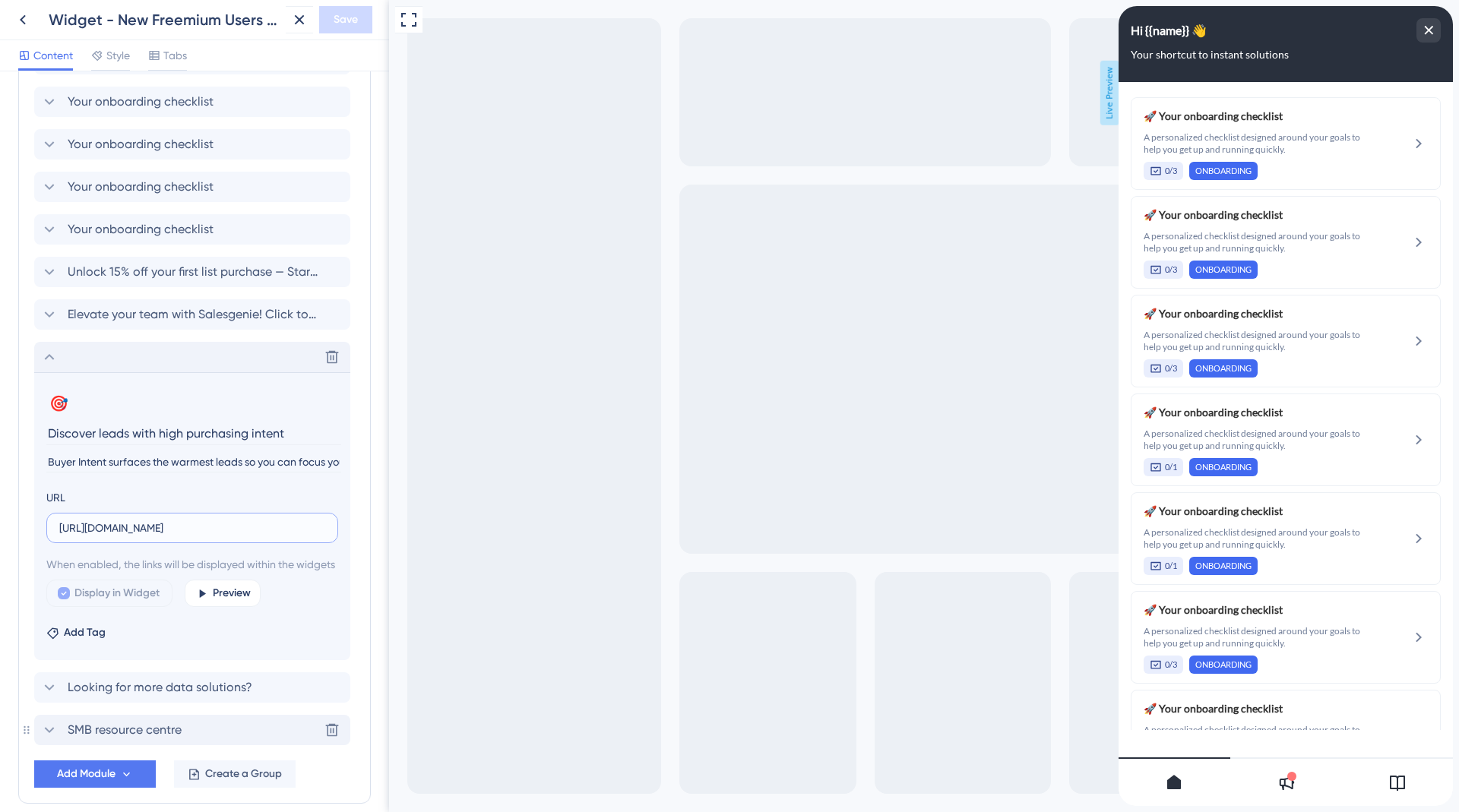
click at [143, 525] on input "https://help.salesgenie.com/en/articles/16140-what-is-business-buyer-intent-data" at bounding box center [191, 528] width 266 height 17
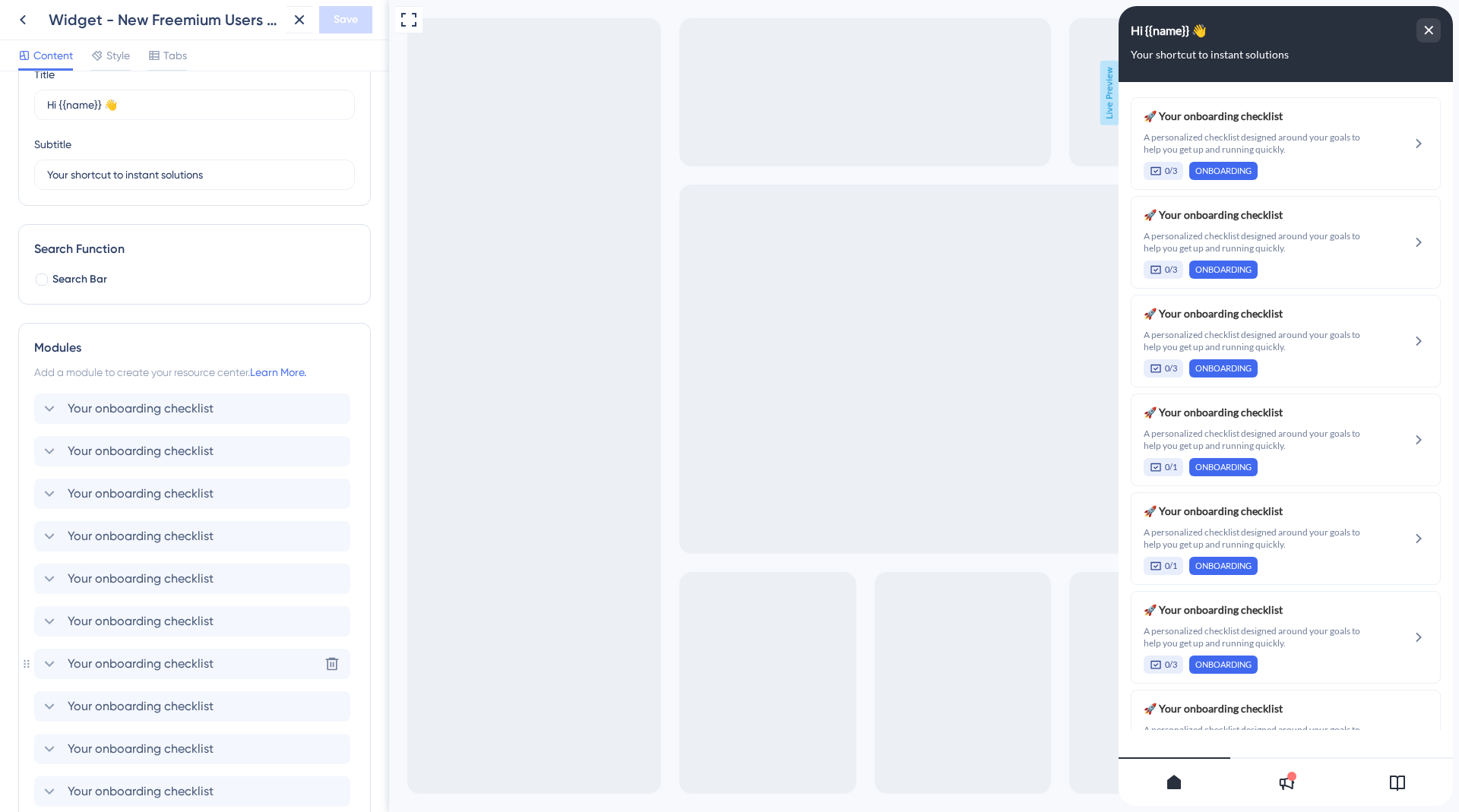
scroll to position [0, 0]
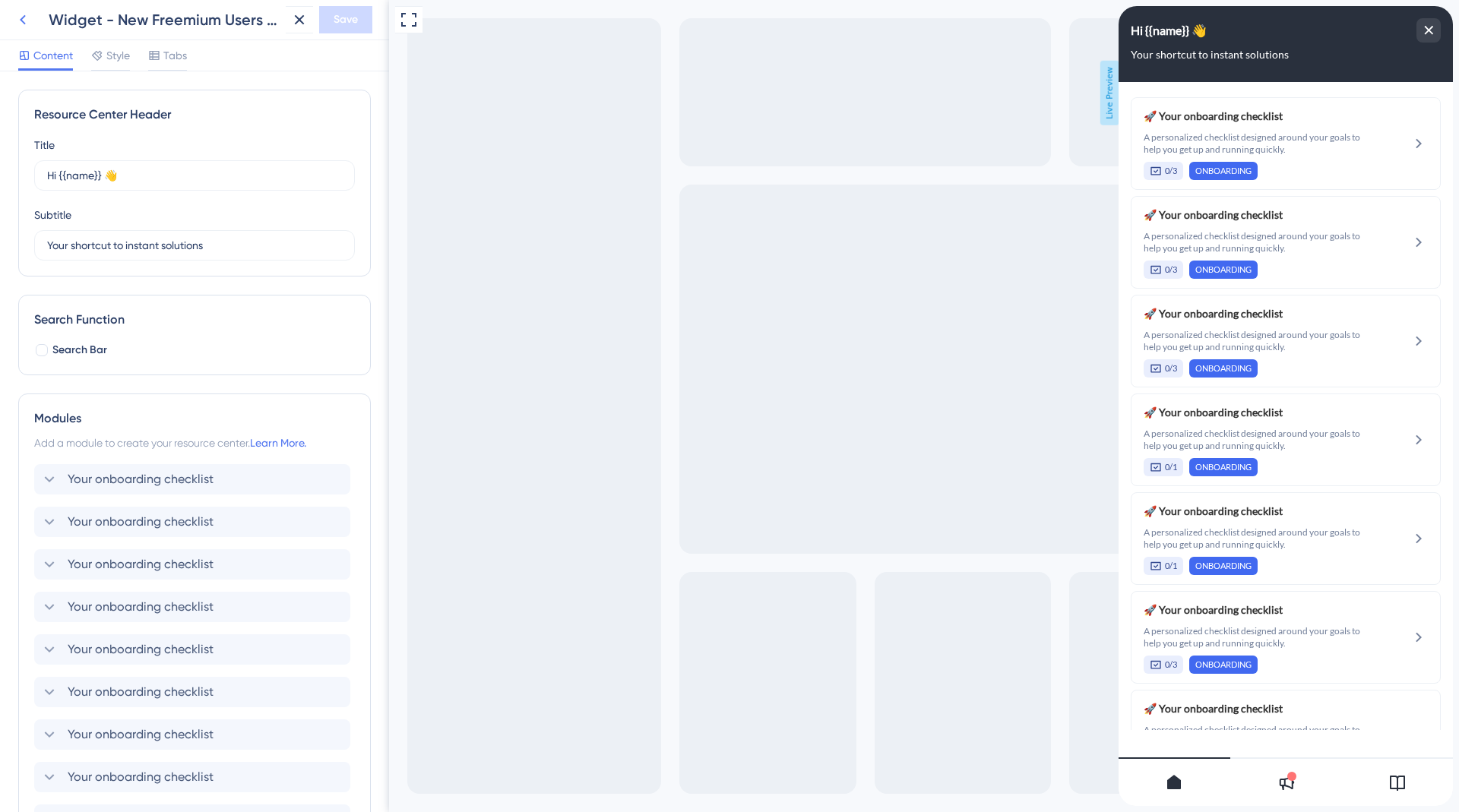
click at [26, 19] on icon at bounding box center [23, 20] width 19 height 19
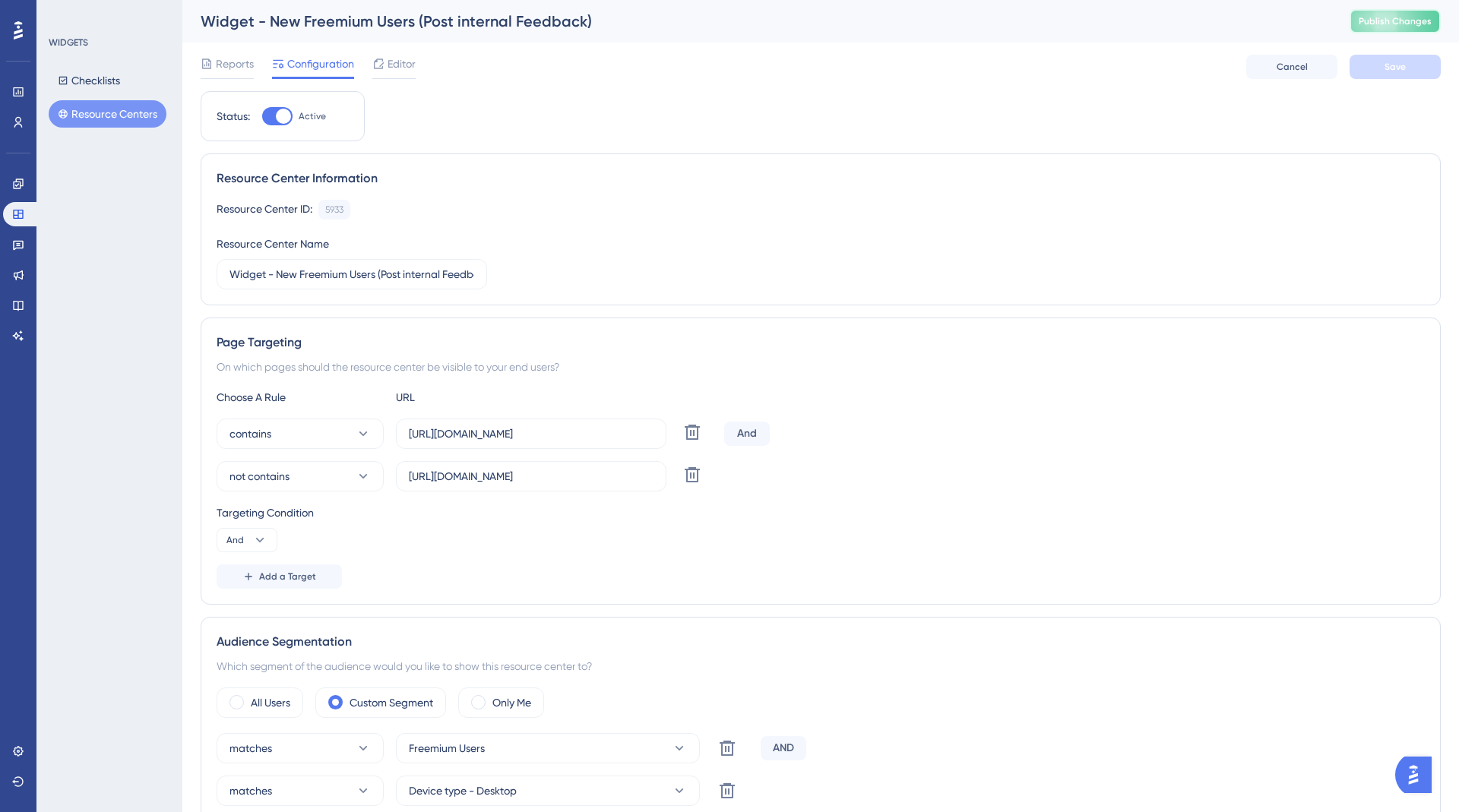
click at [1395, 18] on span "Publish Changes" at bounding box center [1395, 21] width 73 height 12
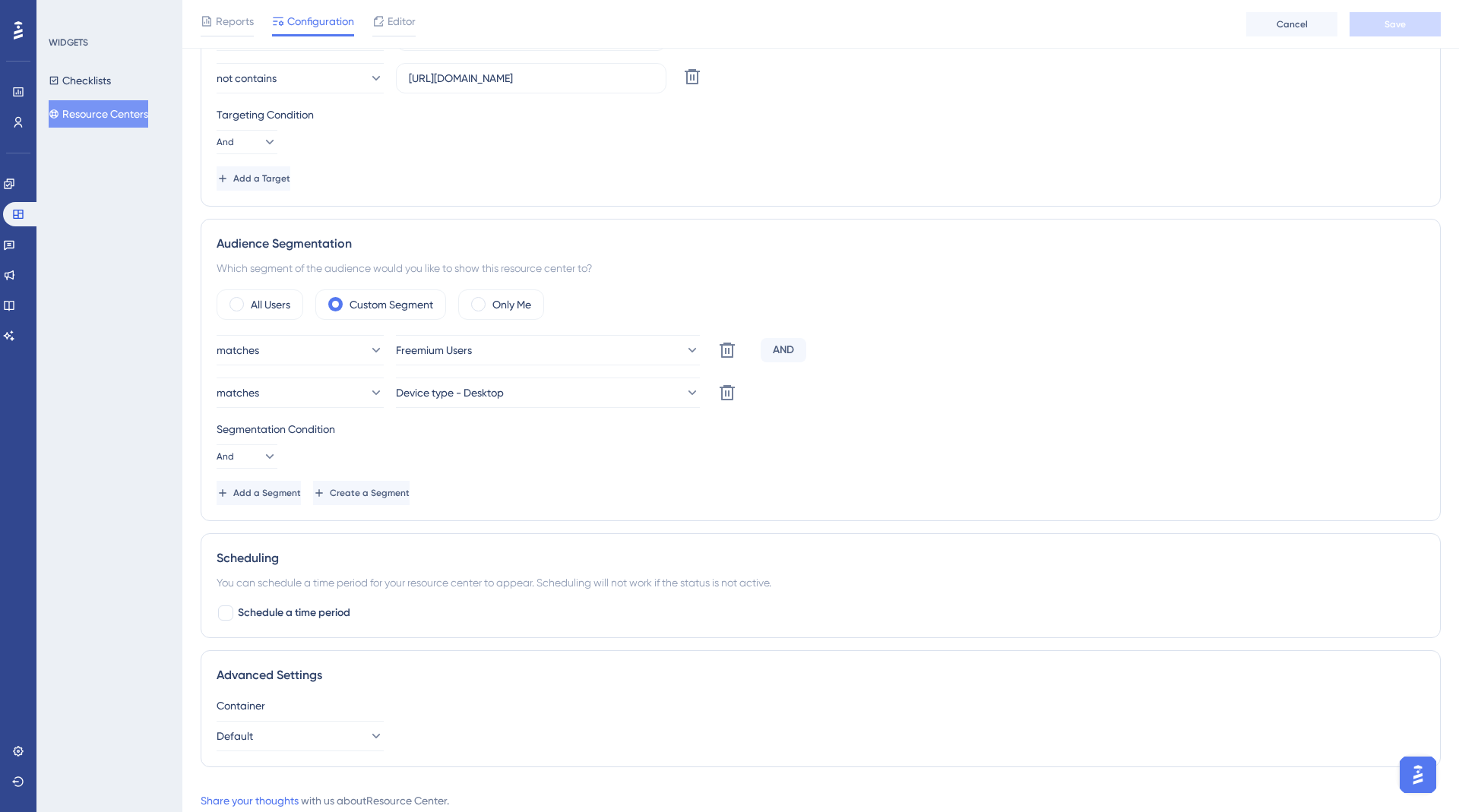
scroll to position [407, 0]
click at [10, 243] on link at bounding box center [8, 245] width 12 height 24
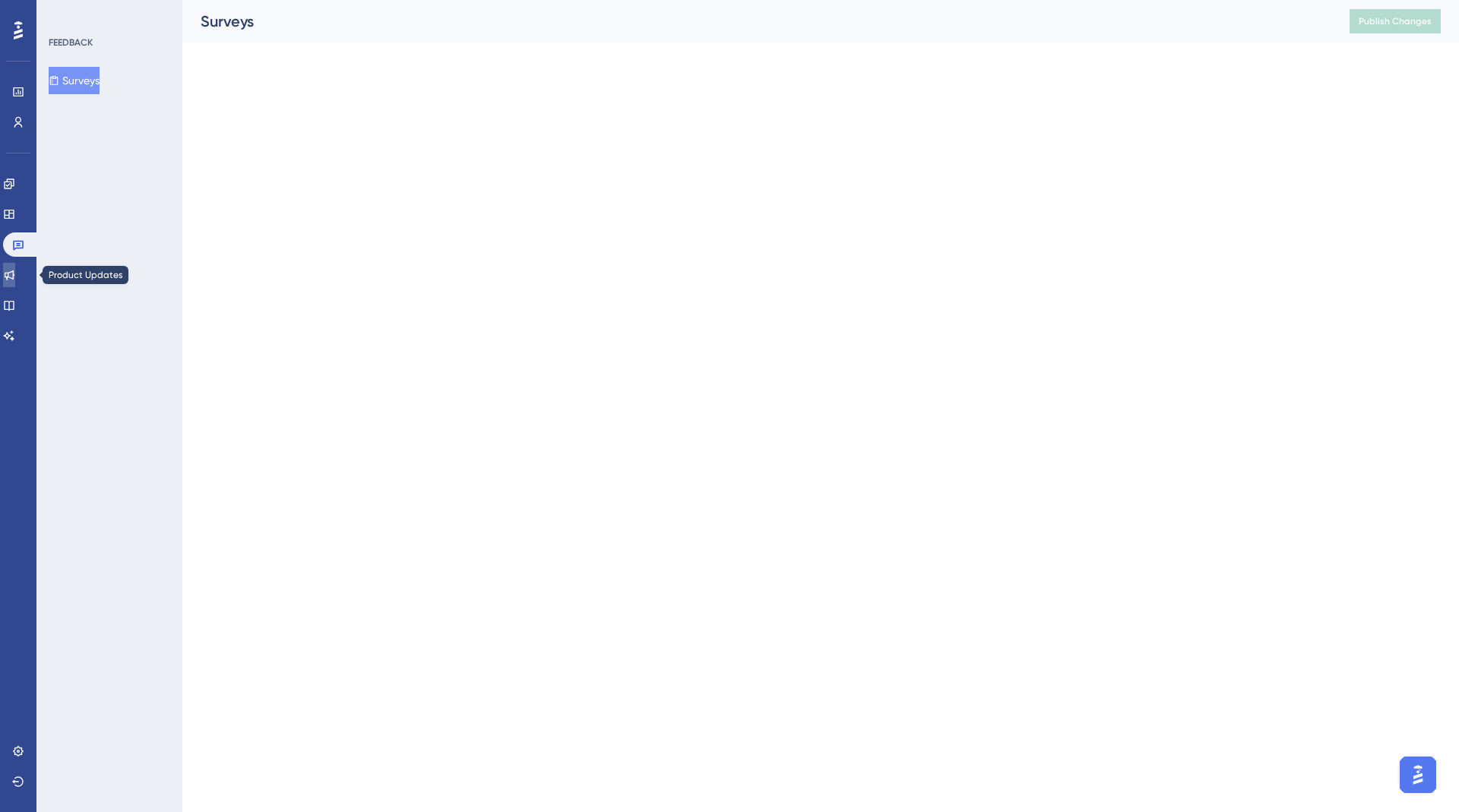
click at [15, 275] on icon at bounding box center [8, 274] width 12 height 12
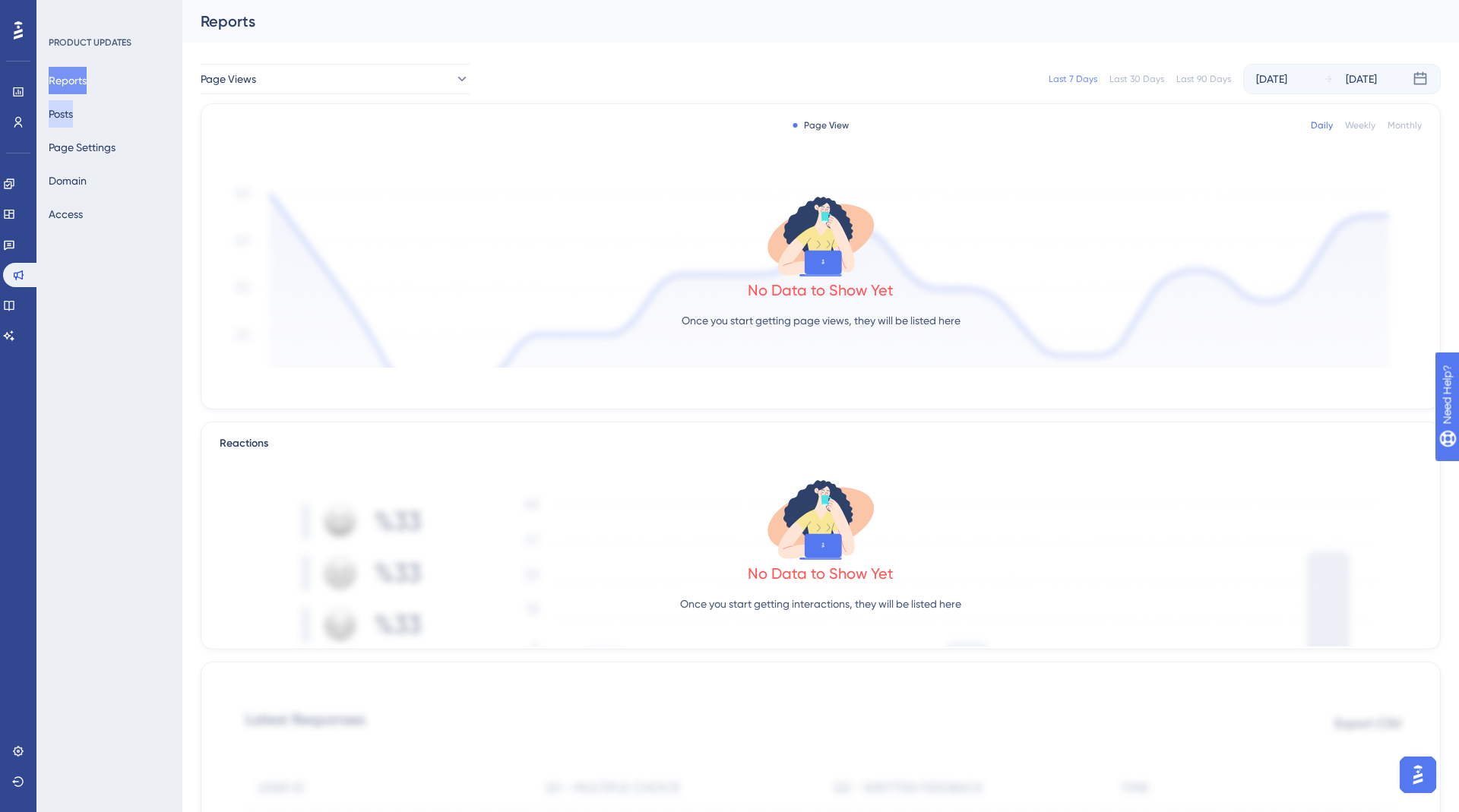
click at [73, 117] on button "Posts" at bounding box center [61, 113] width 24 height 27
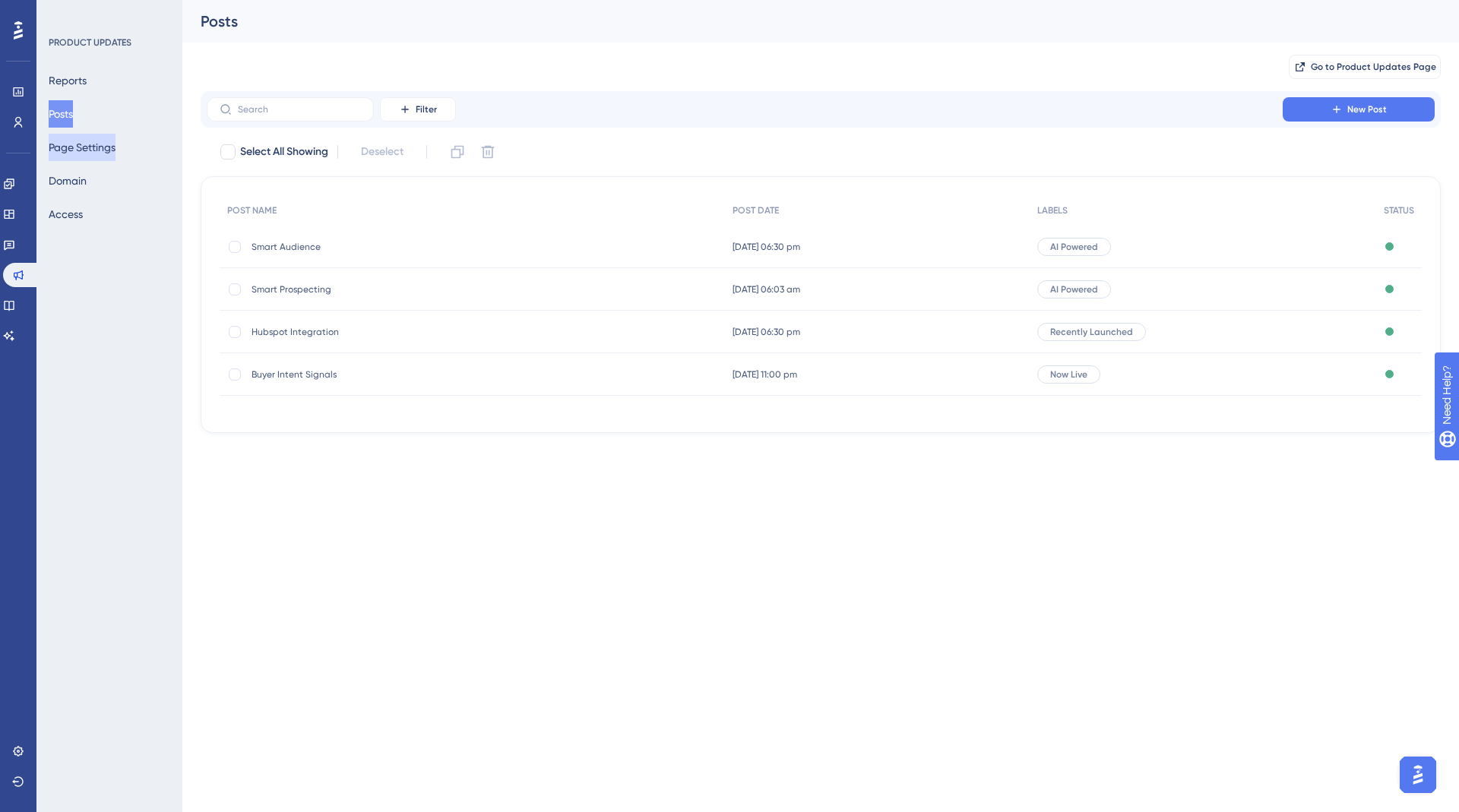
click at [80, 153] on button "Page Settings" at bounding box center [82, 147] width 67 height 27
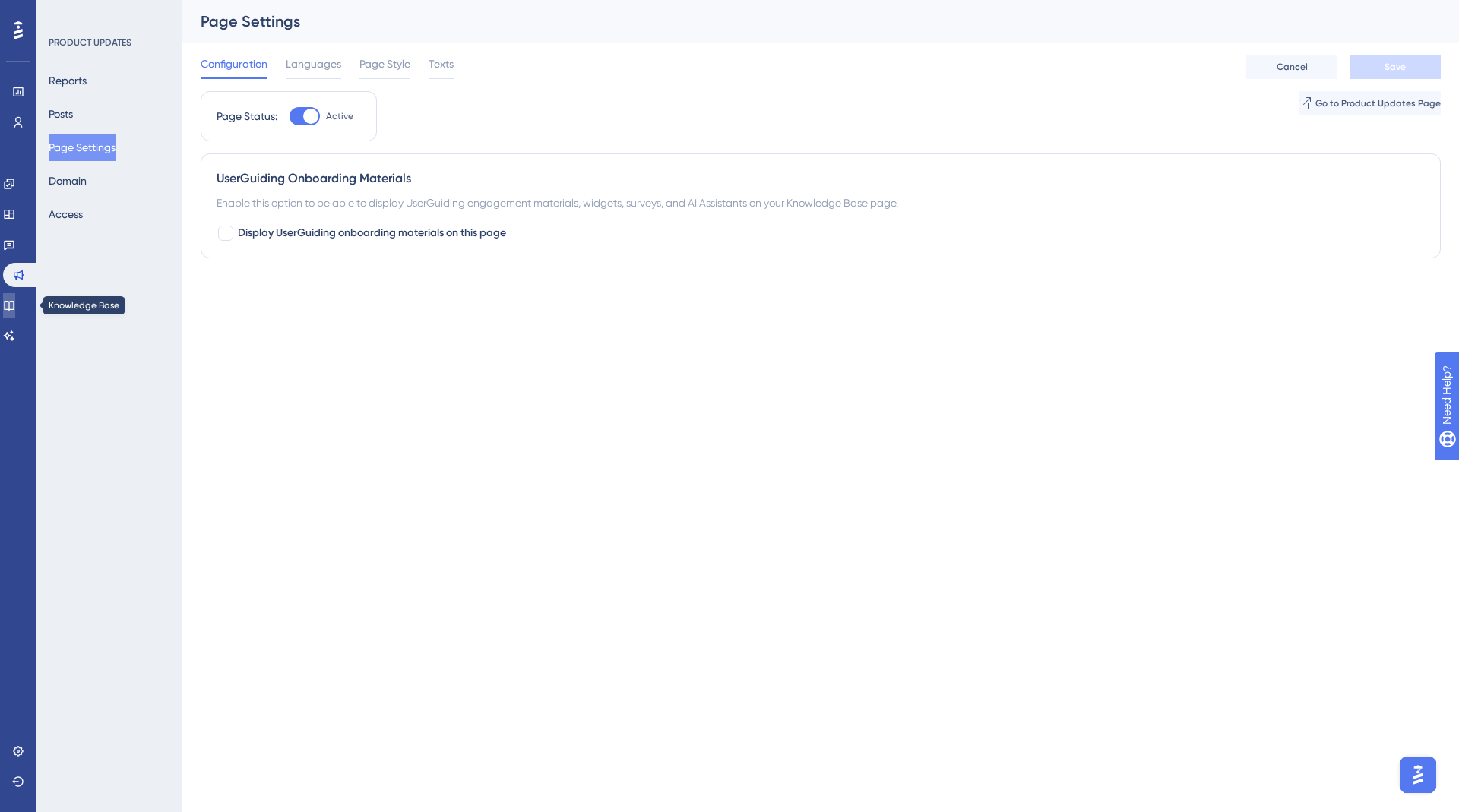
click at [10, 306] on link at bounding box center [8, 305] width 12 height 24
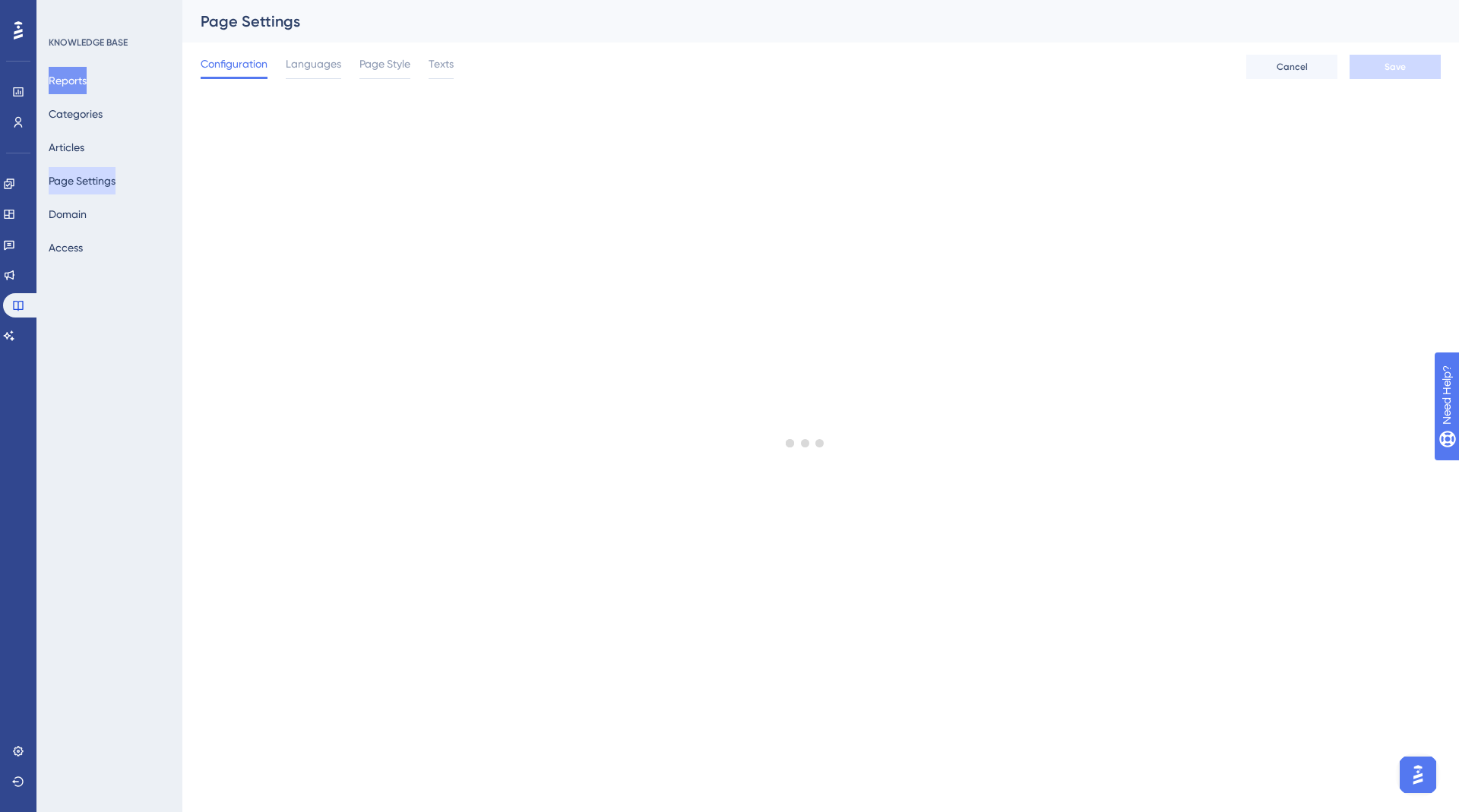
click at [86, 179] on button "Page Settings" at bounding box center [82, 180] width 67 height 27
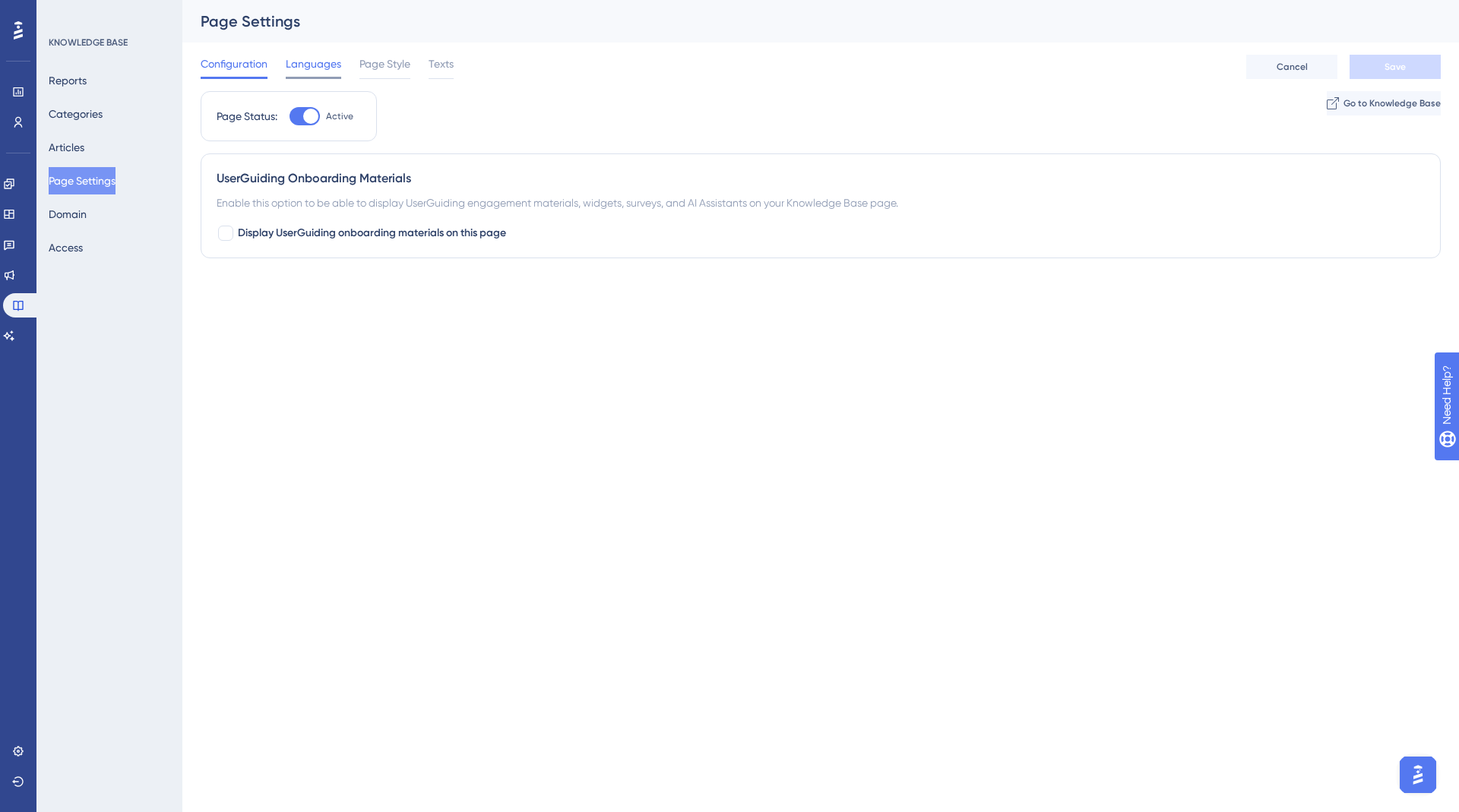
click at [310, 67] on span "Languages" at bounding box center [313, 64] width 55 height 19
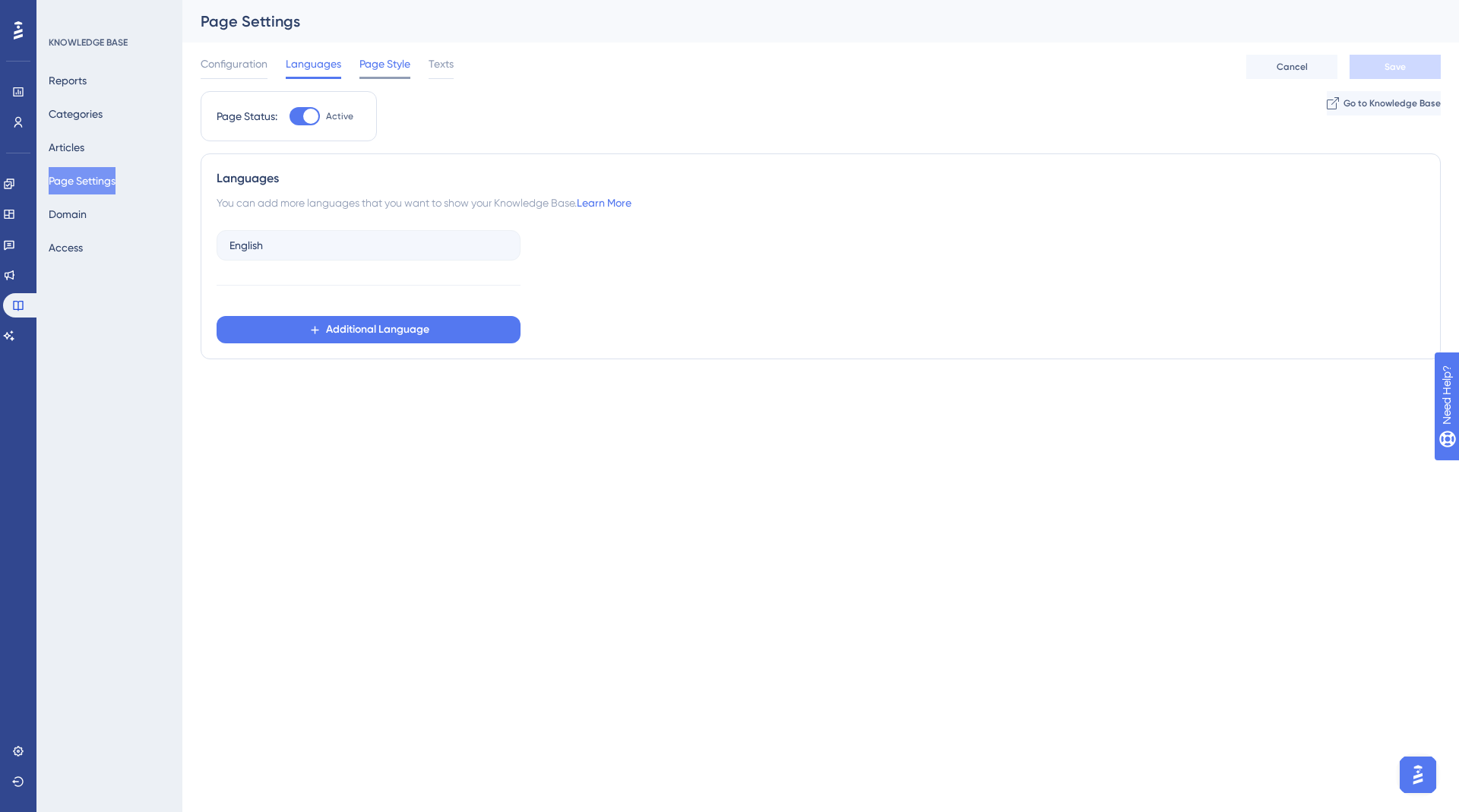
click at [366, 73] on div "Page Style" at bounding box center [385, 67] width 51 height 24
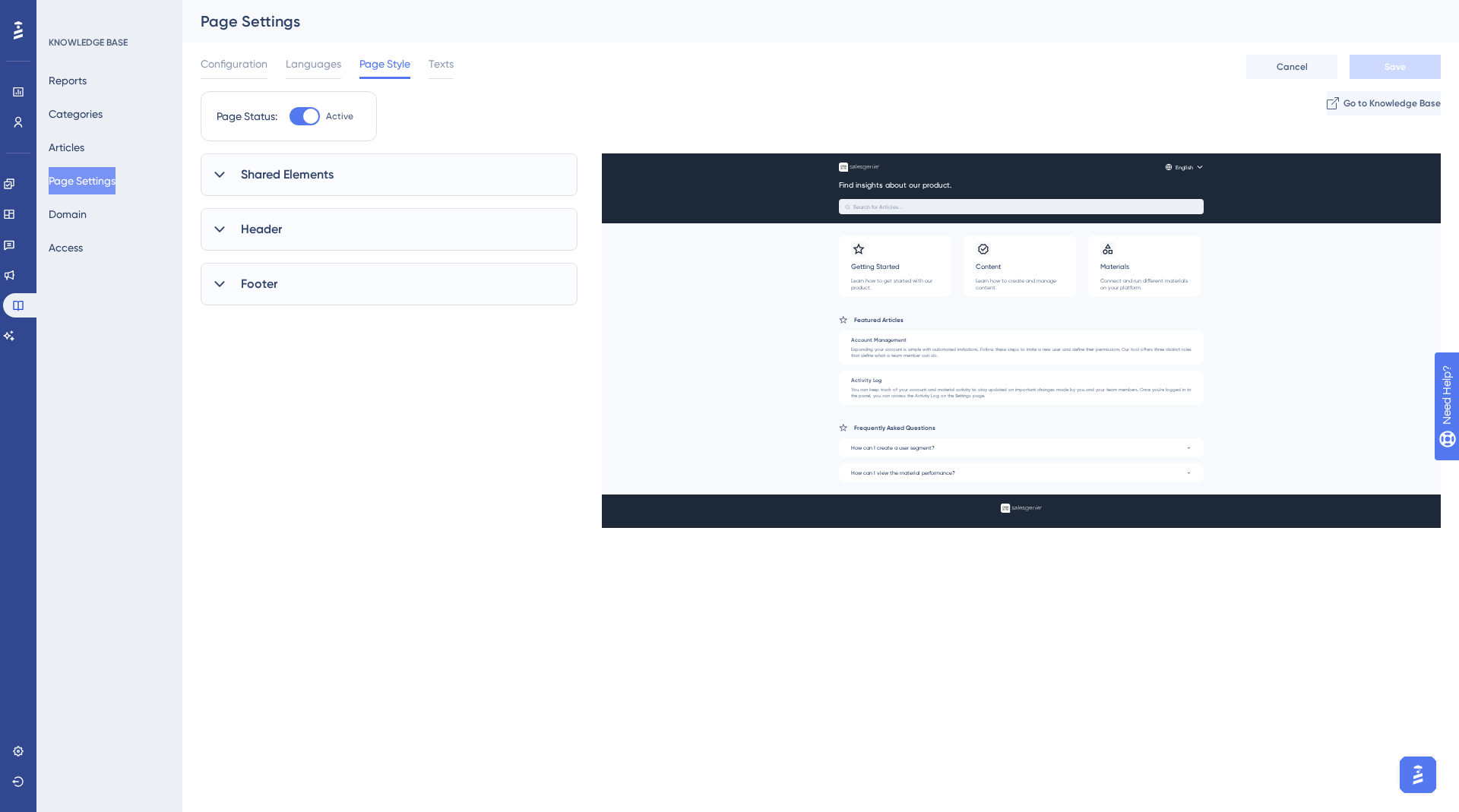
click at [456, 69] on div "Configuration Languages Page Style Texts Cancel Save" at bounding box center [821, 67] width 1240 height 49
click at [220, 59] on span "Configuration" at bounding box center [234, 64] width 67 height 19
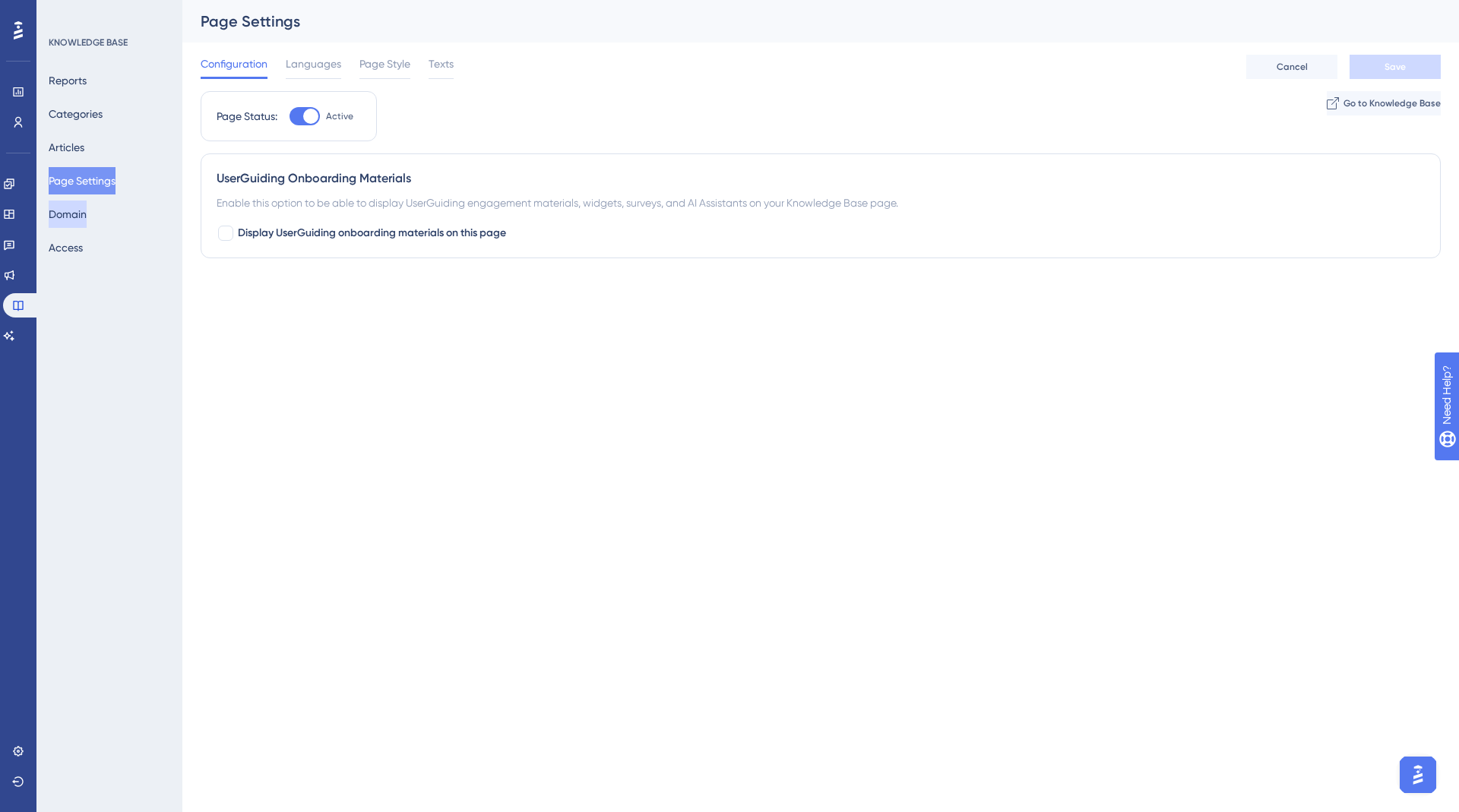
click at [87, 210] on button "Domain" at bounding box center [67, 214] width 38 height 27
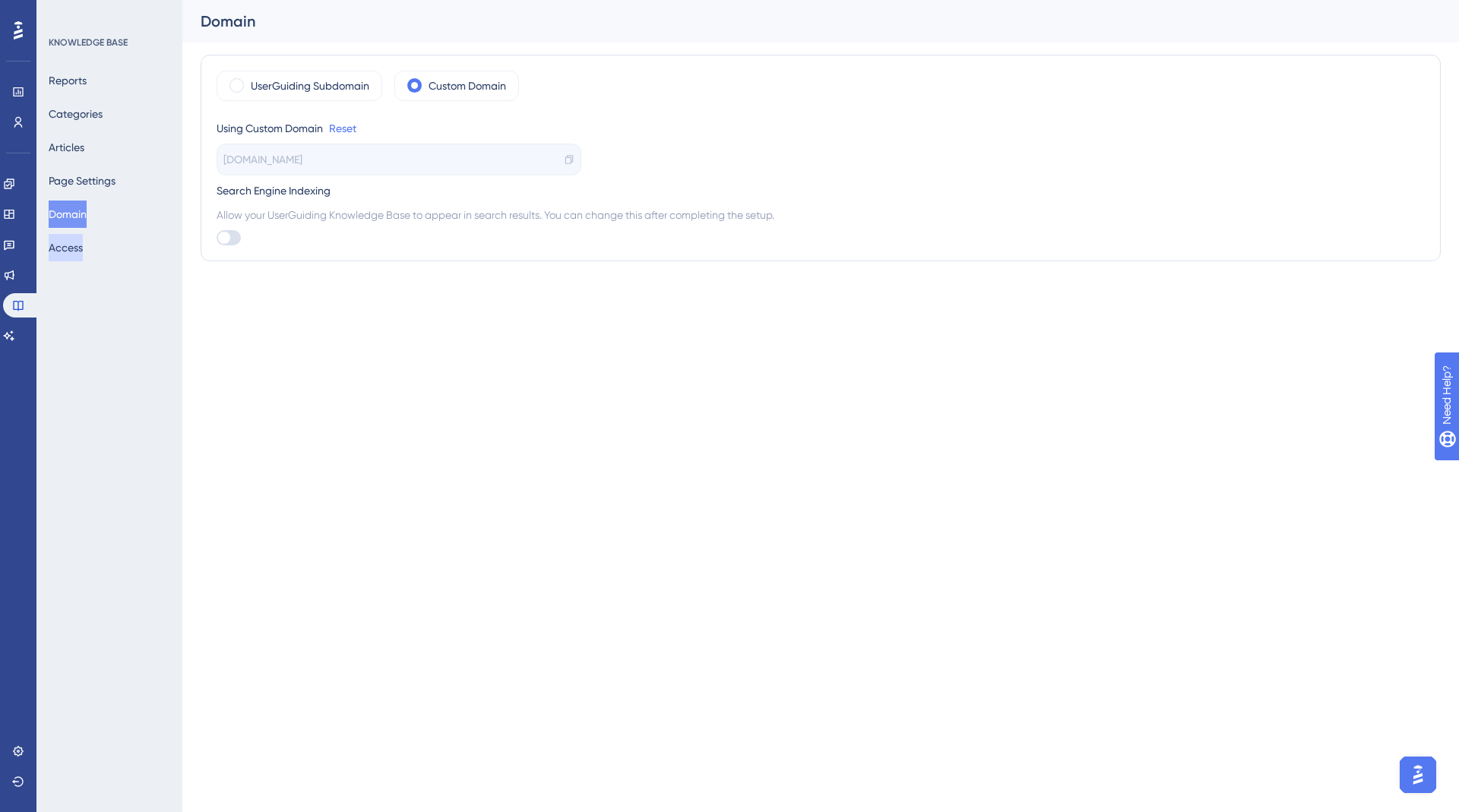
click at [83, 247] on button "Access" at bounding box center [65, 247] width 35 height 27
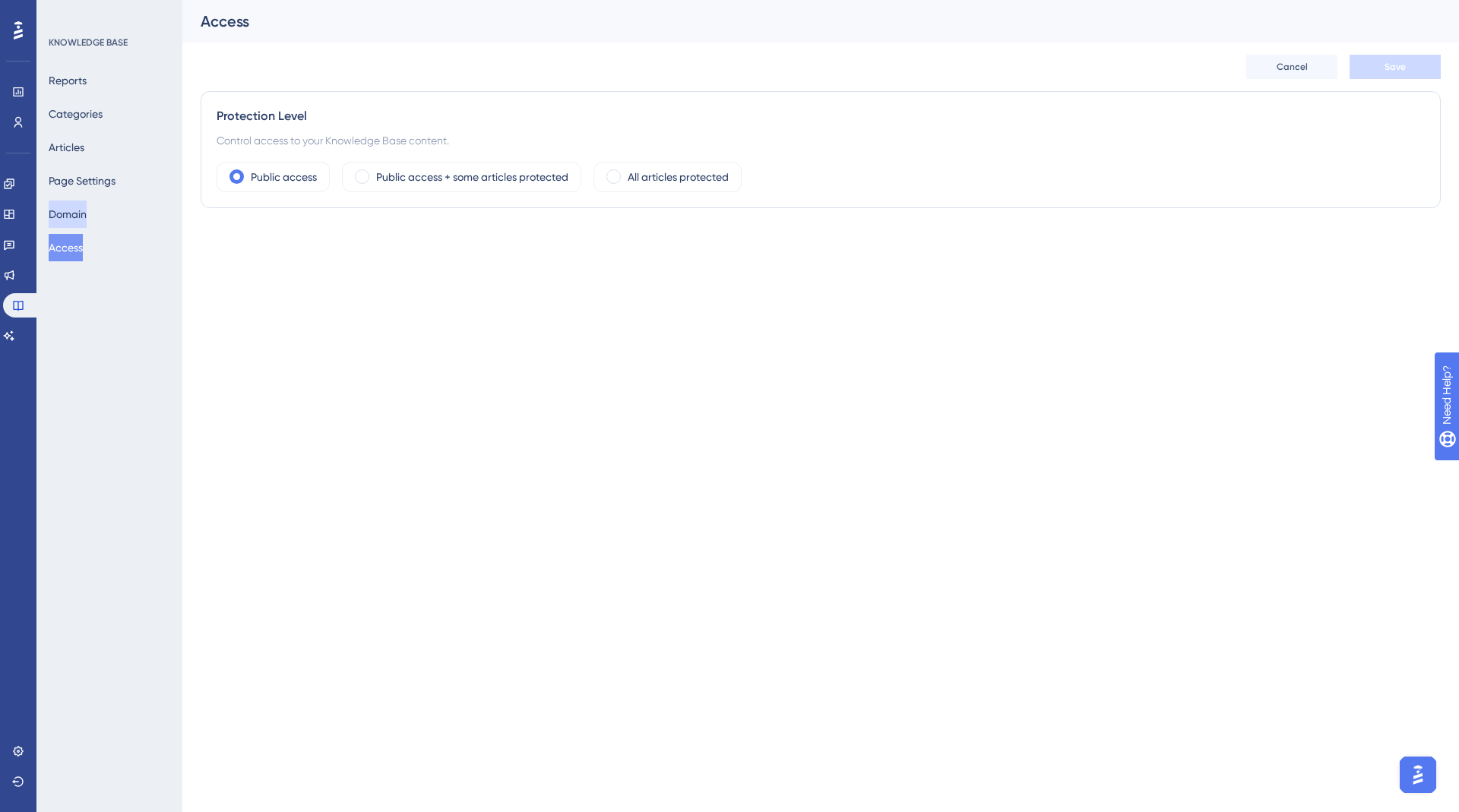
click at [87, 211] on button "Domain" at bounding box center [67, 214] width 38 height 27
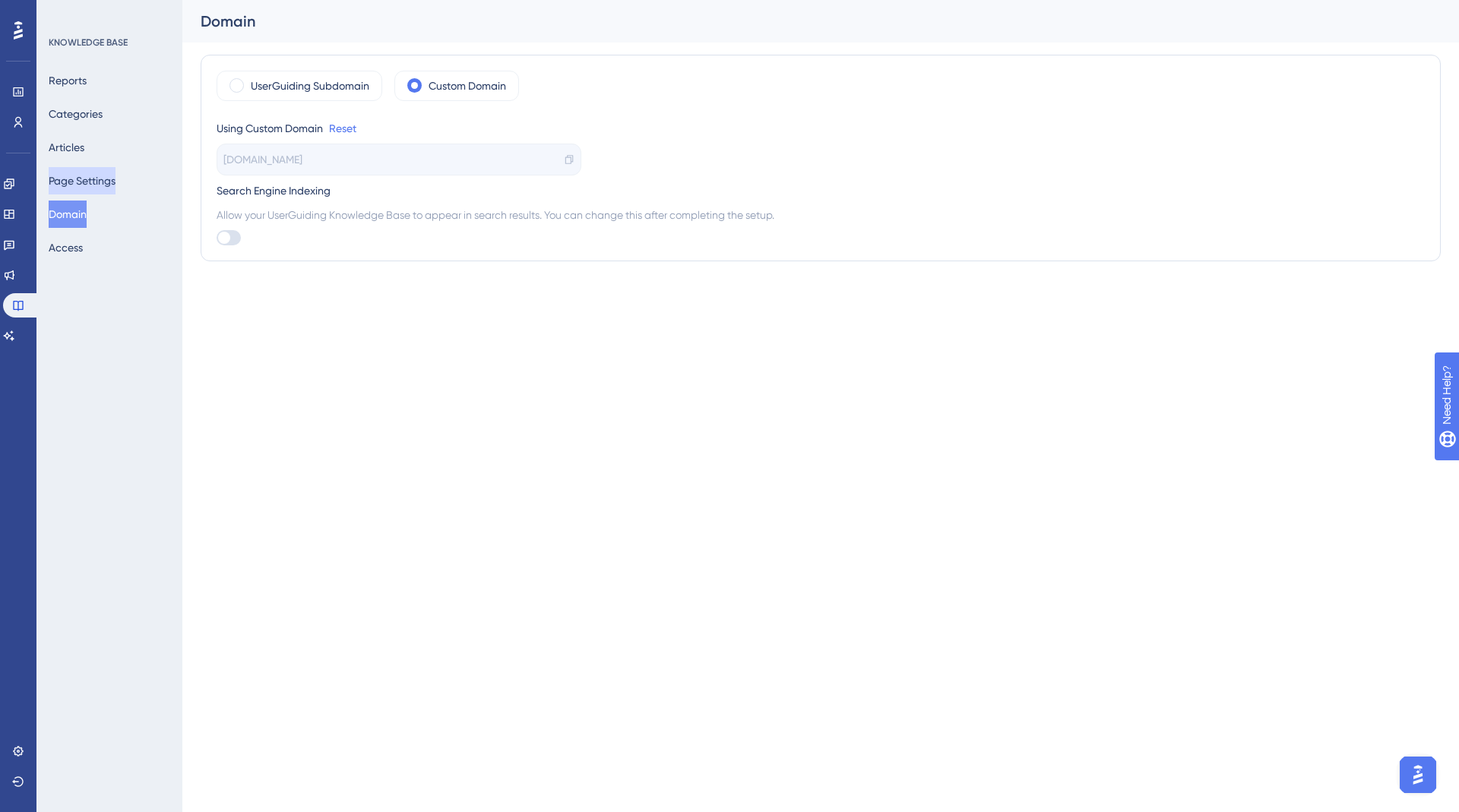
click at [84, 175] on button "Page Settings" at bounding box center [82, 180] width 67 height 27
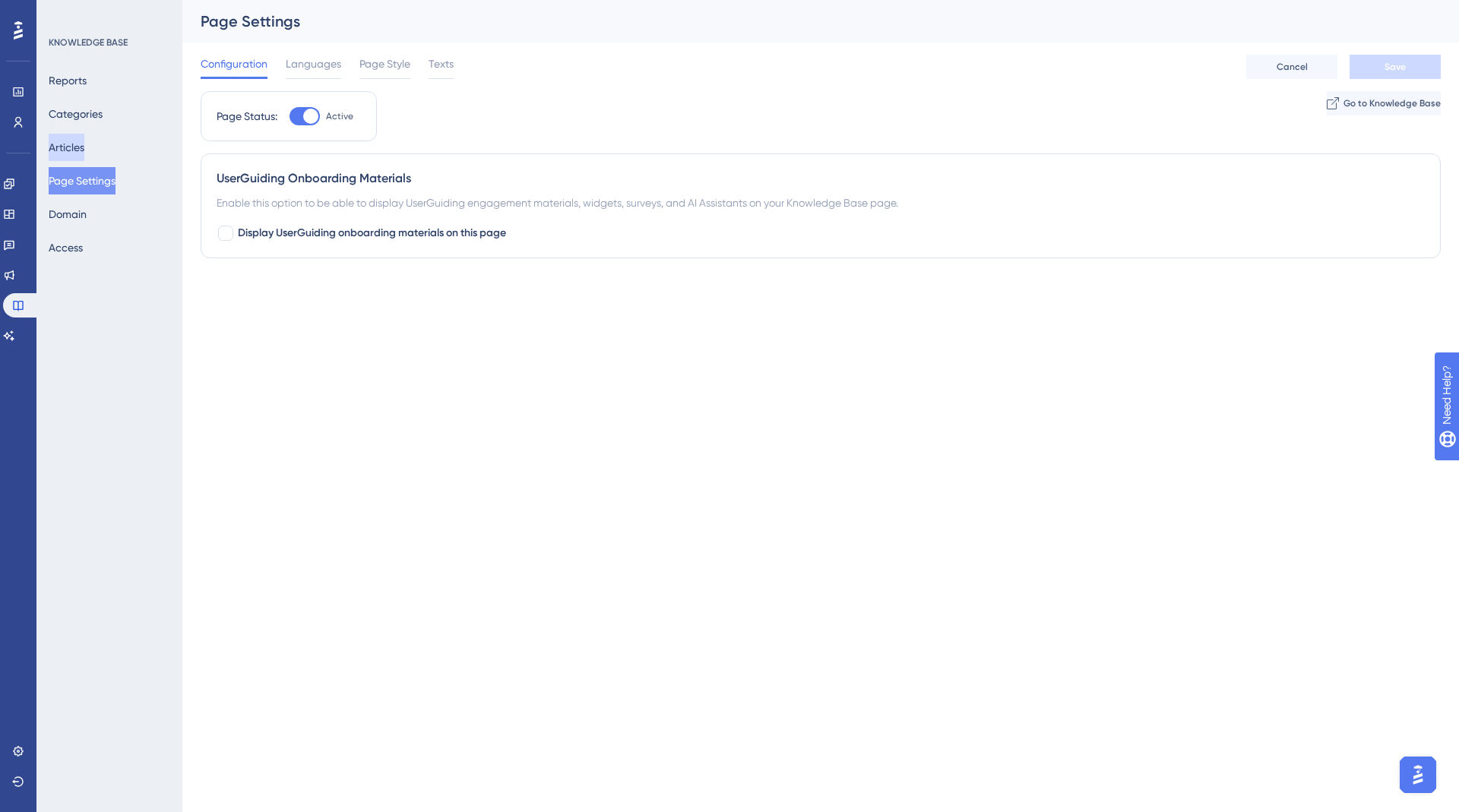
click at [76, 152] on button "Articles" at bounding box center [66, 147] width 35 height 27
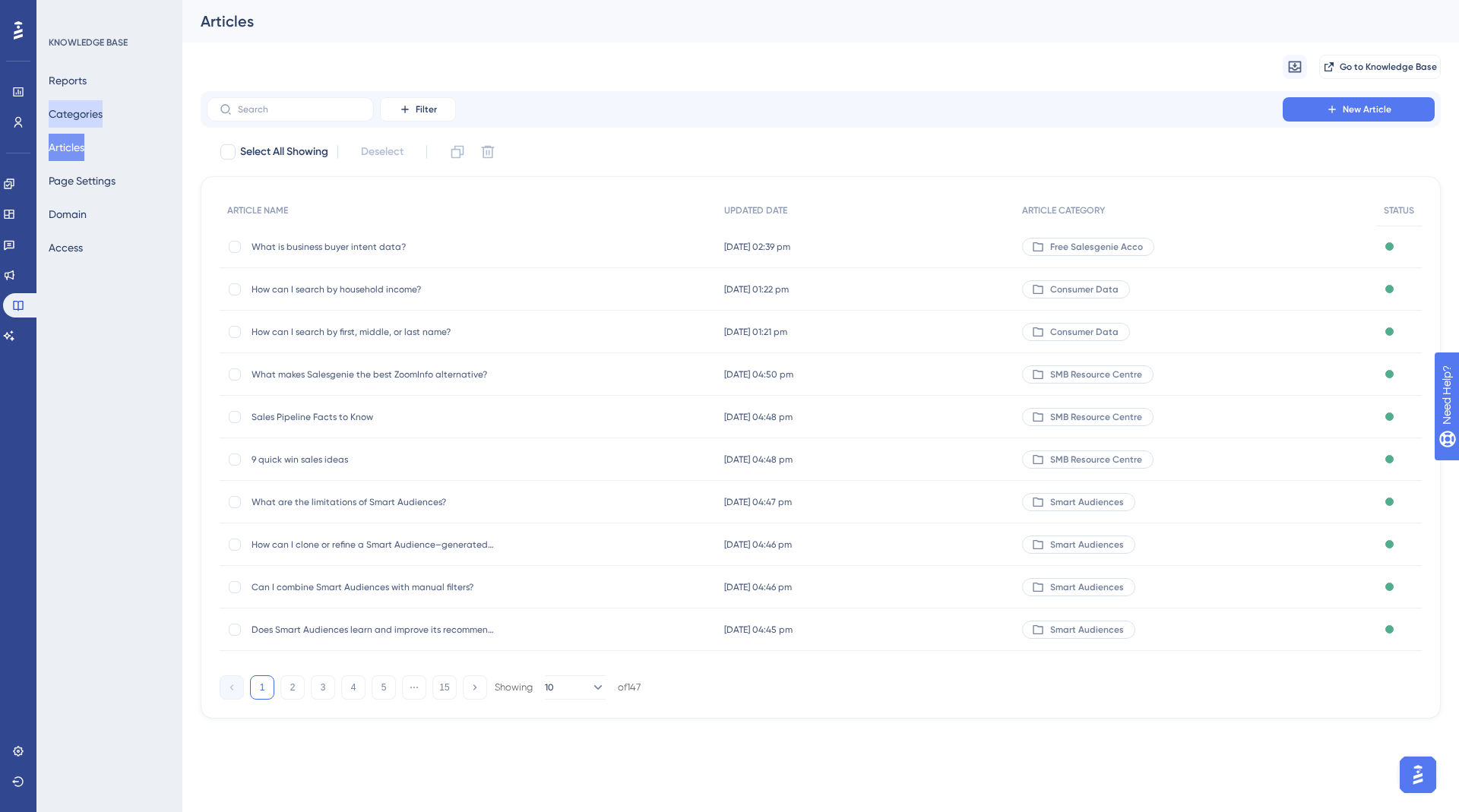
click at [84, 110] on button "Categories" at bounding box center [76, 113] width 54 height 27
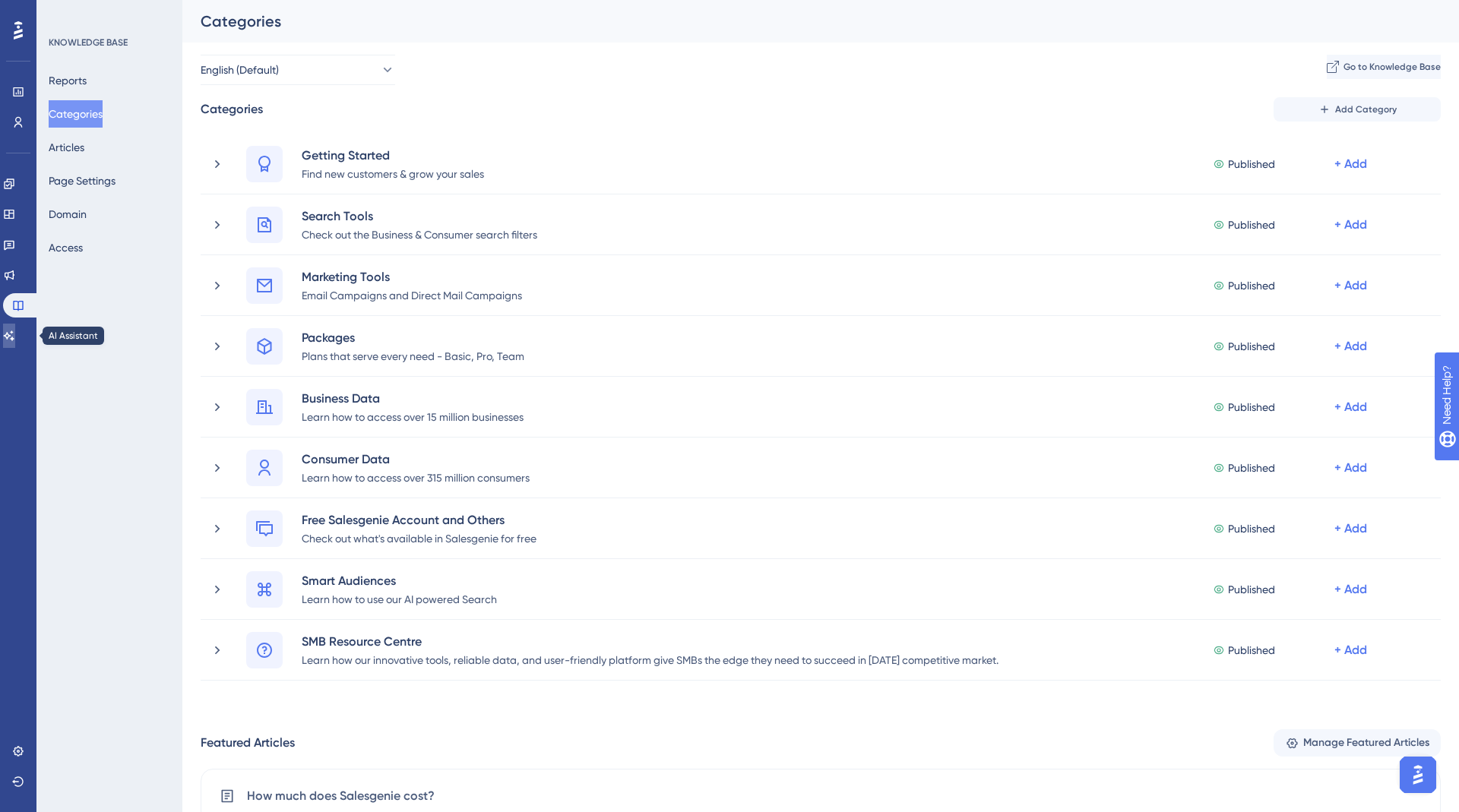
click at [15, 333] on icon at bounding box center [8, 335] width 12 height 12
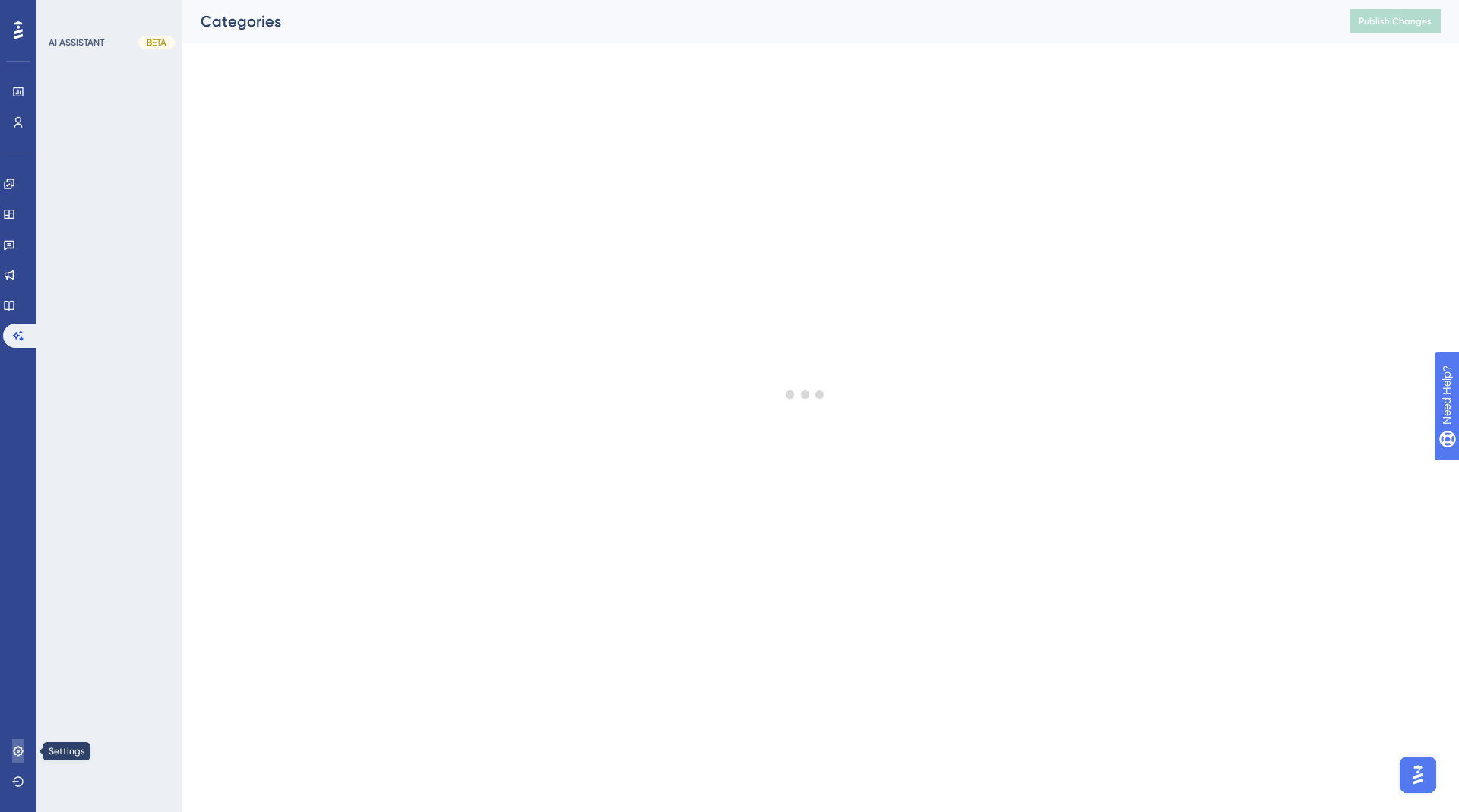
click at [22, 752] on icon at bounding box center [18, 750] width 10 height 10
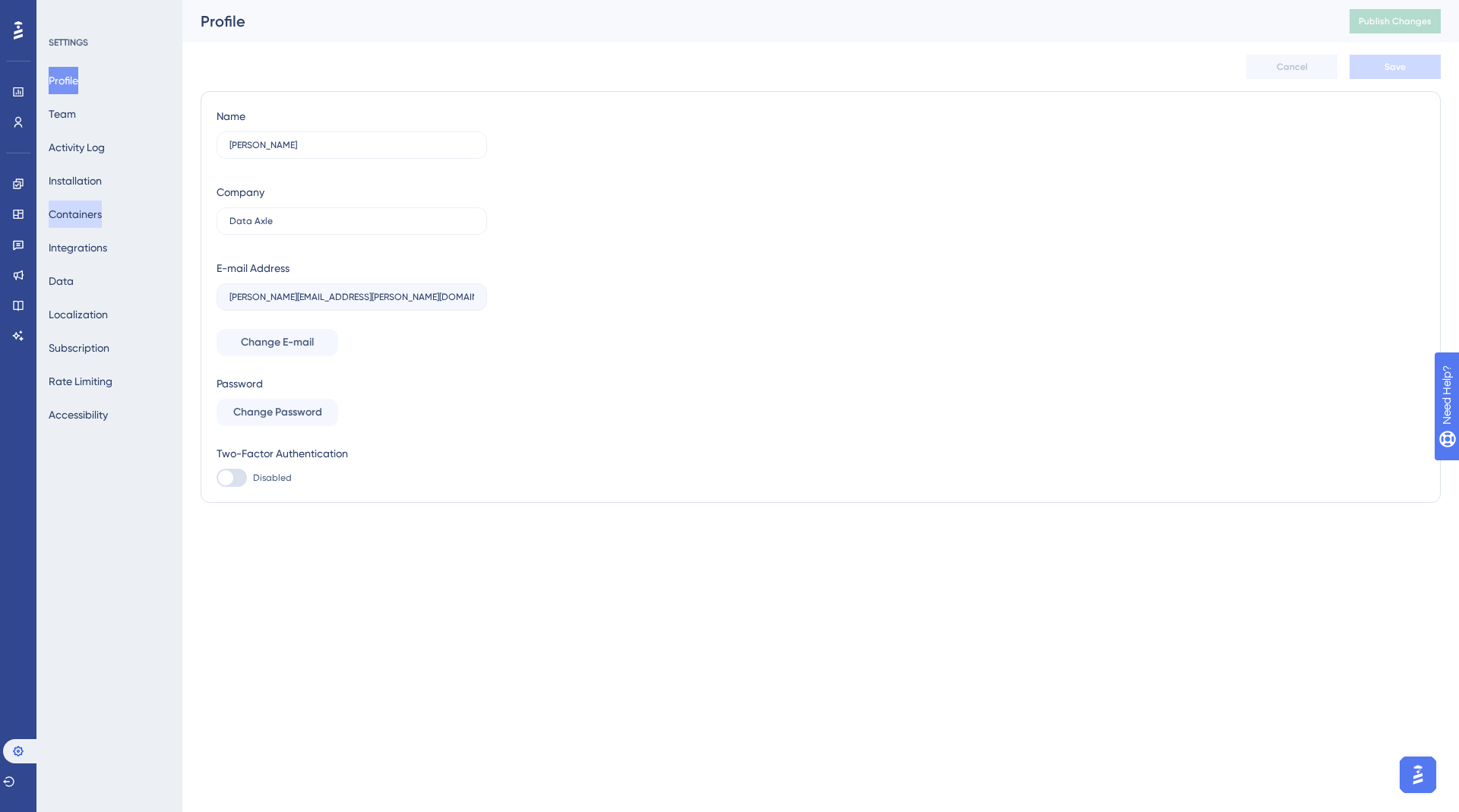
click at [84, 216] on button "Containers" at bounding box center [75, 214] width 53 height 27
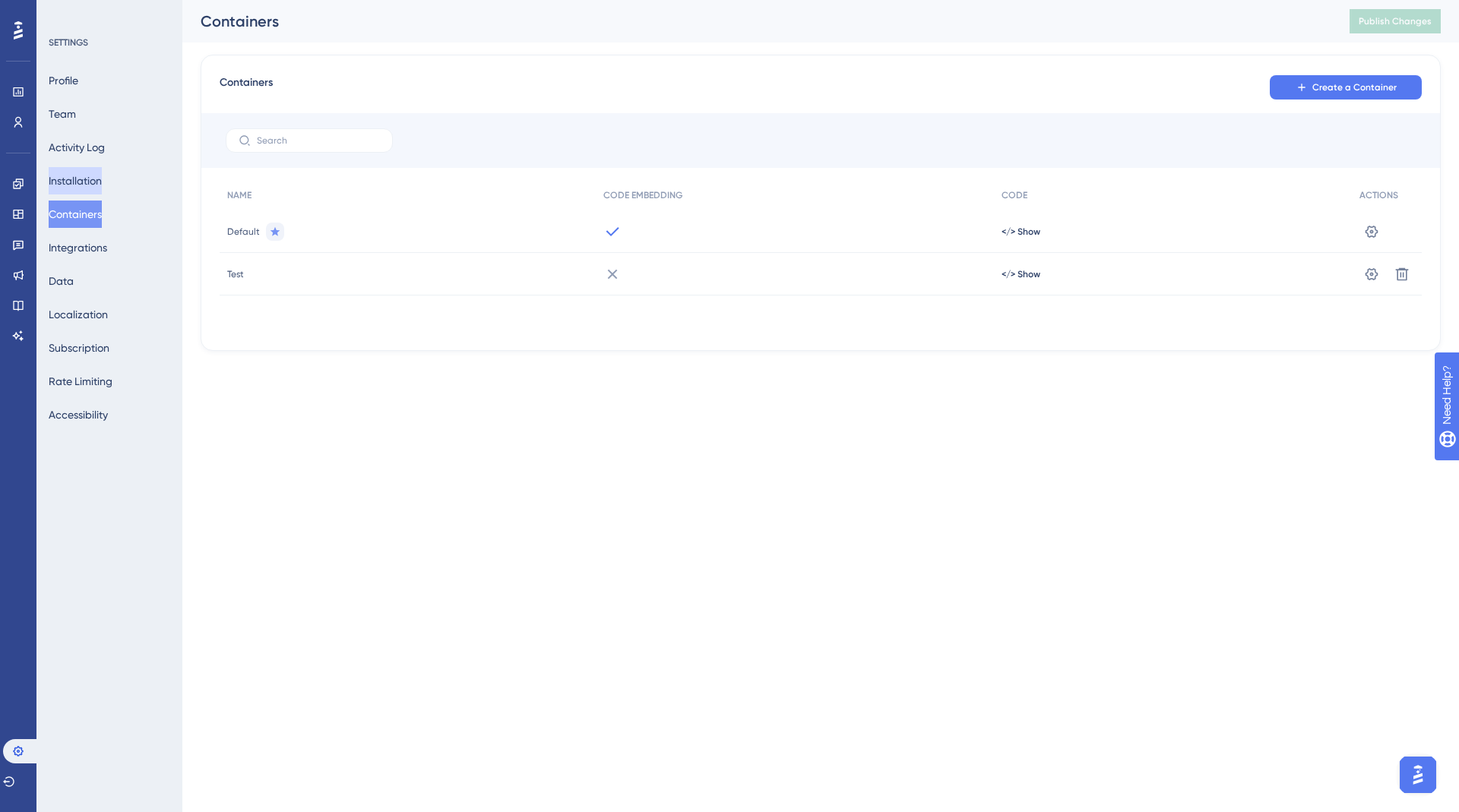
click at [77, 185] on button "Installation" at bounding box center [75, 180] width 53 height 27
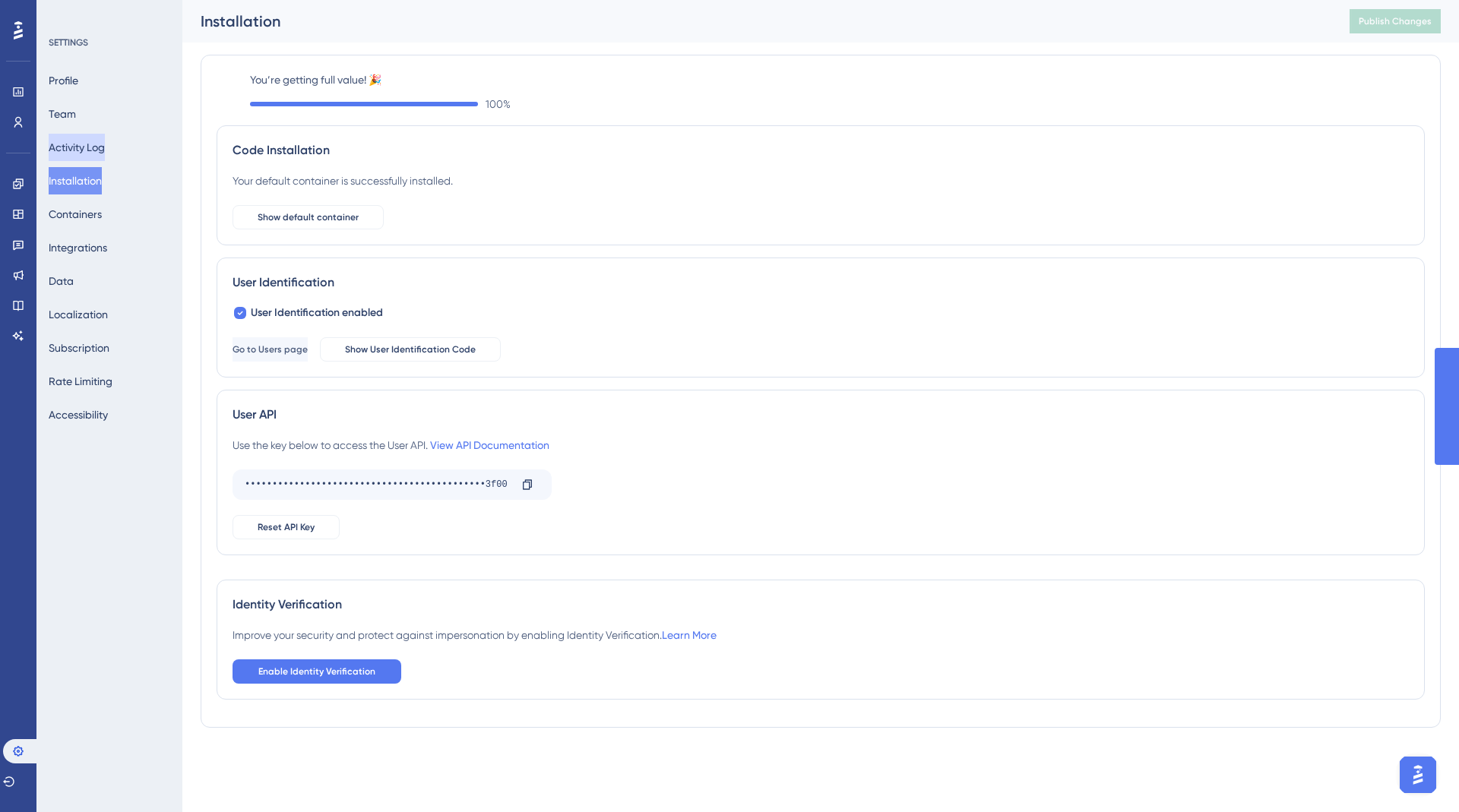
click at [79, 146] on button "Activity Log" at bounding box center [77, 147] width 56 height 27
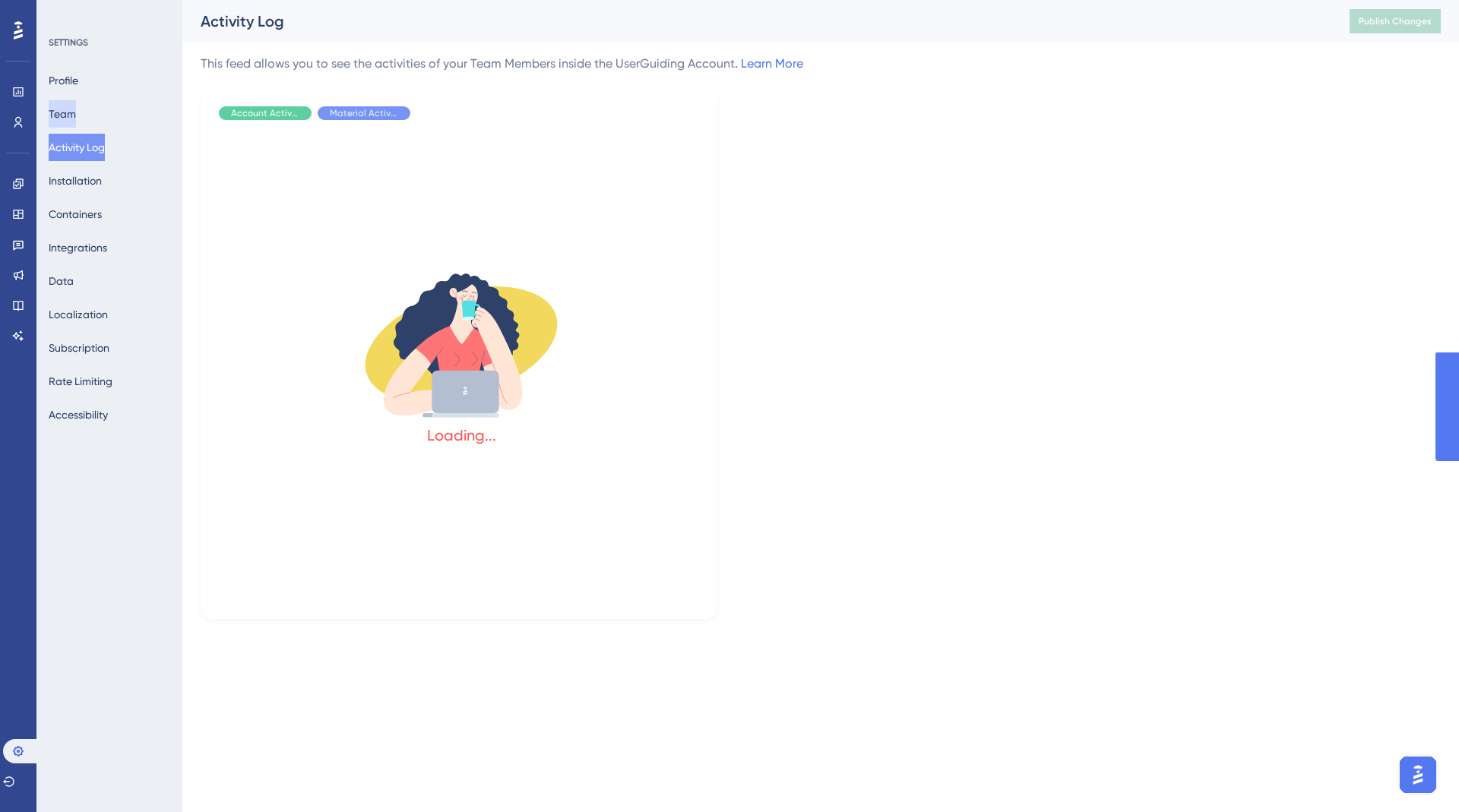
click at [69, 112] on button "Team" at bounding box center [62, 113] width 27 height 27
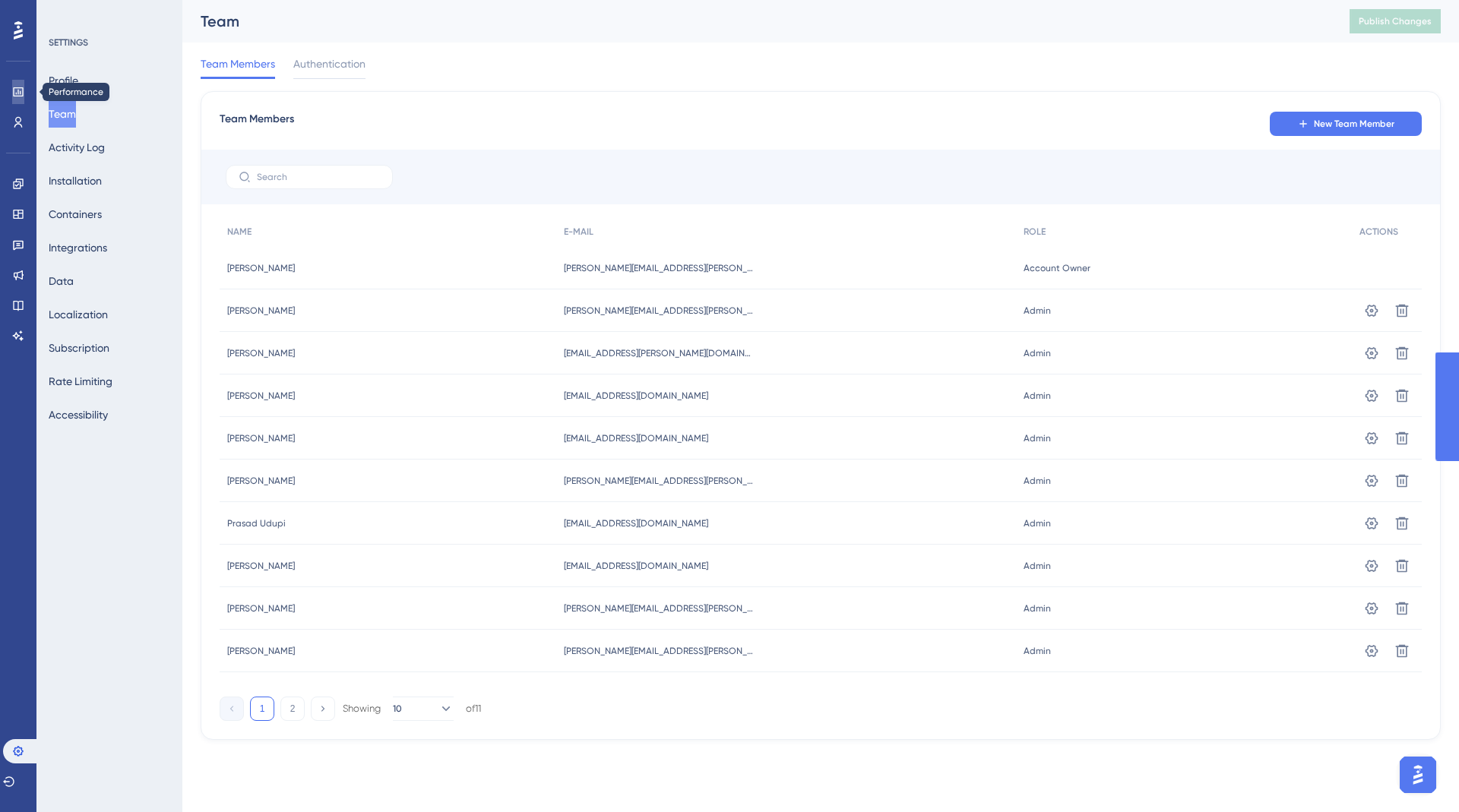
click at [21, 86] on icon at bounding box center [18, 91] width 12 height 12
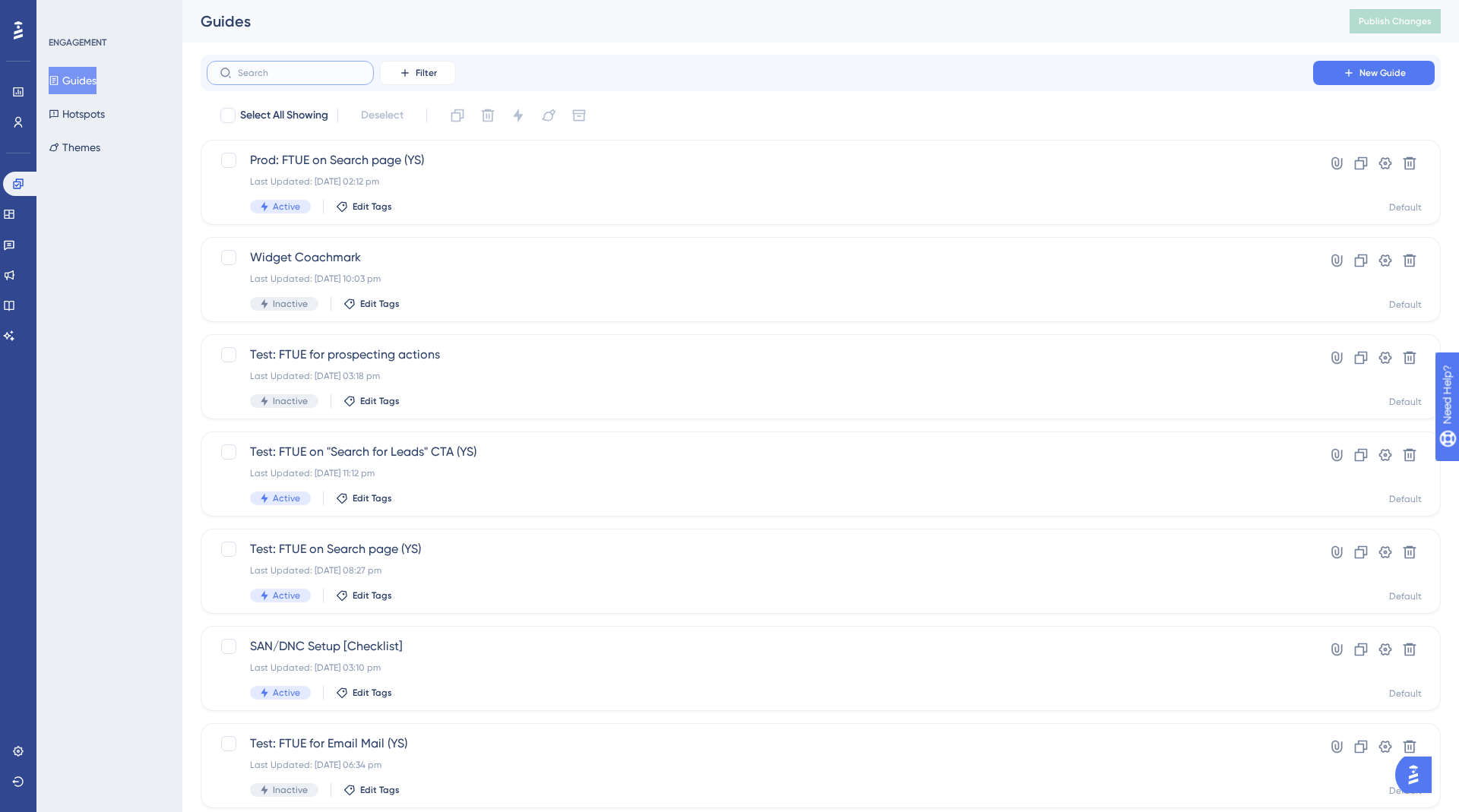
click at [303, 77] on input "text" at bounding box center [300, 72] width 123 height 10
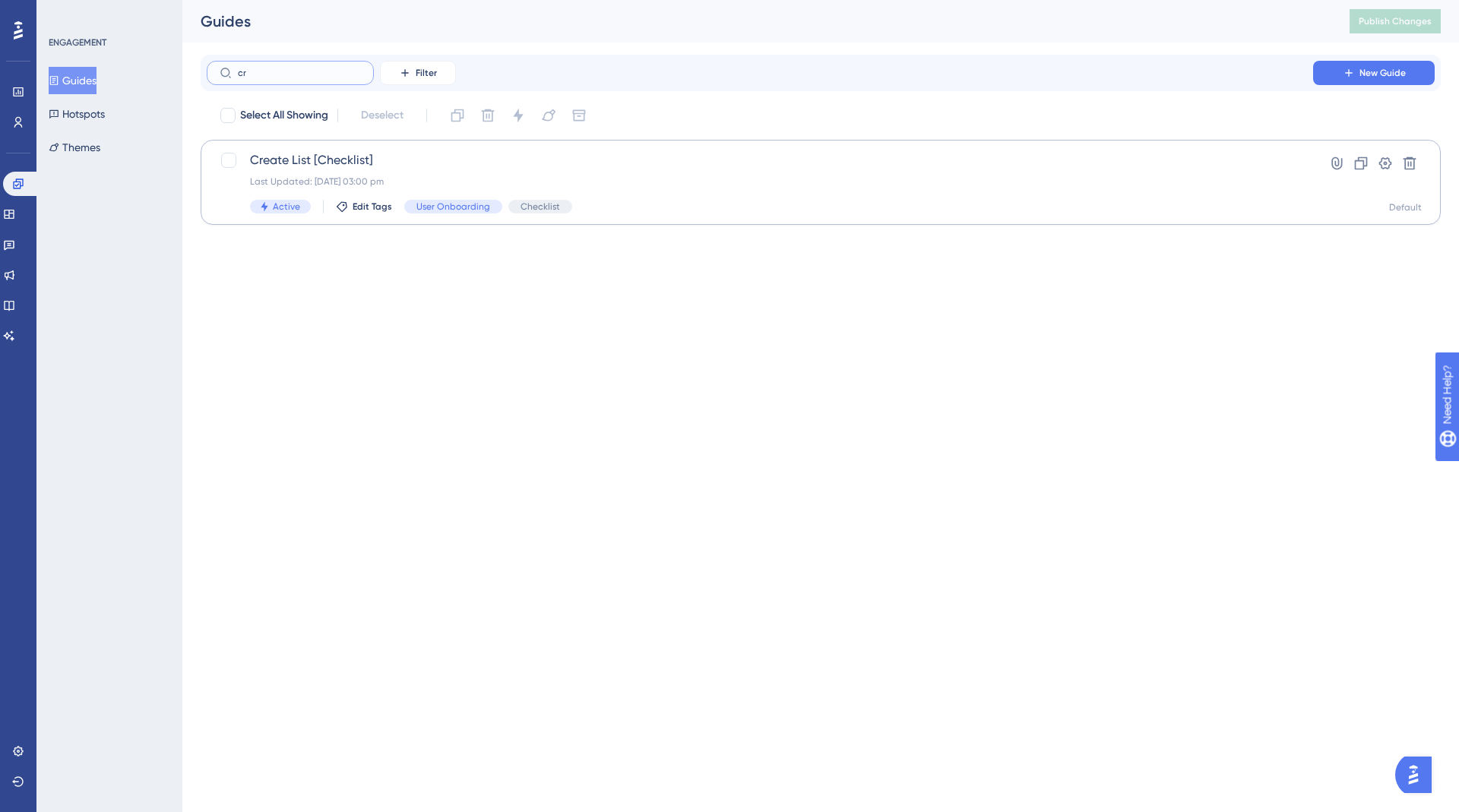
type input "cr"
click at [329, 168] on span "Create List [Checklist]" at bounding box center [760, 161] width 1019 height 19
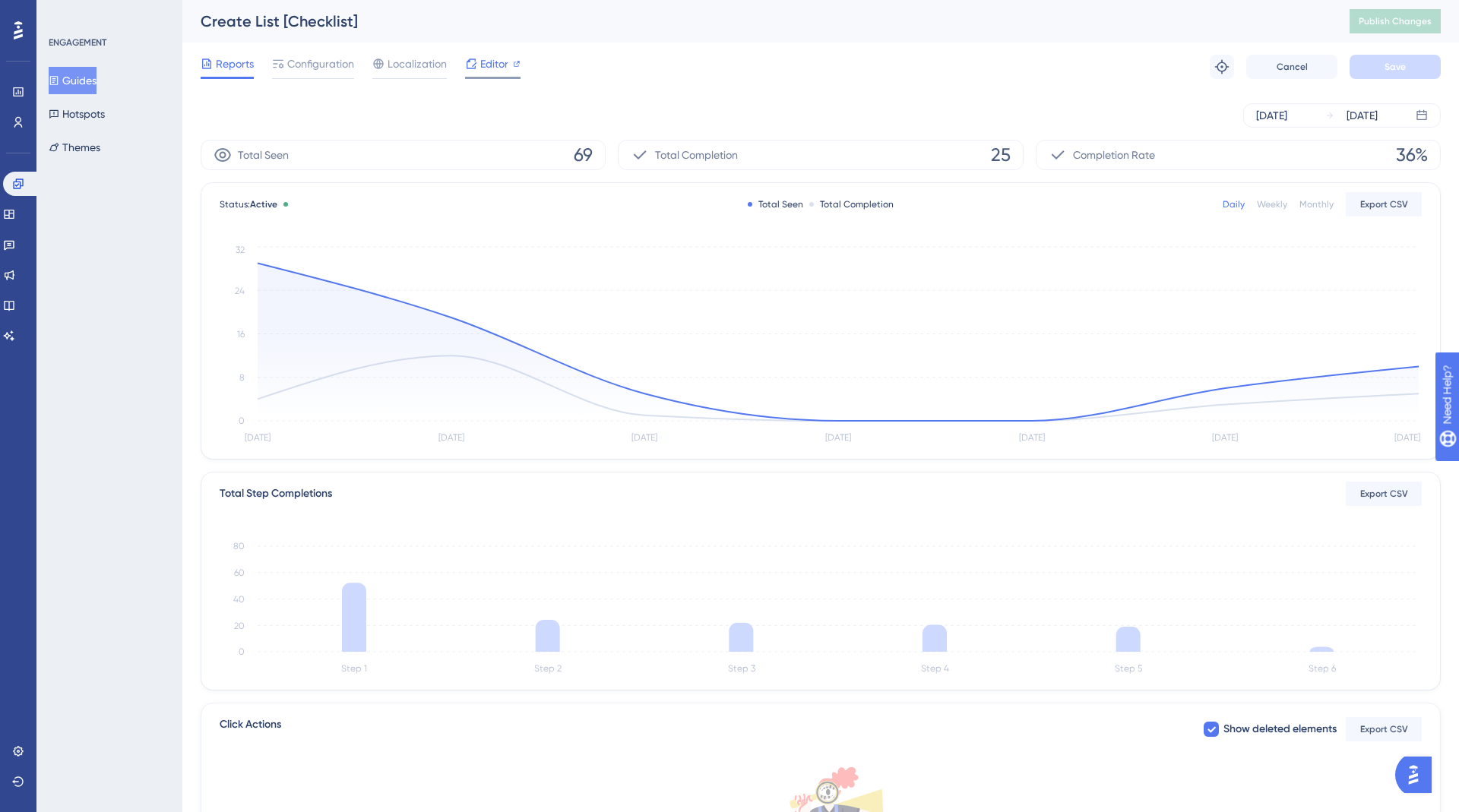
click at [476, 63] on icon at bounding box center [471, 63] width 10 height 10
click at [15, 217] on icon at bounding box center [8, 214] width 12 height 12
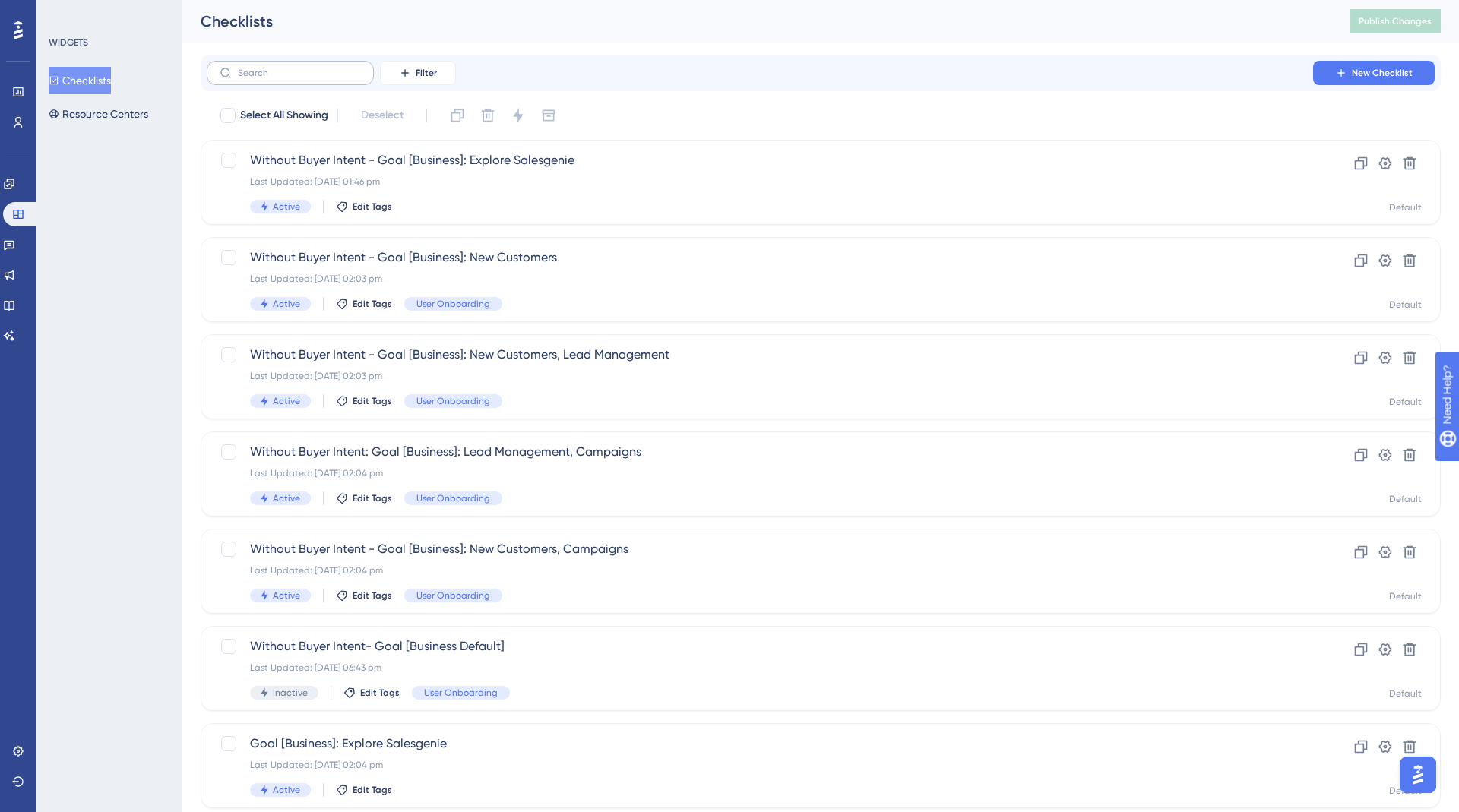
click at [296, 78] on label at bounding box center [289, 73] width 167 height 24
click at [296, 78] on input "text" at bounding box center [300, 72] width 123 height 10
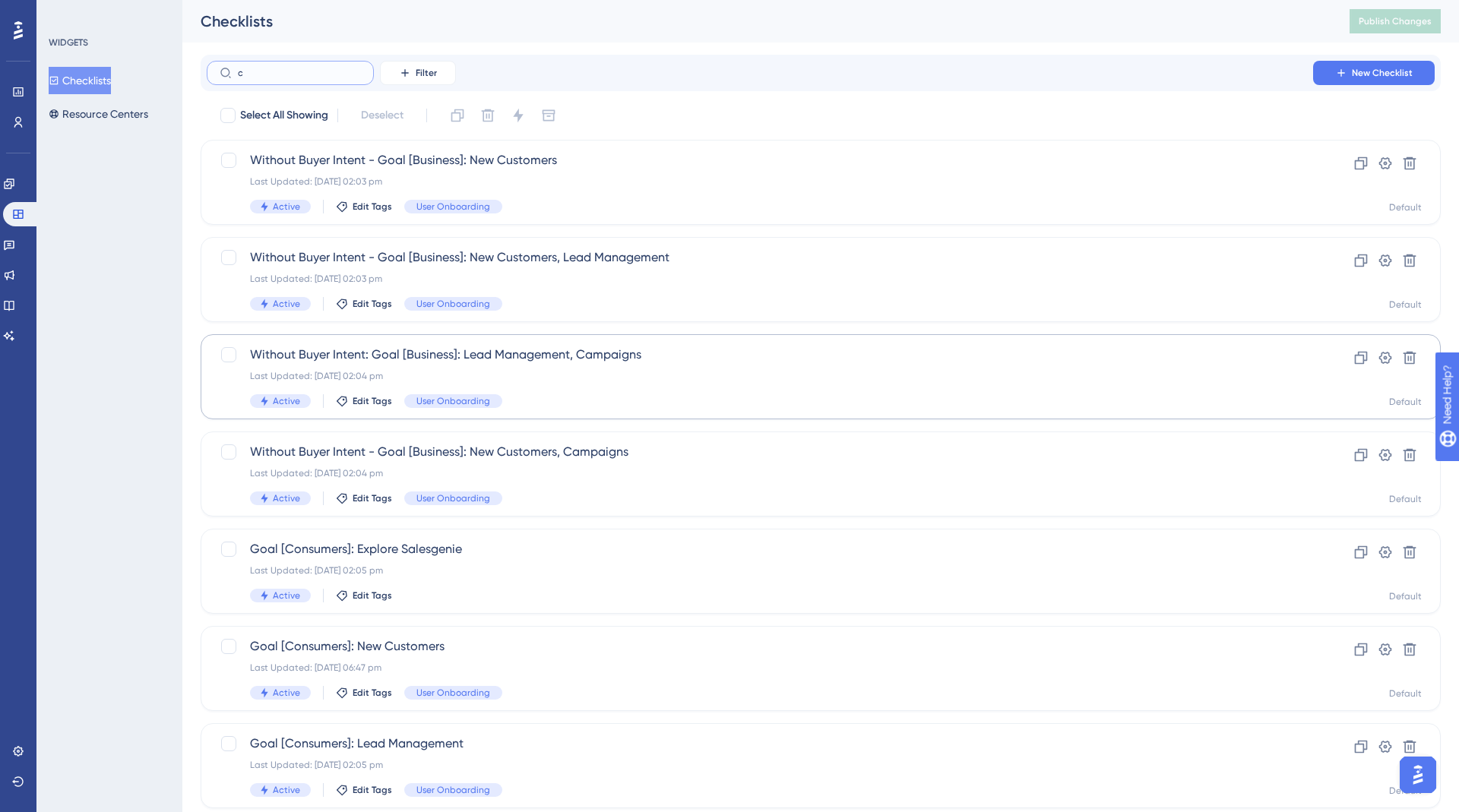
type input "cr"
checkbox input "true"
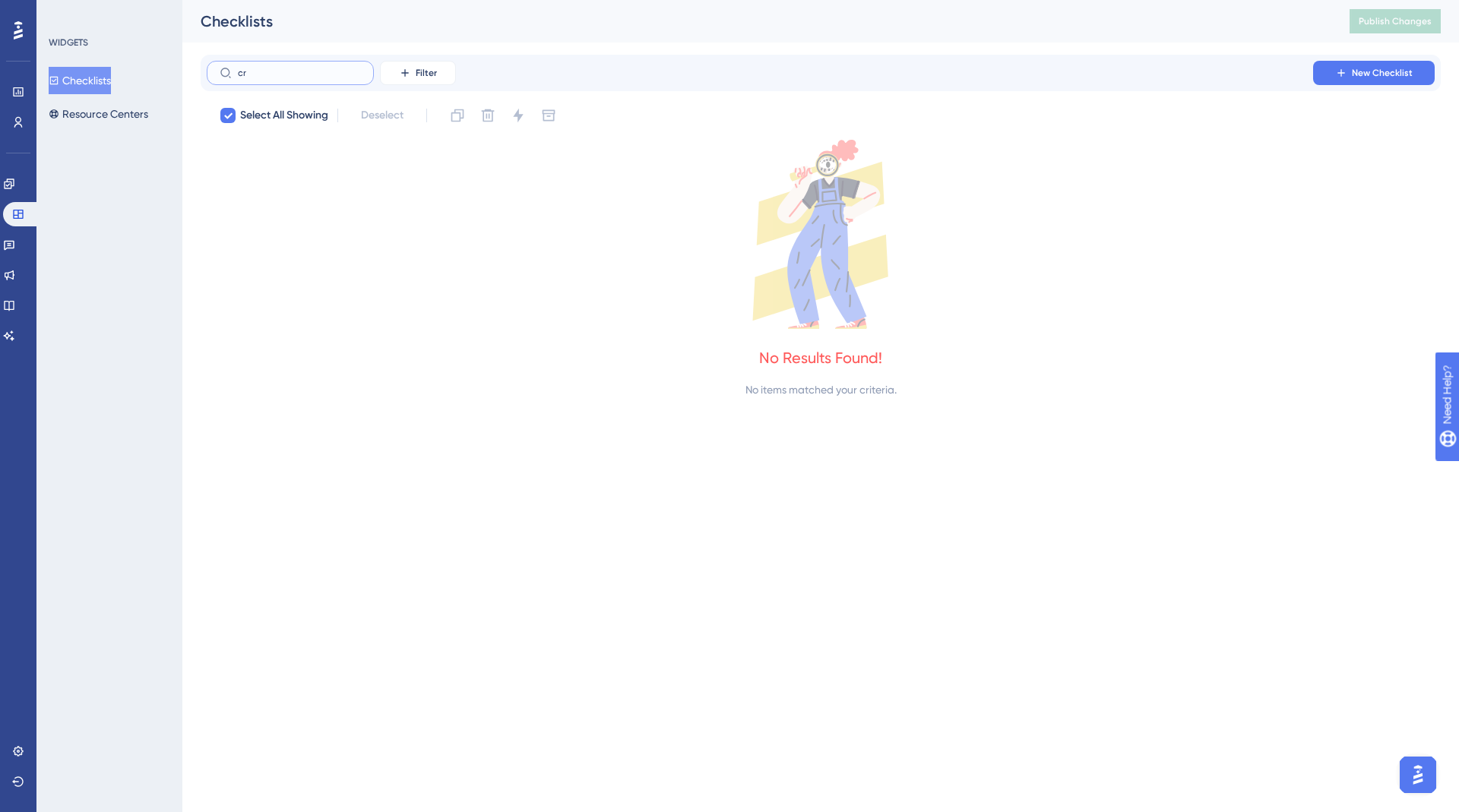
type input "c"
checkbox input "false"
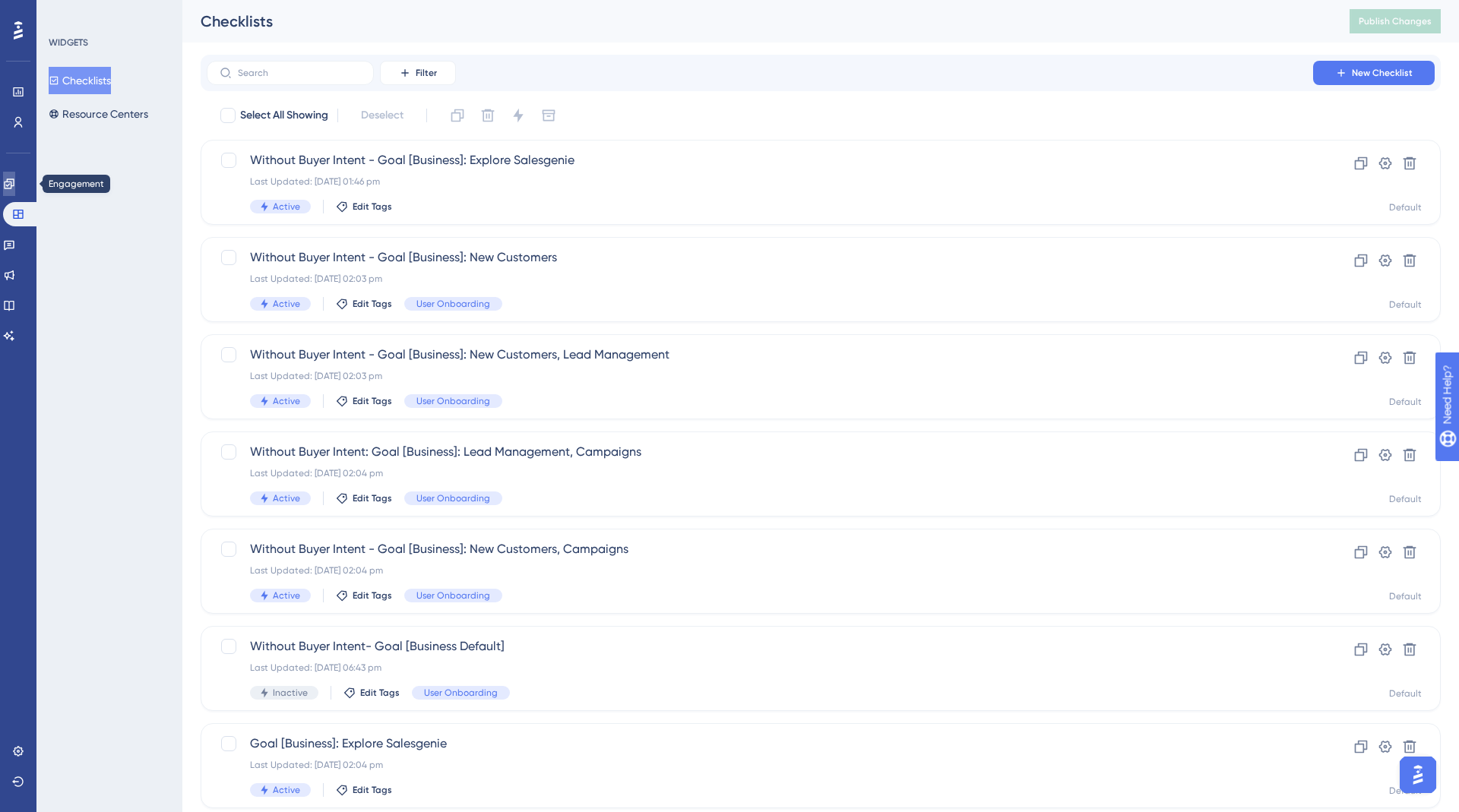
click at [15, 193] on link at bounding box center [8, 184] width 12 height 24
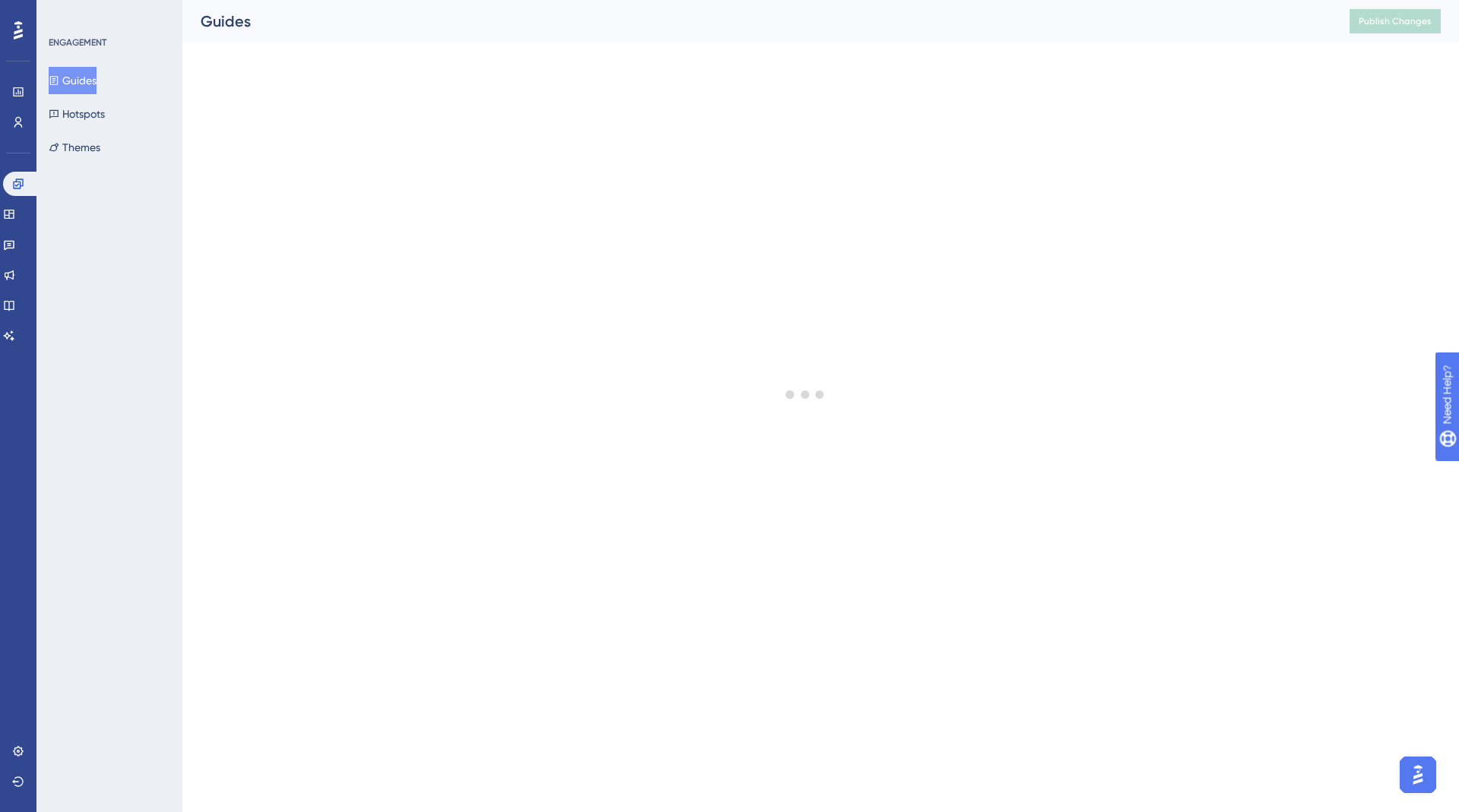
click at [51, 79] on button "Guides" at bounding box center [72, 80] width 48 height 27
click at [59, 79] on icon at bounding box center [53, 80] width 10 height 10
click at [79, 83] on button "Guides" at bounding box center [72, 80] width 48 height 27
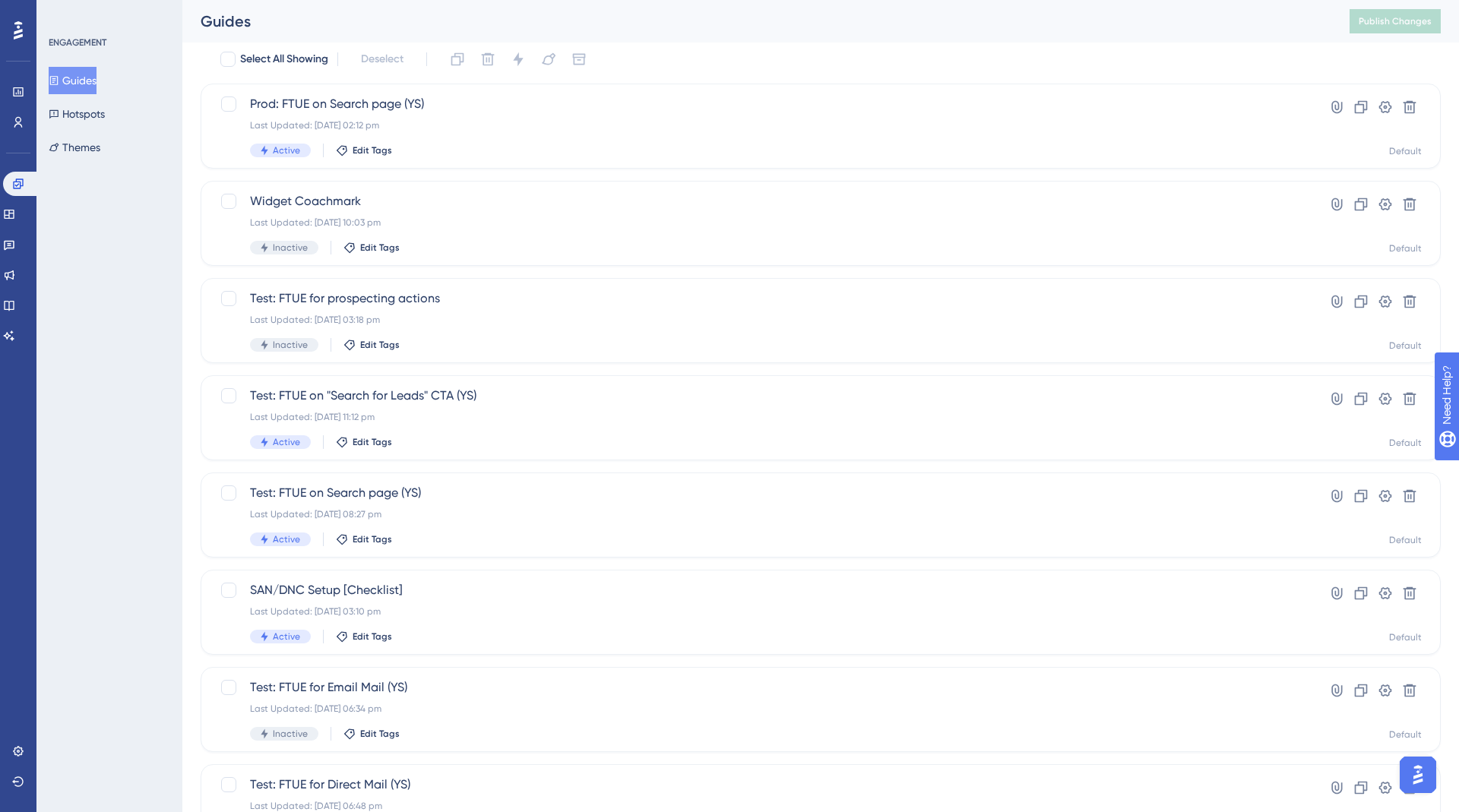
scroll to position [78, 0]
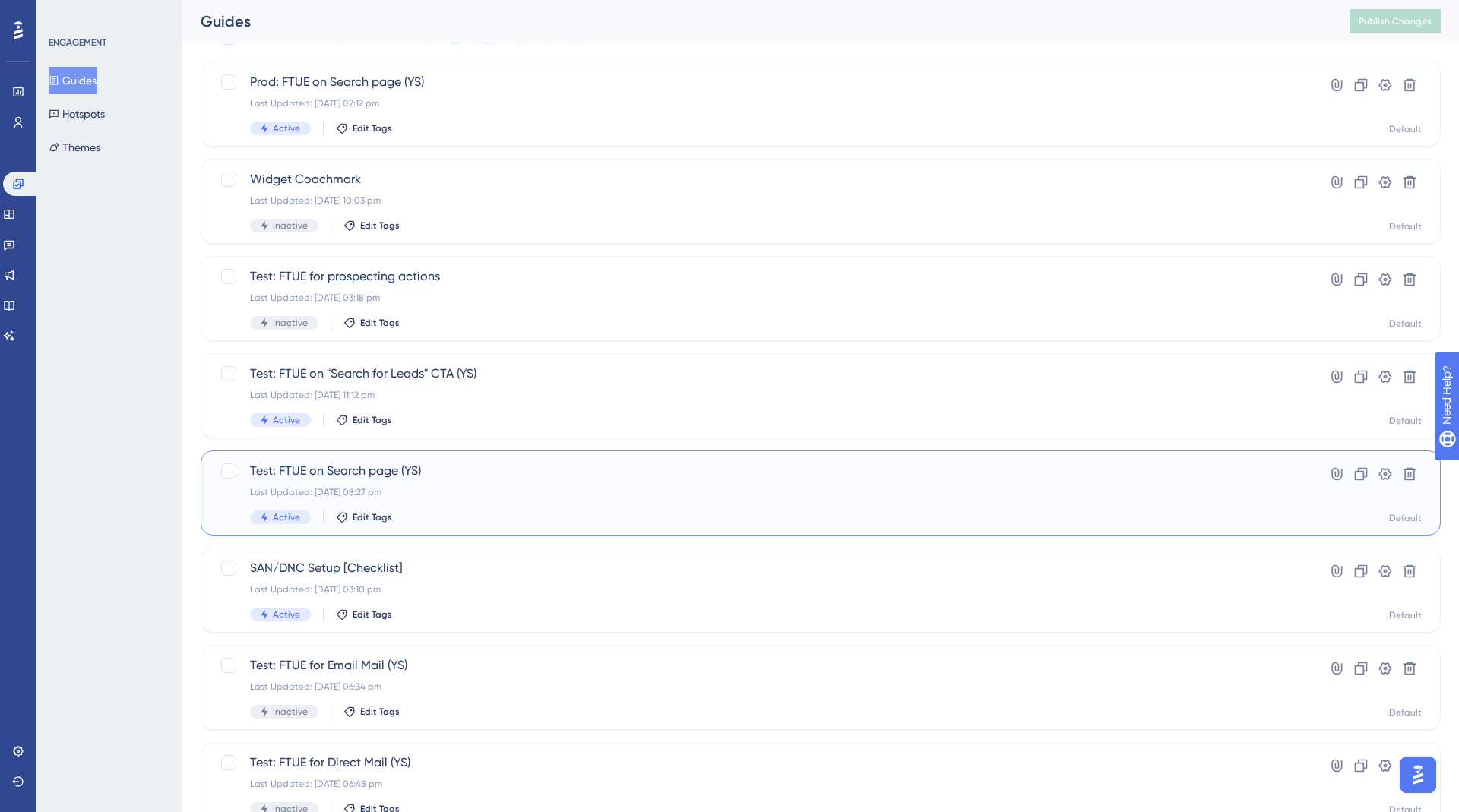
click at [353, 481] on div "Test: FTUE on Search page (YS) Last Updated: [DATE] 08:27 pm Active Edit Tags" at bounding box center [760, 493] width 1019 height 63
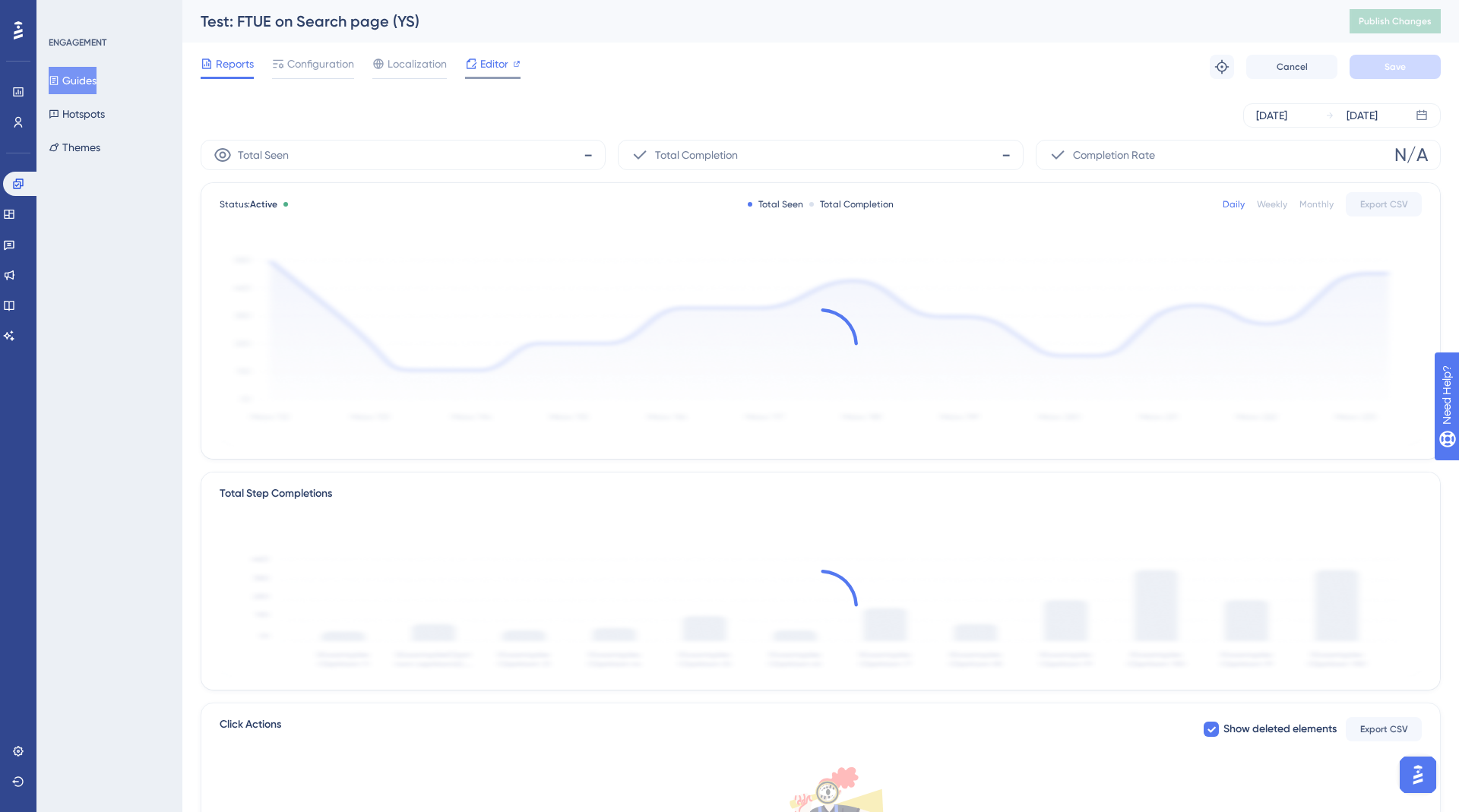
click at [491, 66] on span "Editor" at bounding box center [494, 64] width 28 height 19
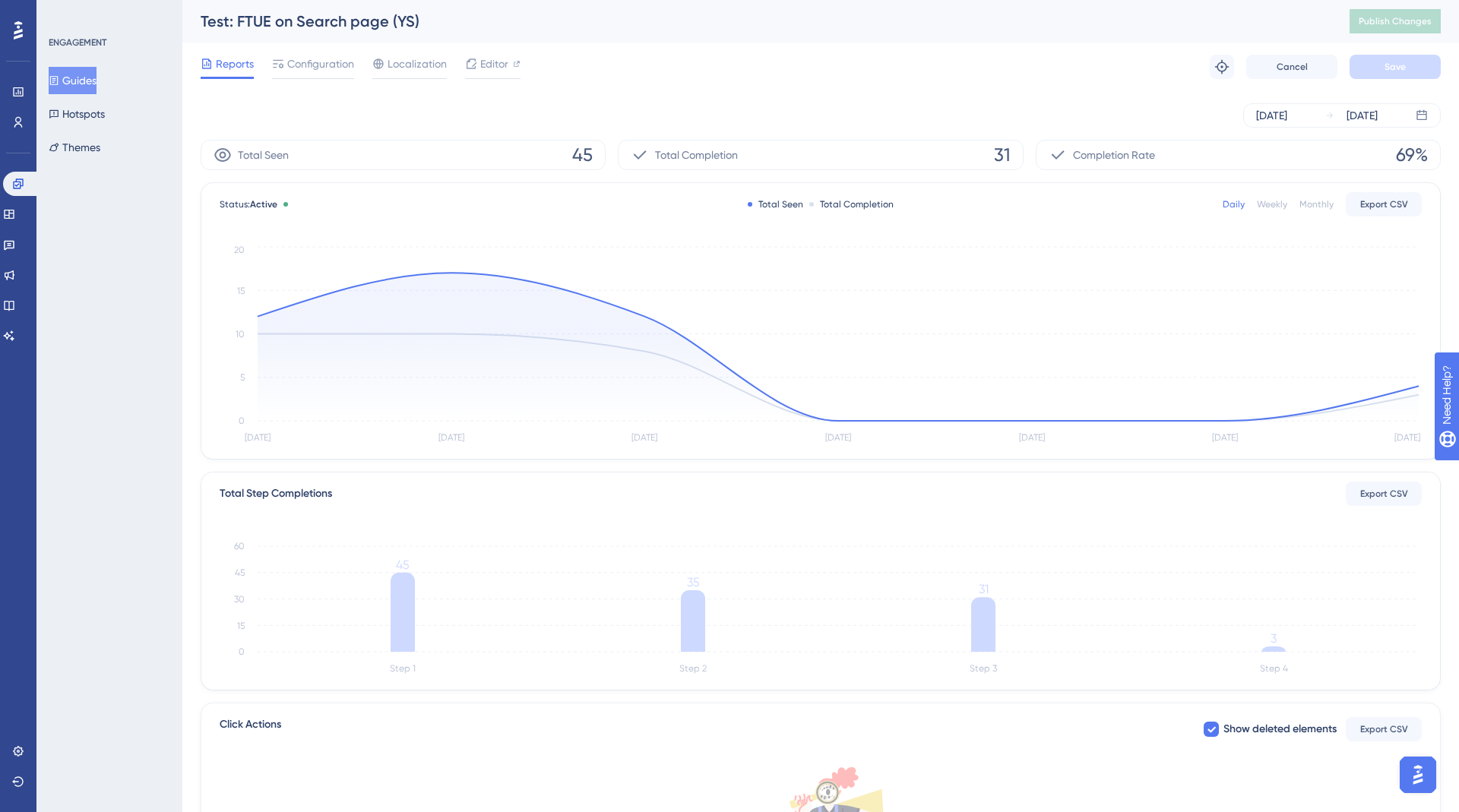
click at [82, 88] on button "Guides" at bounding box center [72, 80] width 48 height 27
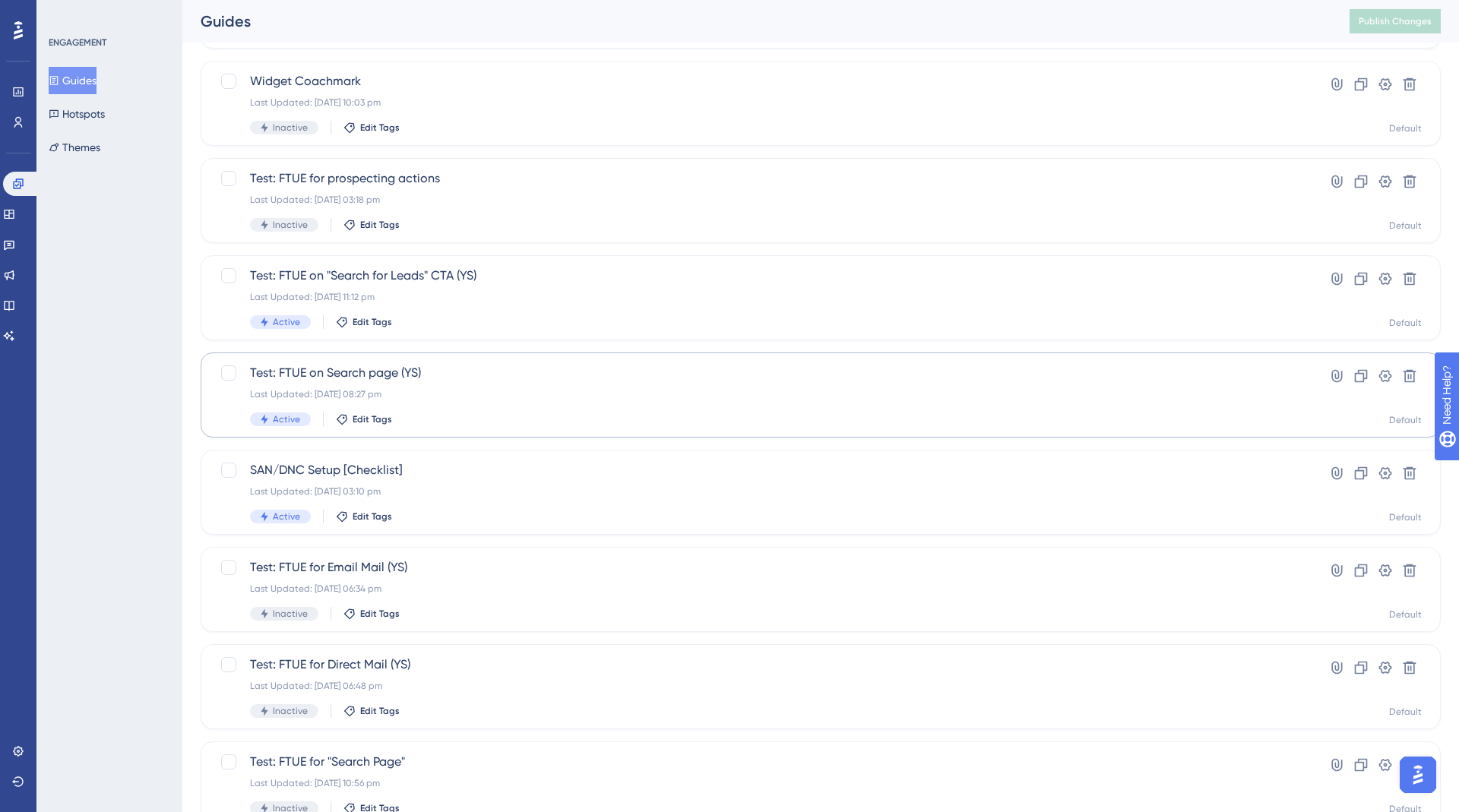
scroll to position [177, 0]
click at [390, 377] on span "Test: FTUE on Search page (YS)" at bounding box center [760, 371] width 1019 height 19
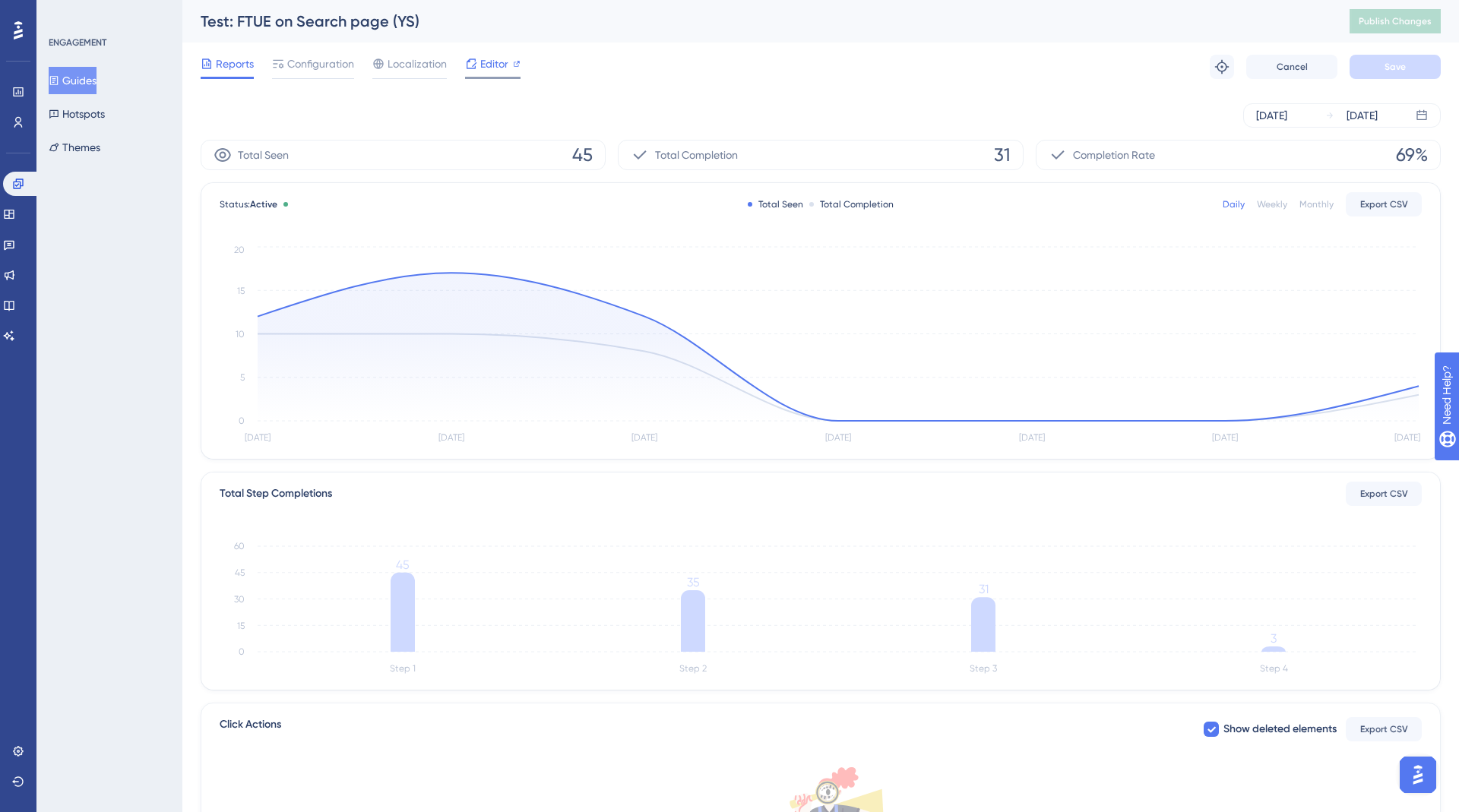
click at [481, 61] on span "Editor" at bounding box center [494, 64] width 28 height 19
click at [73, 79] on button "Guides" at bounding box center [72, 80] width 48 height 27
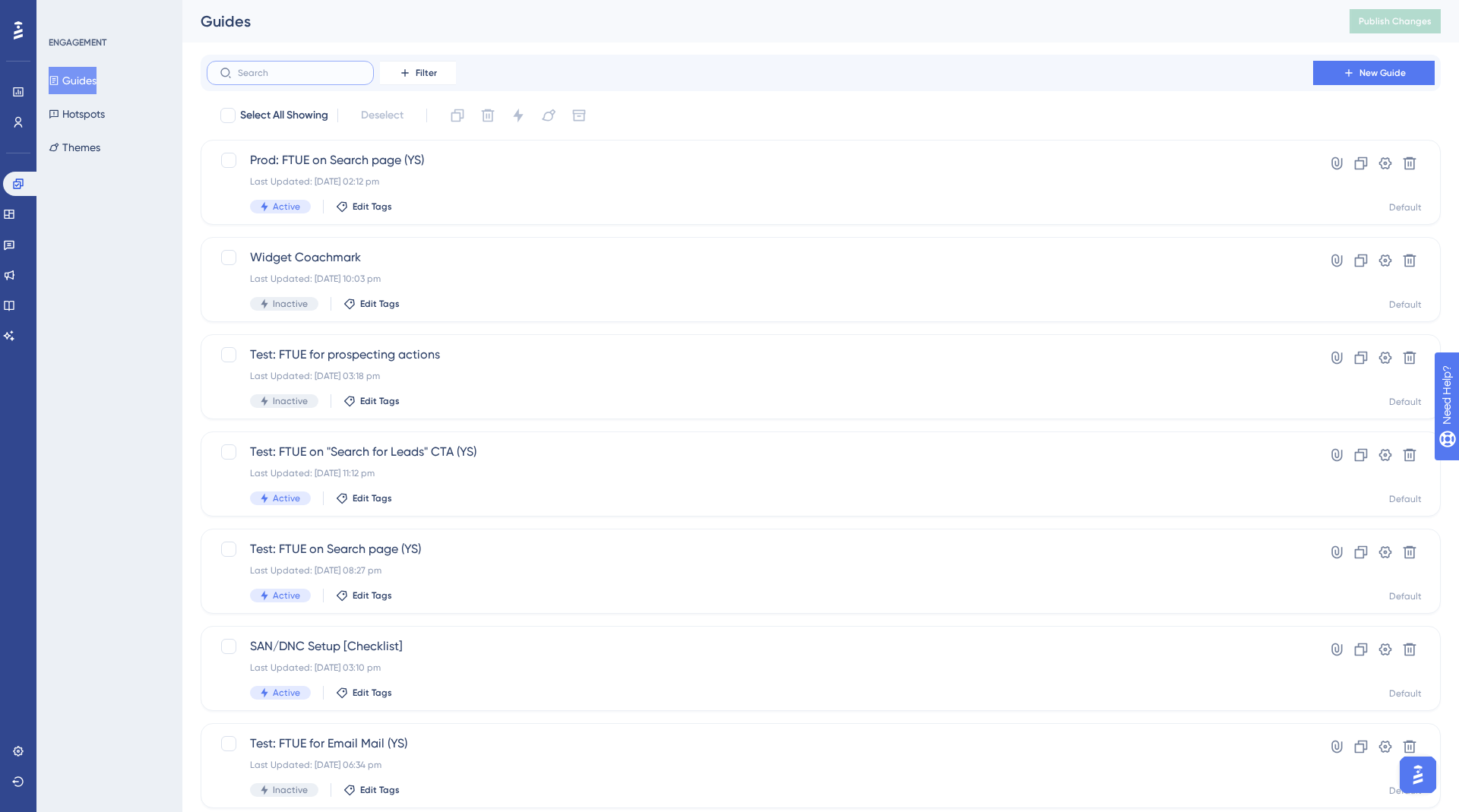
click at [280, 76] on input "text" at bounding box center [300, 72] width 123 height 10
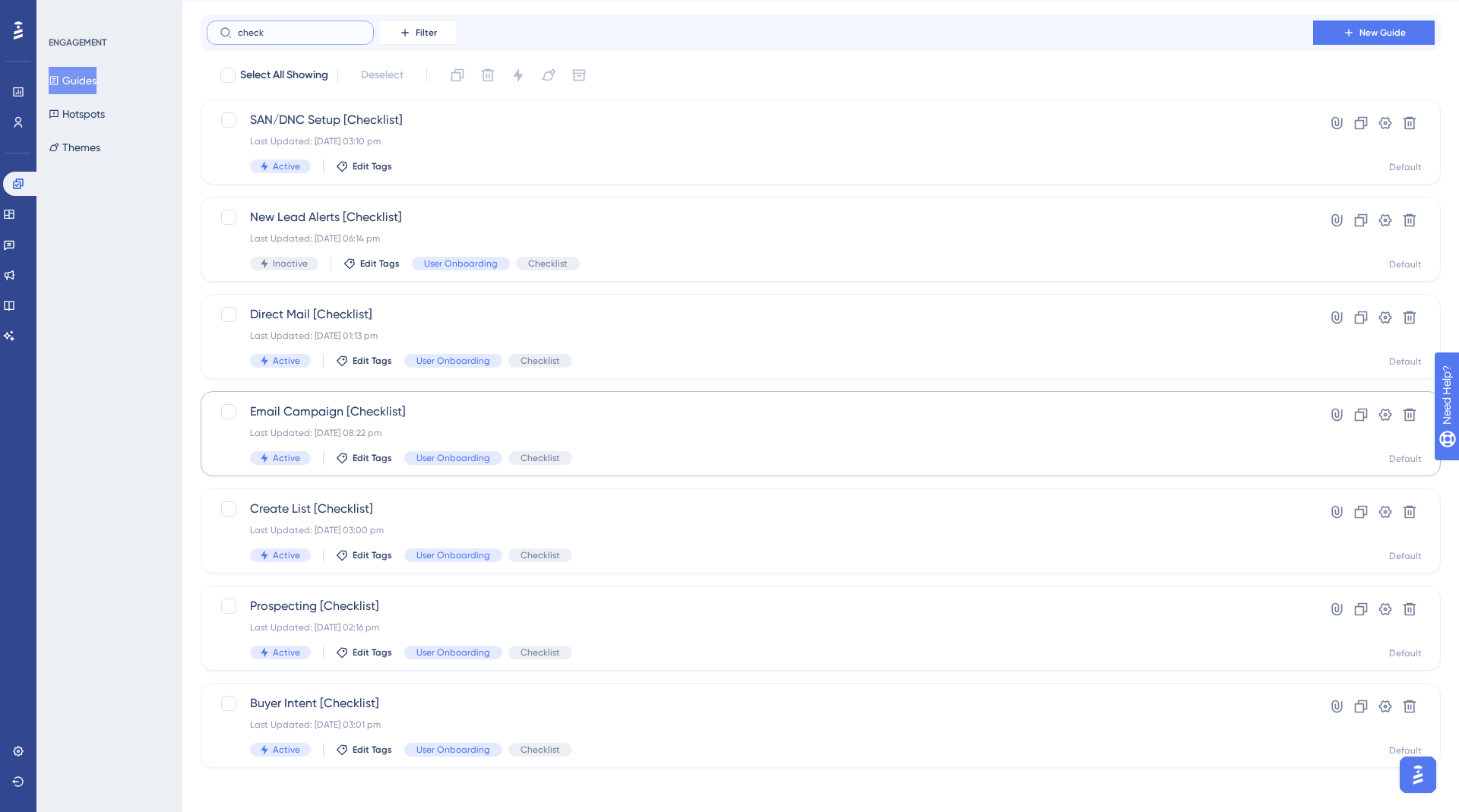
scroll to position [44, 0]
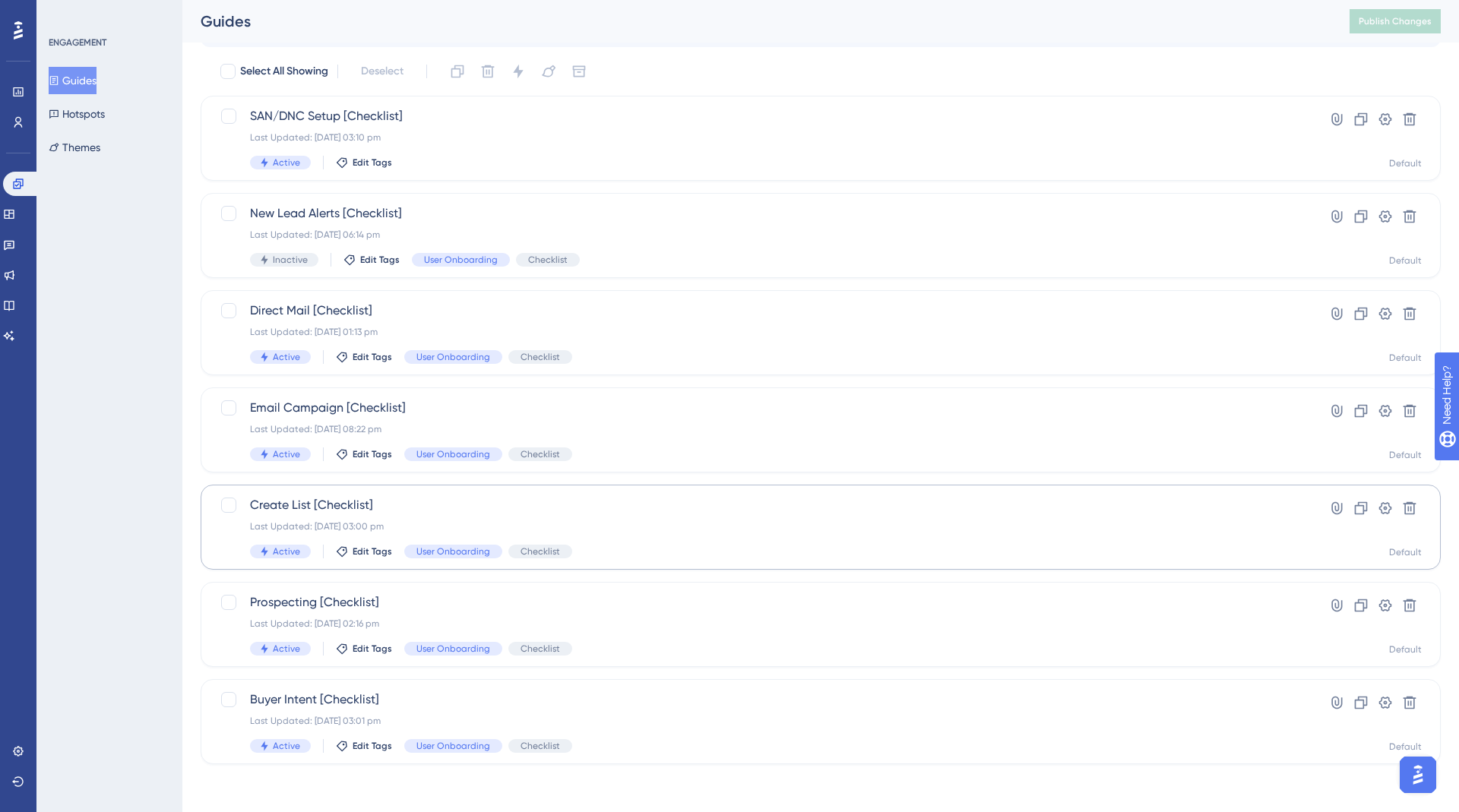
type input "check"
click at [337, 515] on div "Create List [Checklist] Last Updated: 07 Oct 2025 03:00 pm Active Edit Tags Use…" at bounding box center [760, 527] width 1019 height 63
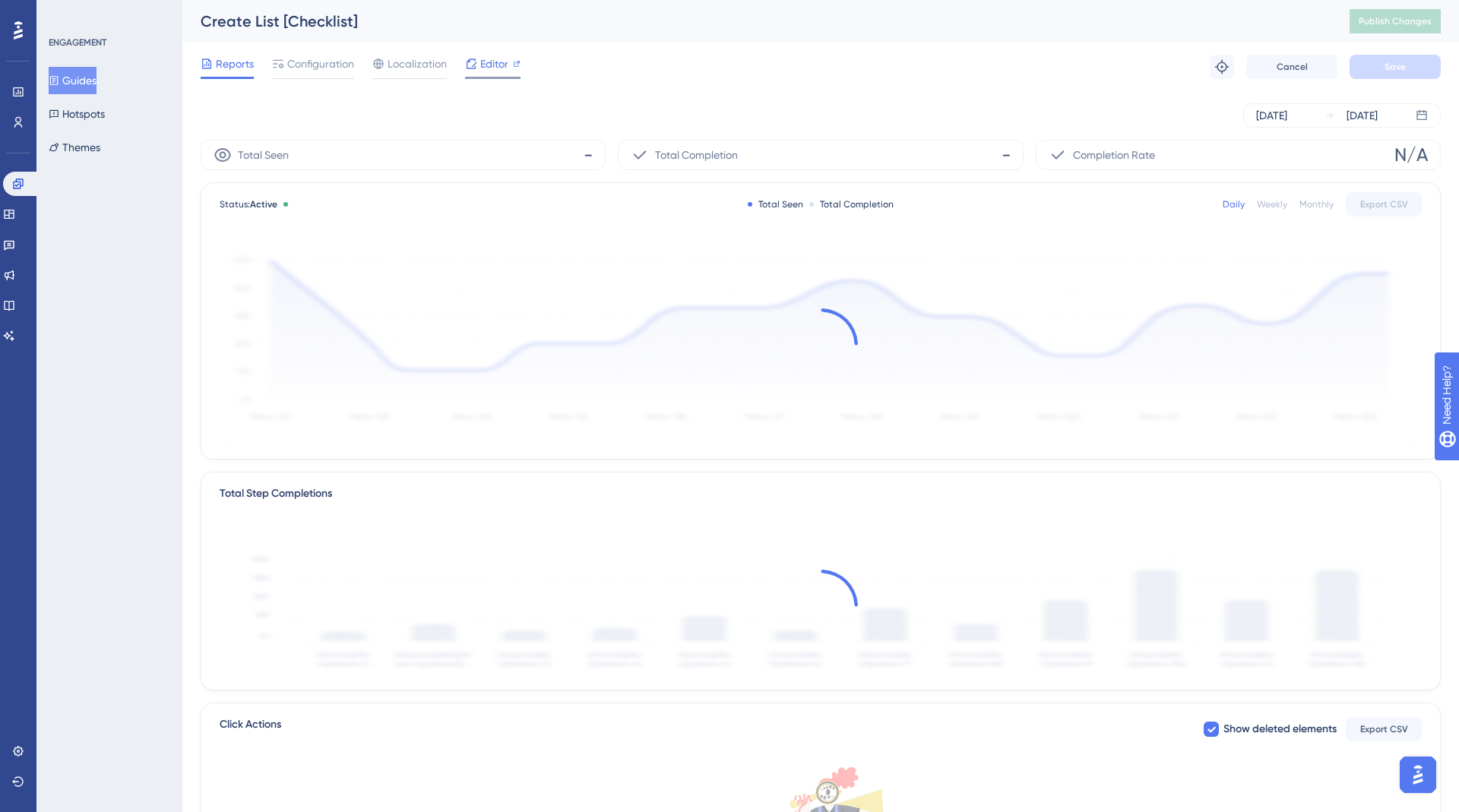
click at [488, 66] on span "Editor" at bounding box center [494, 64] width 28 height 19
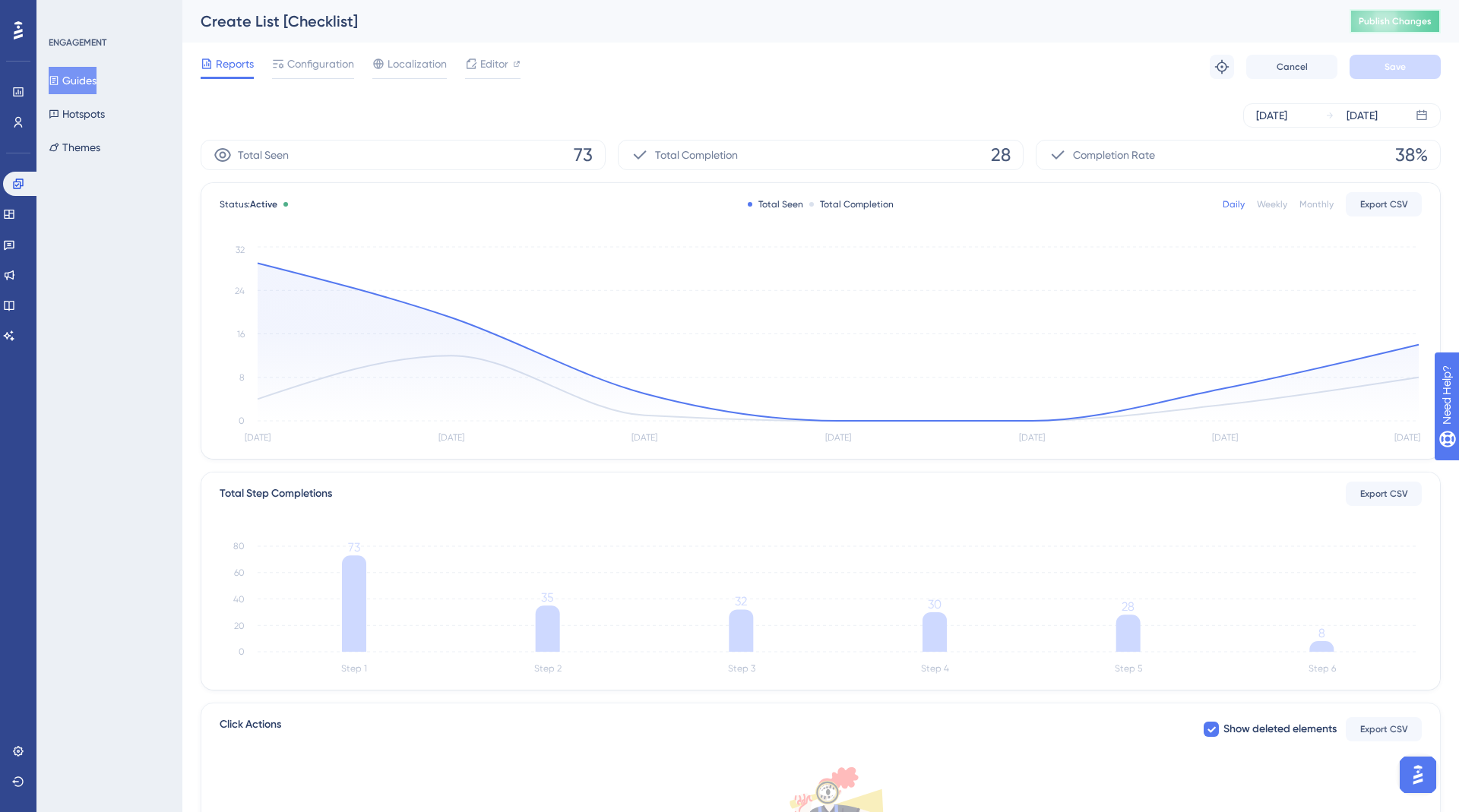
click at [1312, 26] on span "Publish Changes" at bounding box center [1395, 21] width 73 height 12
